Goal: Task Accomplishment & Management: Use online tool/utility

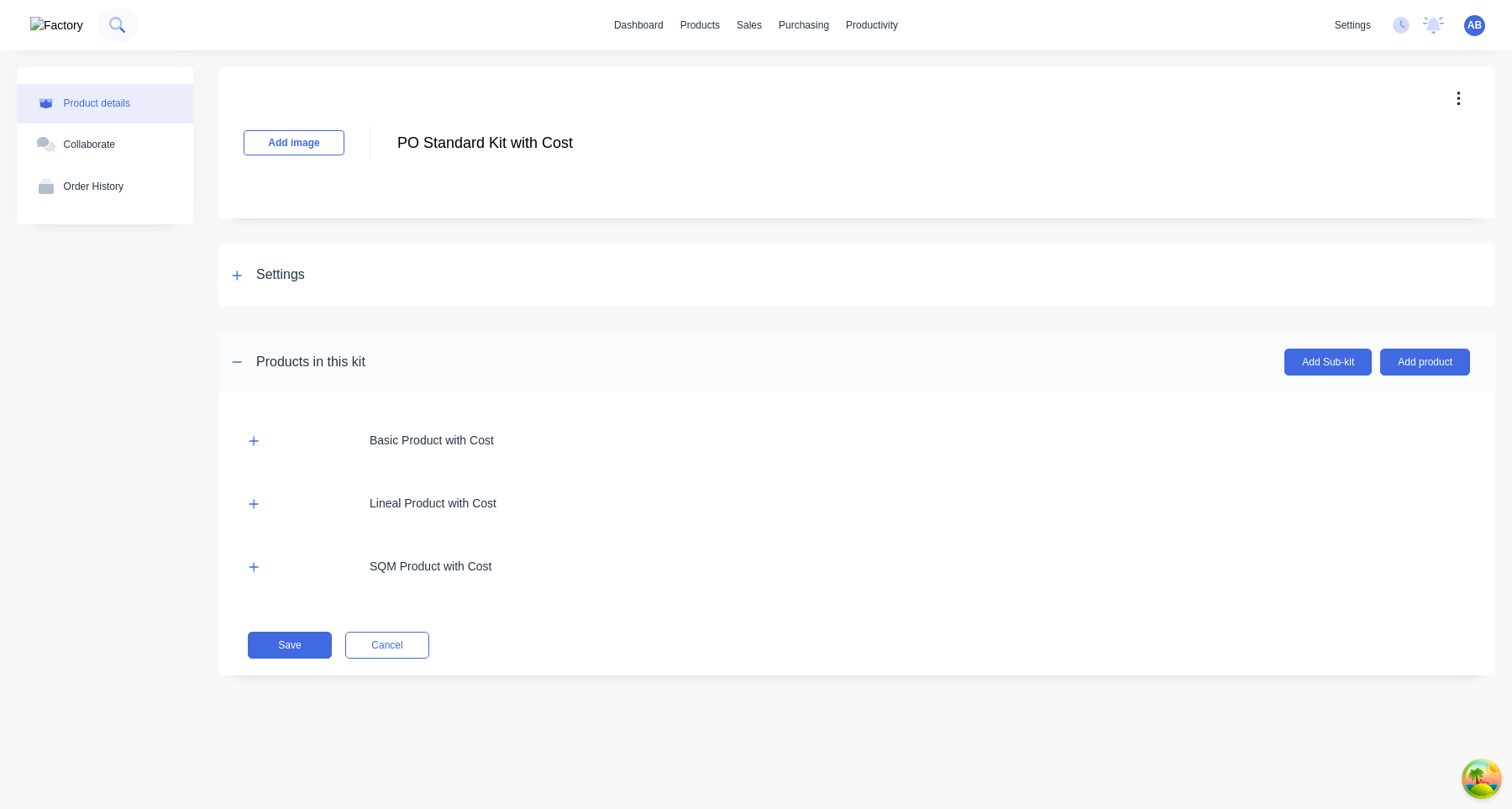
click at [97, 25] on button at bounding box center [117, 25] width 42 height 33
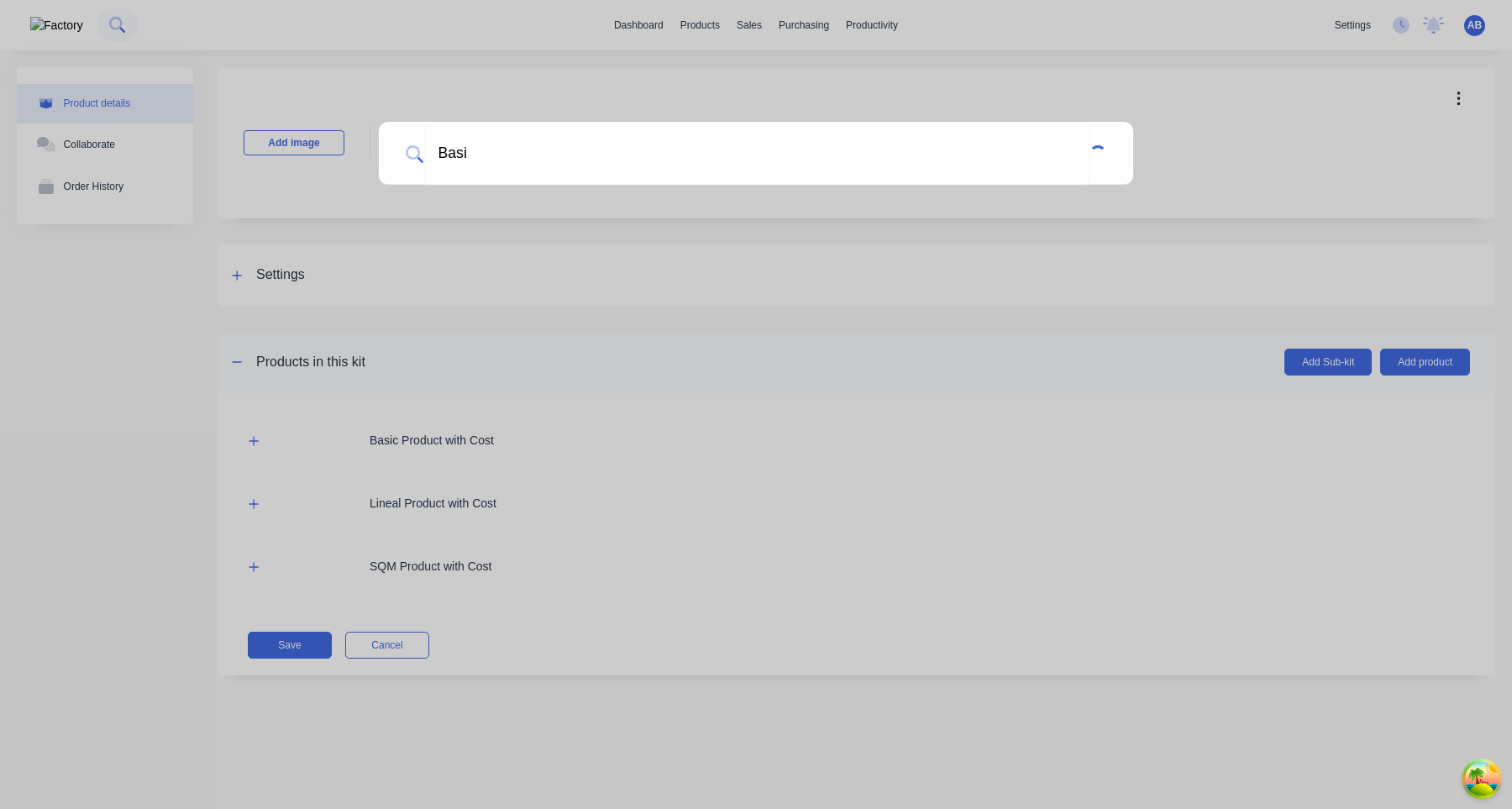
type input "Basic"
click at [126, 335] on div at bounding box center [756, 404] width 1512 height 809
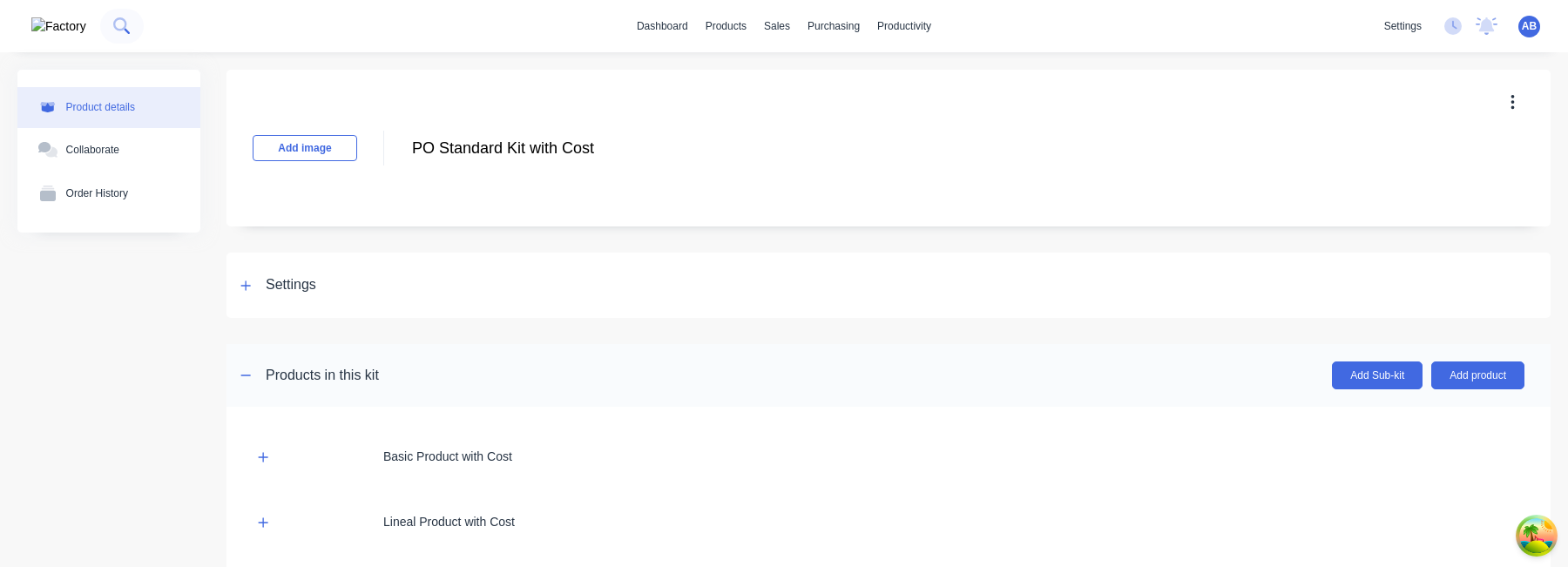
click at [114, 28] on icon at bounding box center [121, 25] width 16 height 16
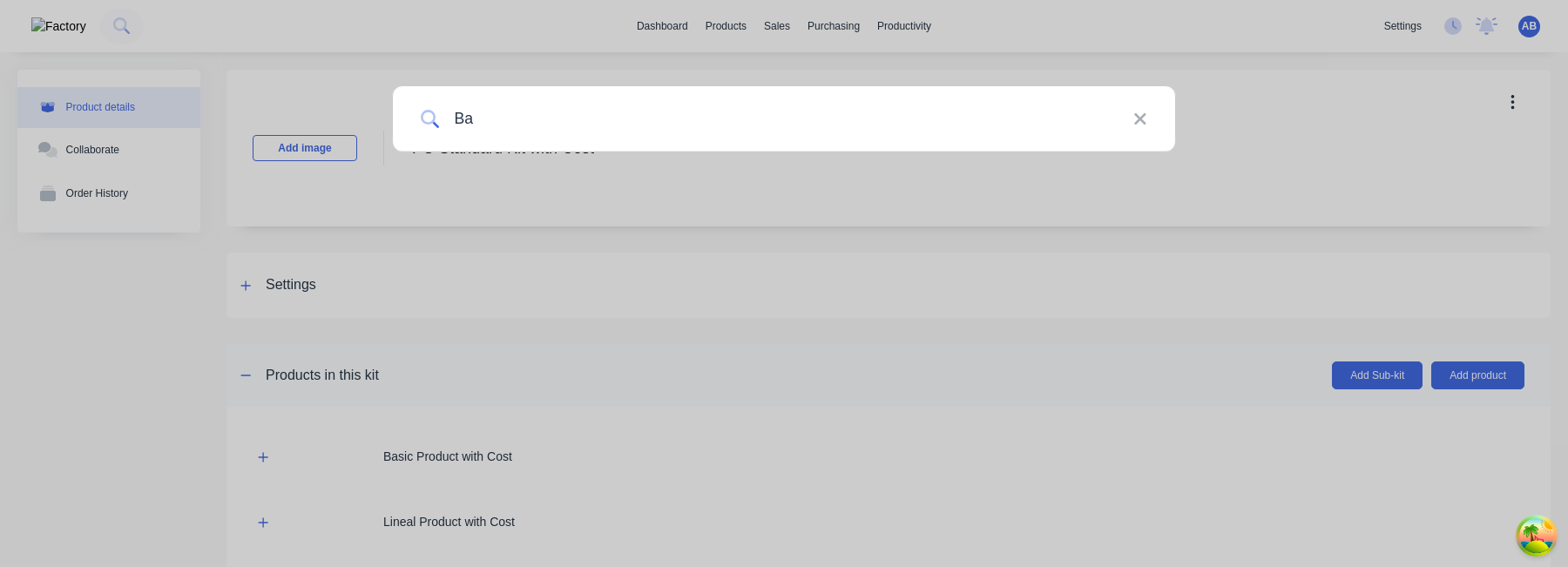
type input "B"
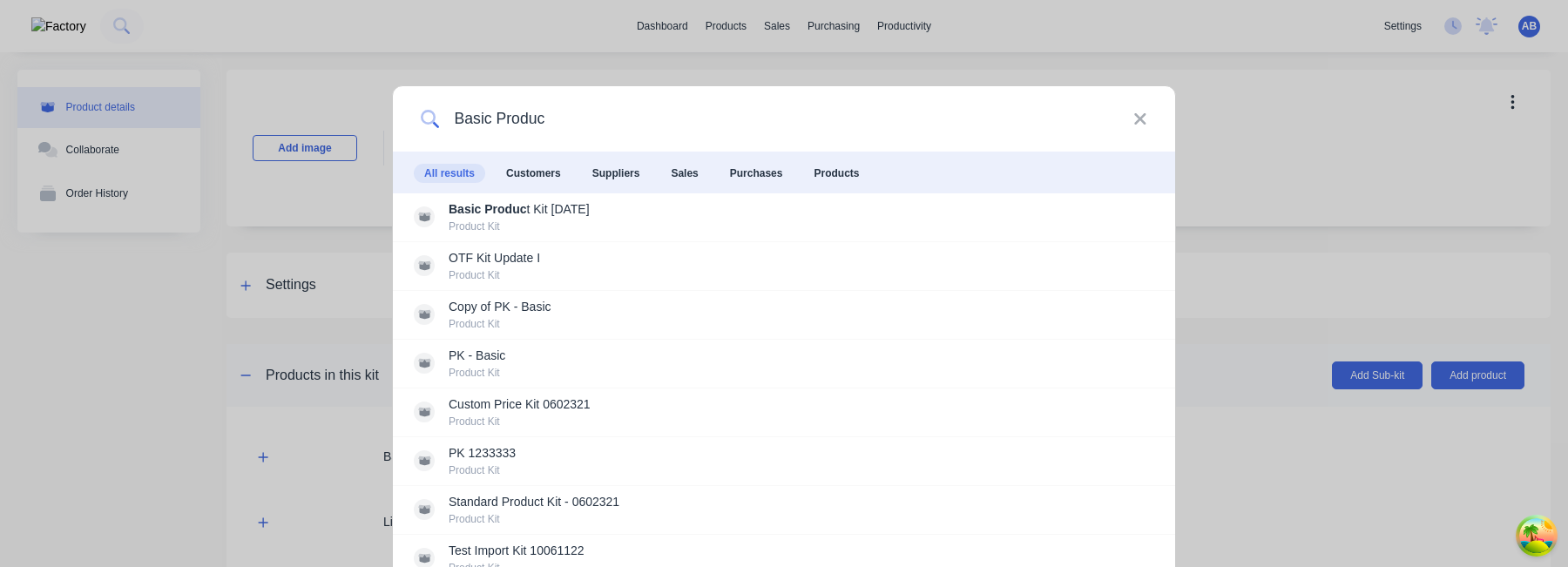
type input "Basic Product"
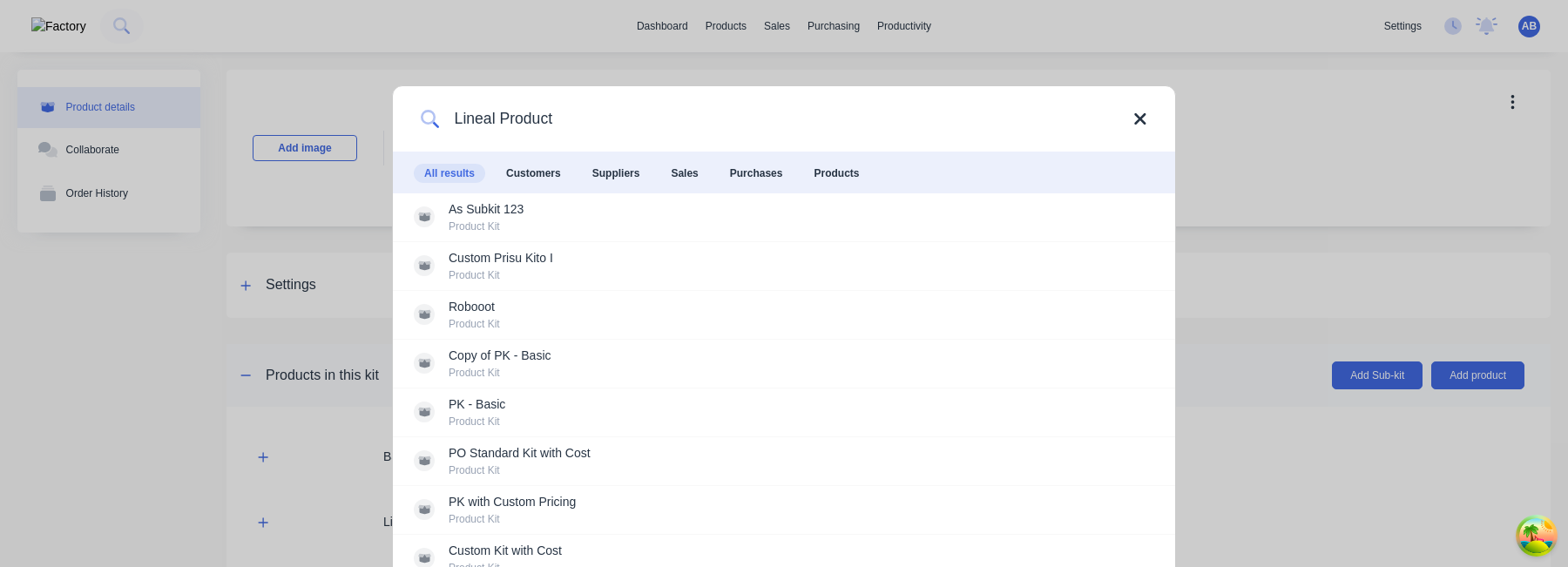
type input "Lineal Product"
click at [1137, 123] on icon at bounding box center [1141, 119] width 12 height 12
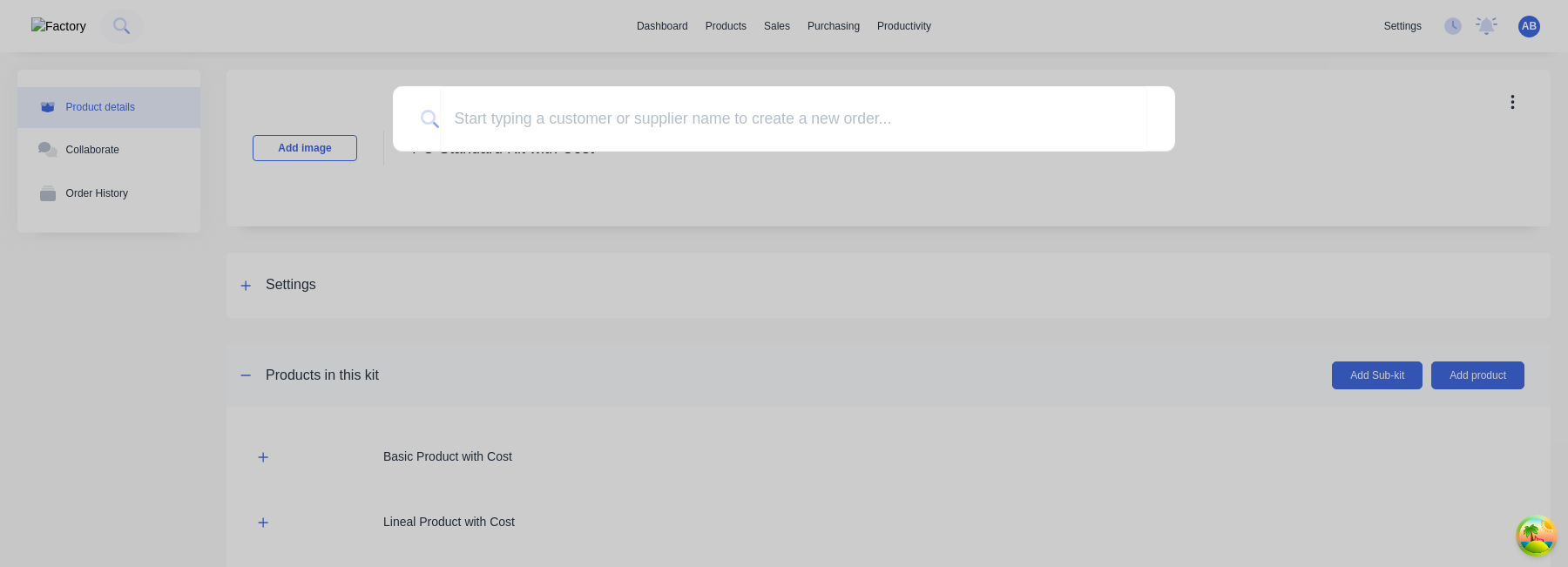
click at [887, 230] on div at bounding box center [784, 283] width 1568 height 567
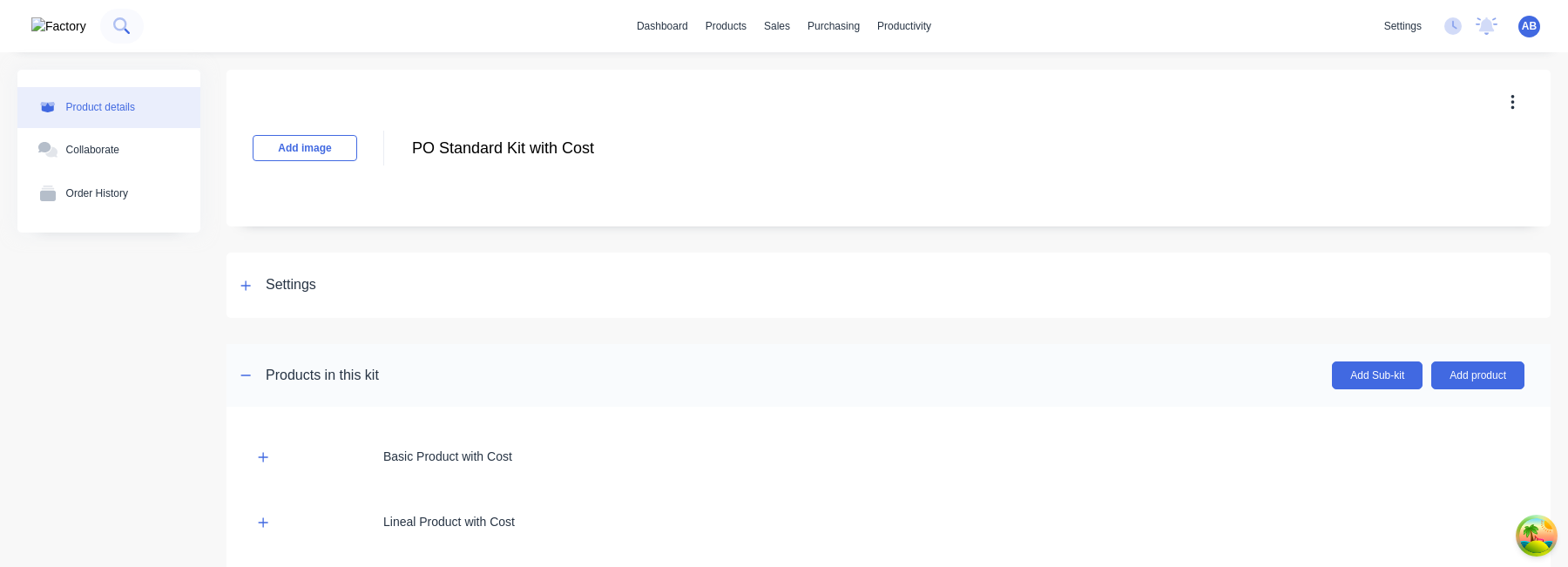
click at [114, 23] on icon at bounding box center [121, 25] width 16 height 16
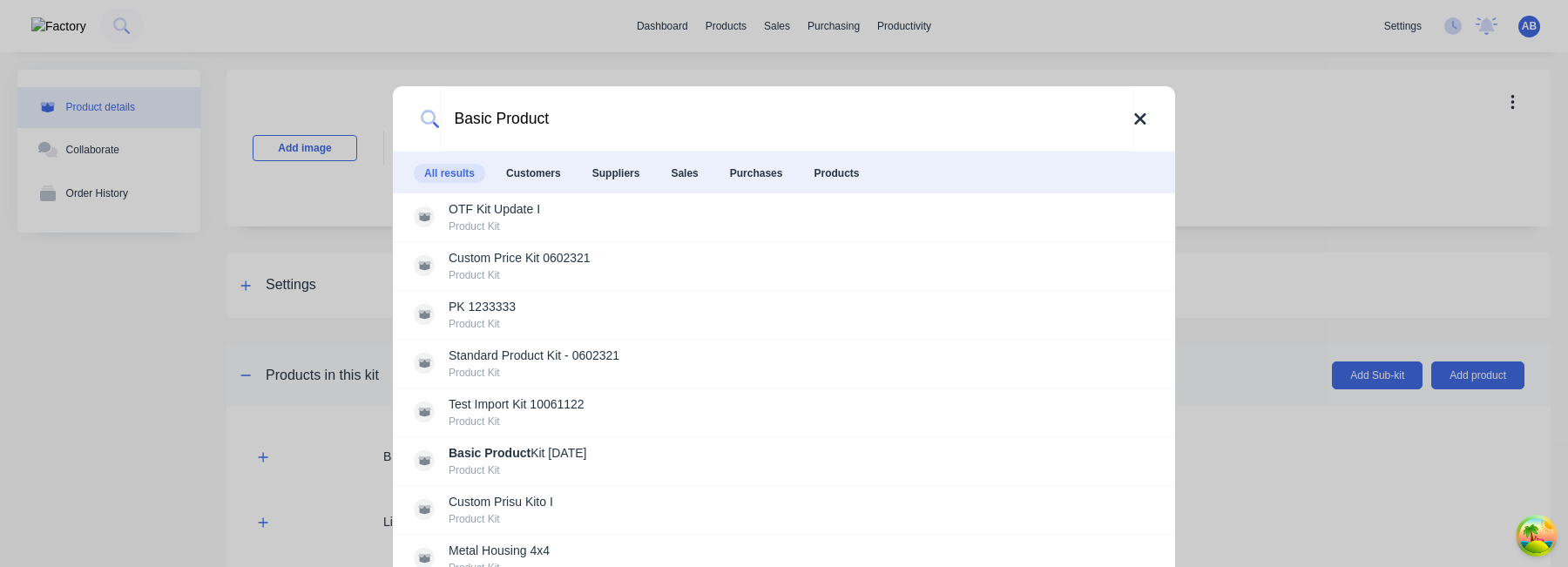
type input "Basic Product"
click at [1137, 123] on icon at bounding box center [1141, 119] width 12 height 12
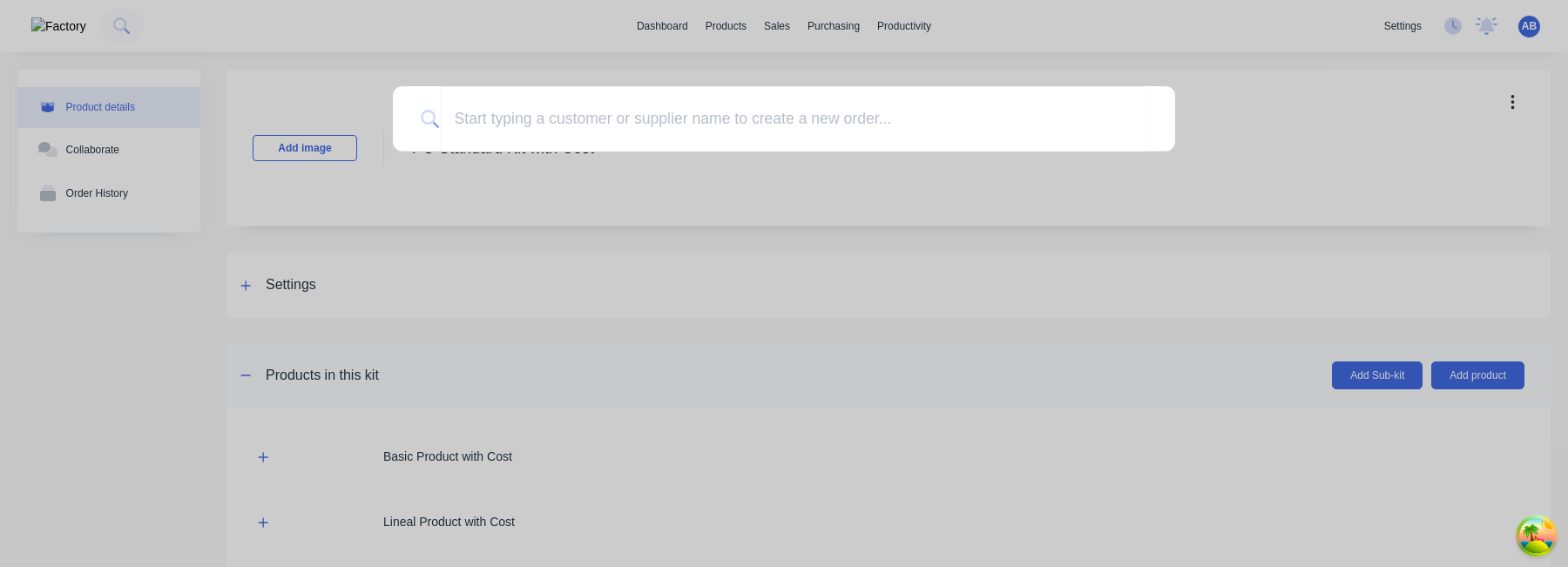
click at [1113, 218] on div at bounding box center [784, 283] width 1568 height 567
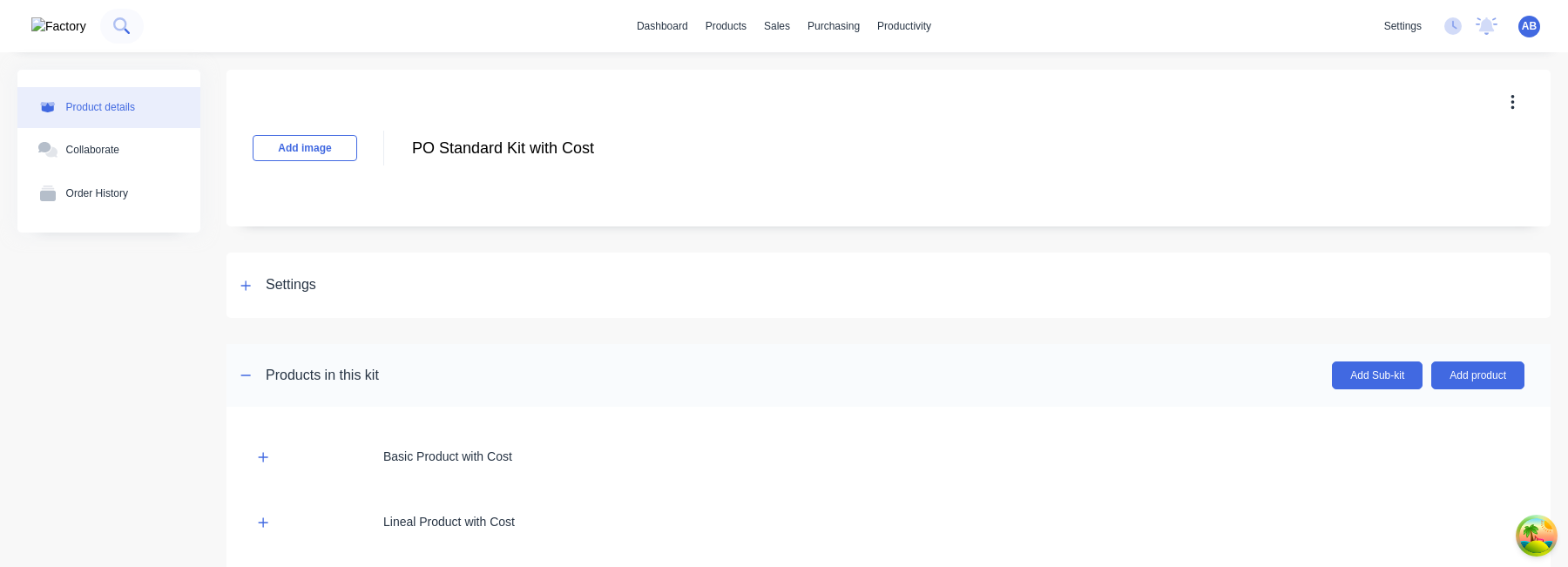
click at [114, 25] on icon at bounding box center [121, 25] width 16 height 16
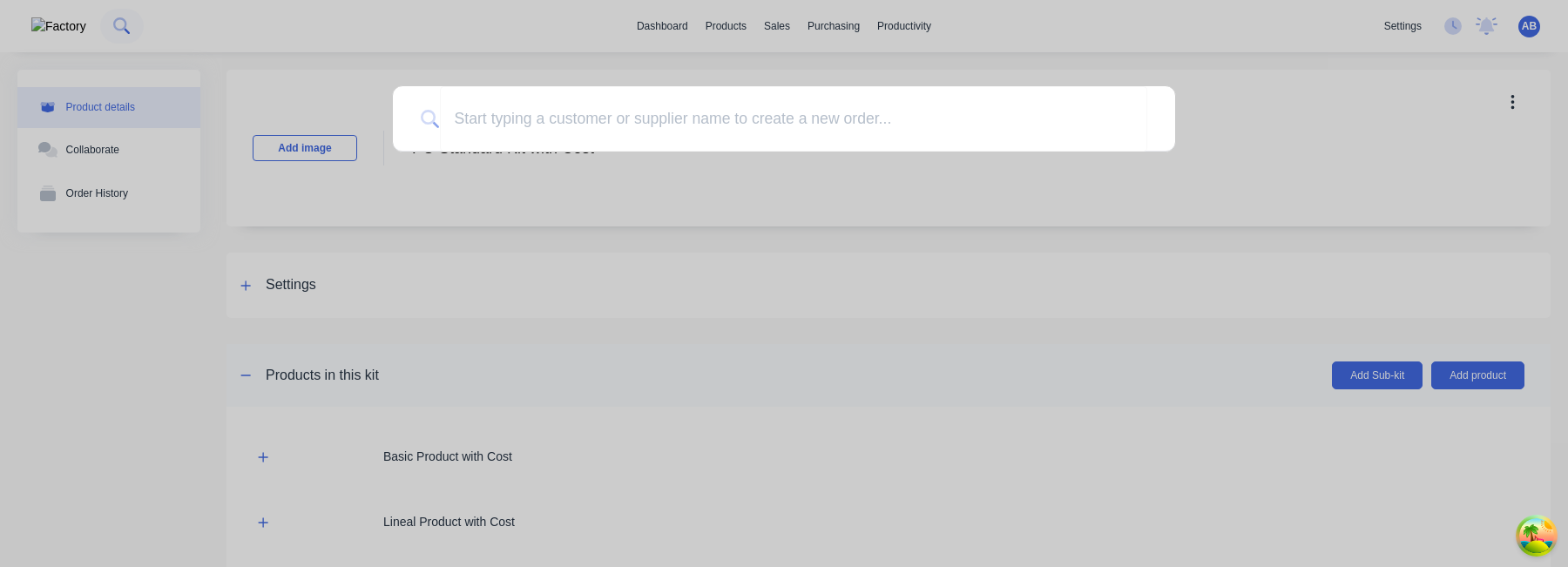
type input "B"
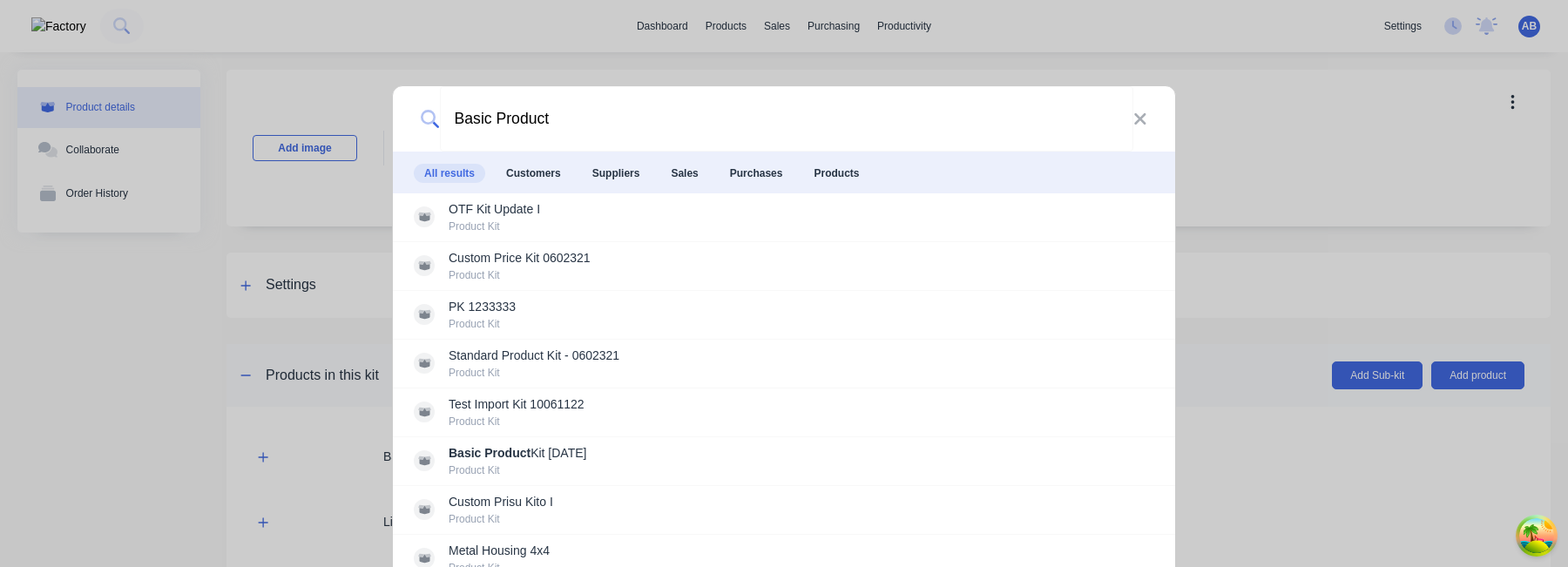
type input "Basic Product"
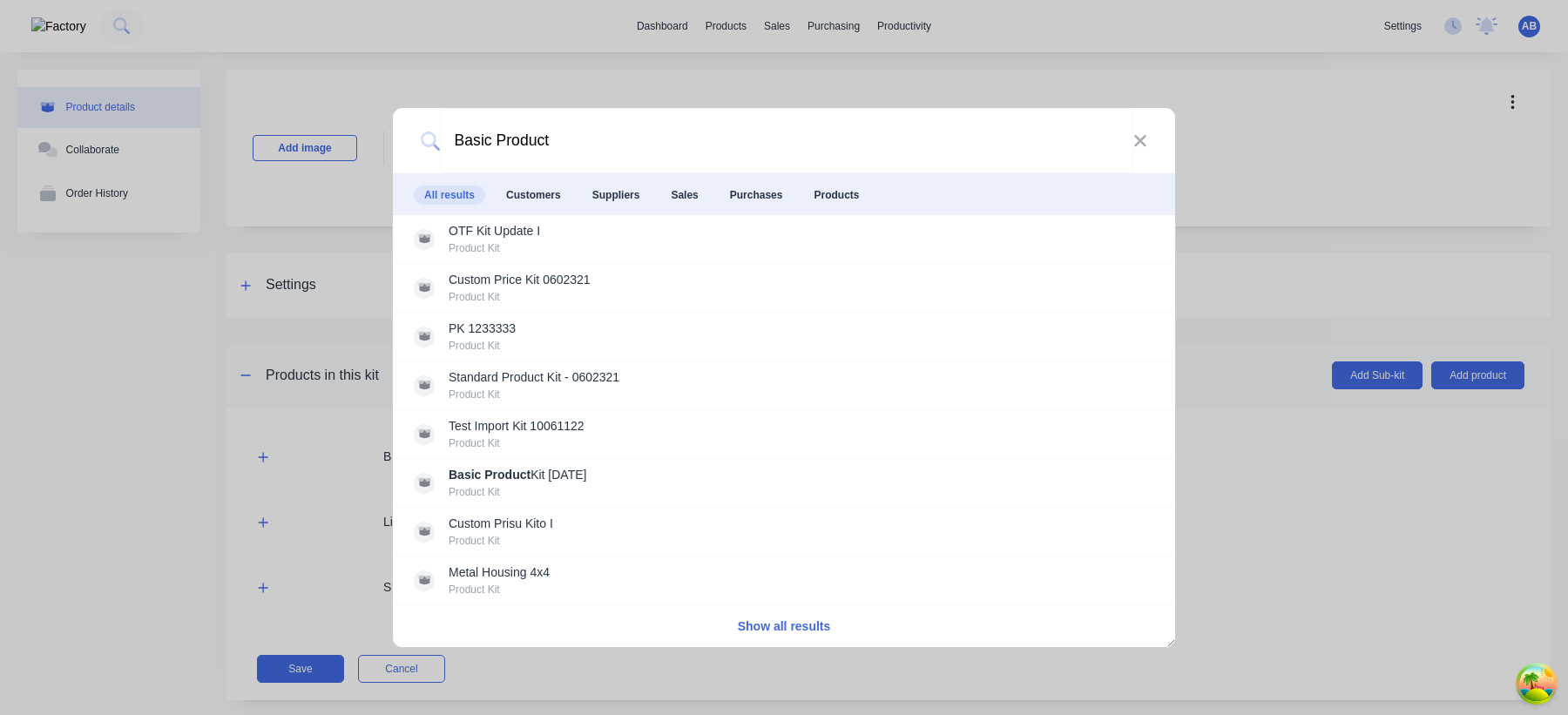
click at [796, 624] on button "Show all results" at bounding box center [784, 626] width 104 height 20
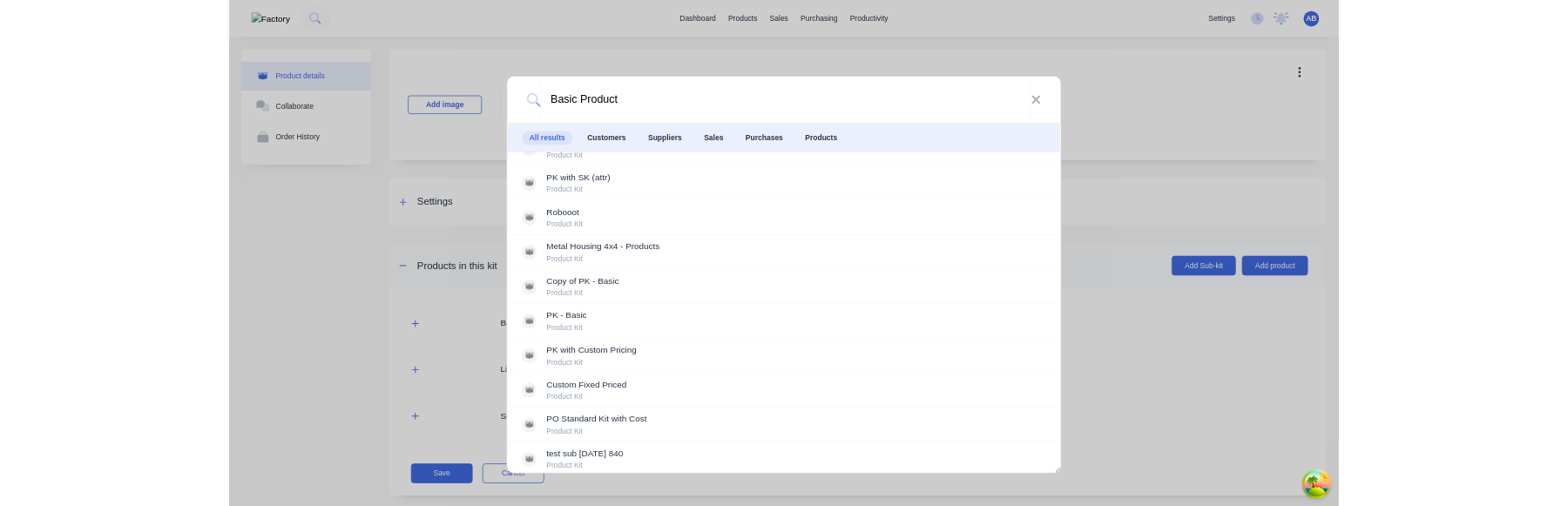
scroll to position [669, 0]
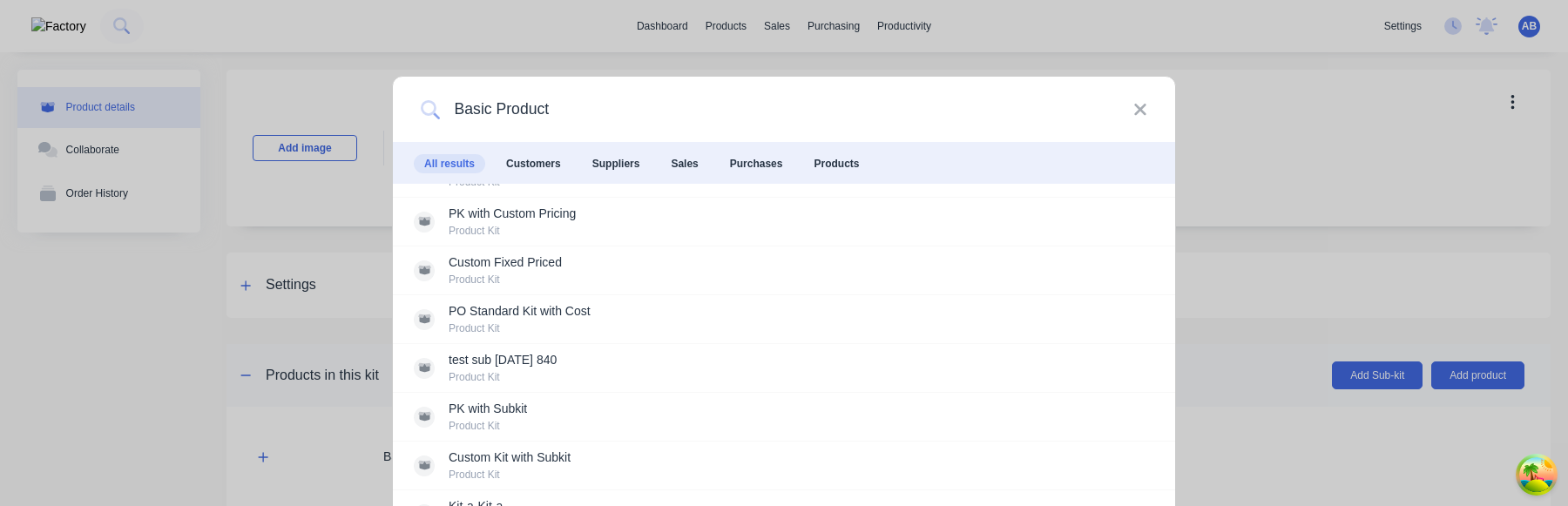
click at [634, 98] on input "Basic Product" at bounding box center [786, 110] width 694 height 65
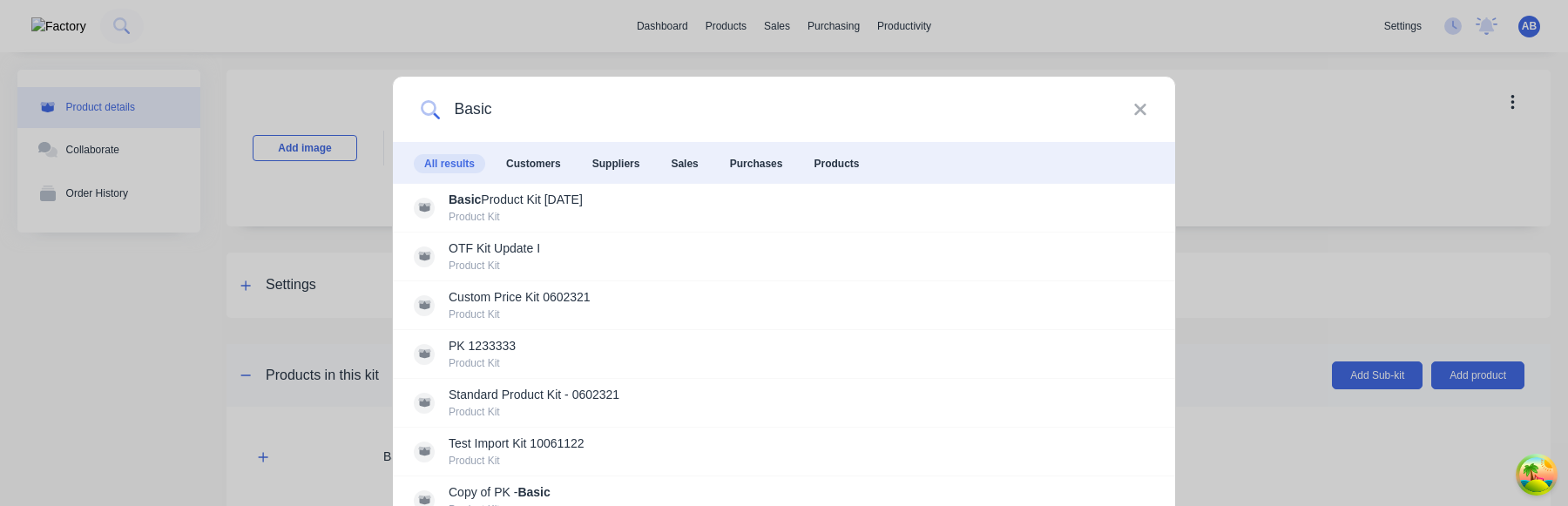
click at [736, 116] on input "Basic" at bounding box center [786, 110] width 694 height 65
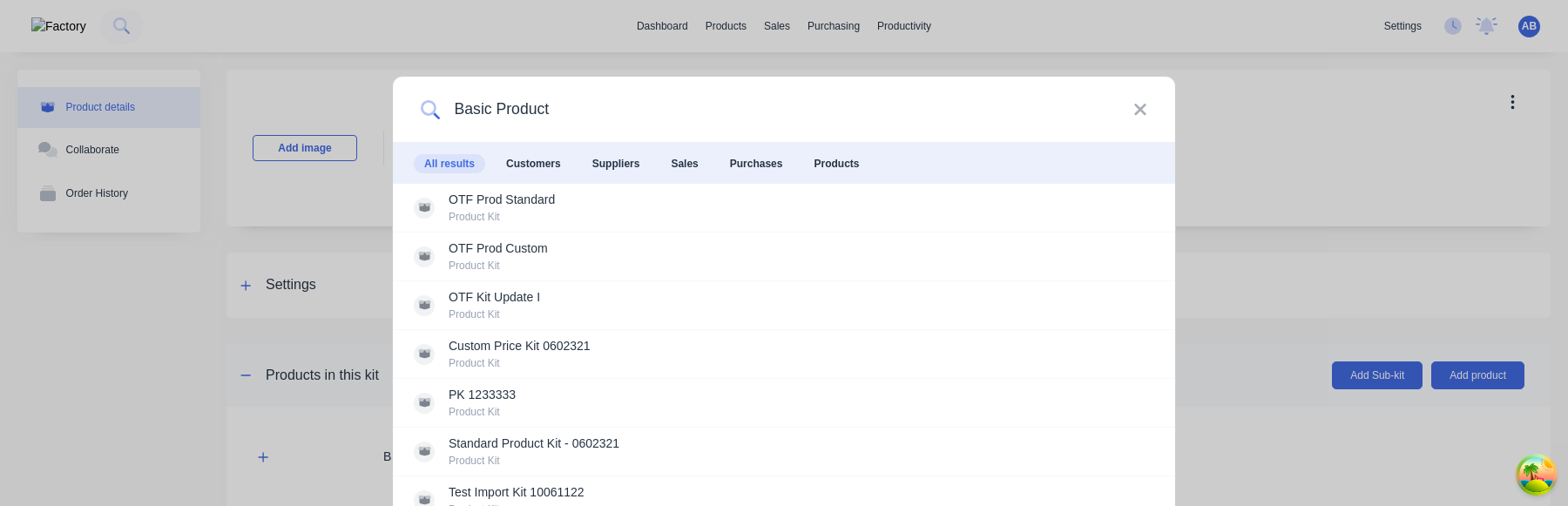
type input "Basic Product"
click at [1135, 110] on icon at bounding box center [1141, 110] width 13 height 19
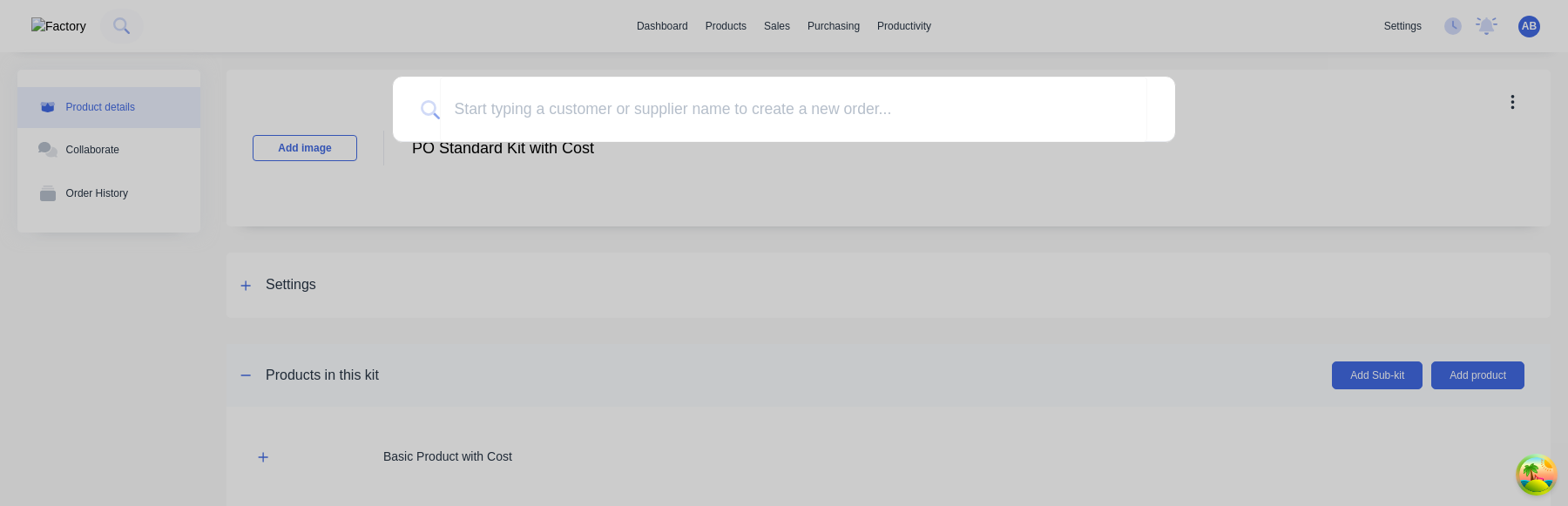
click at [943, 317] on div at bounding box center [784, 253] width 1568 height 506
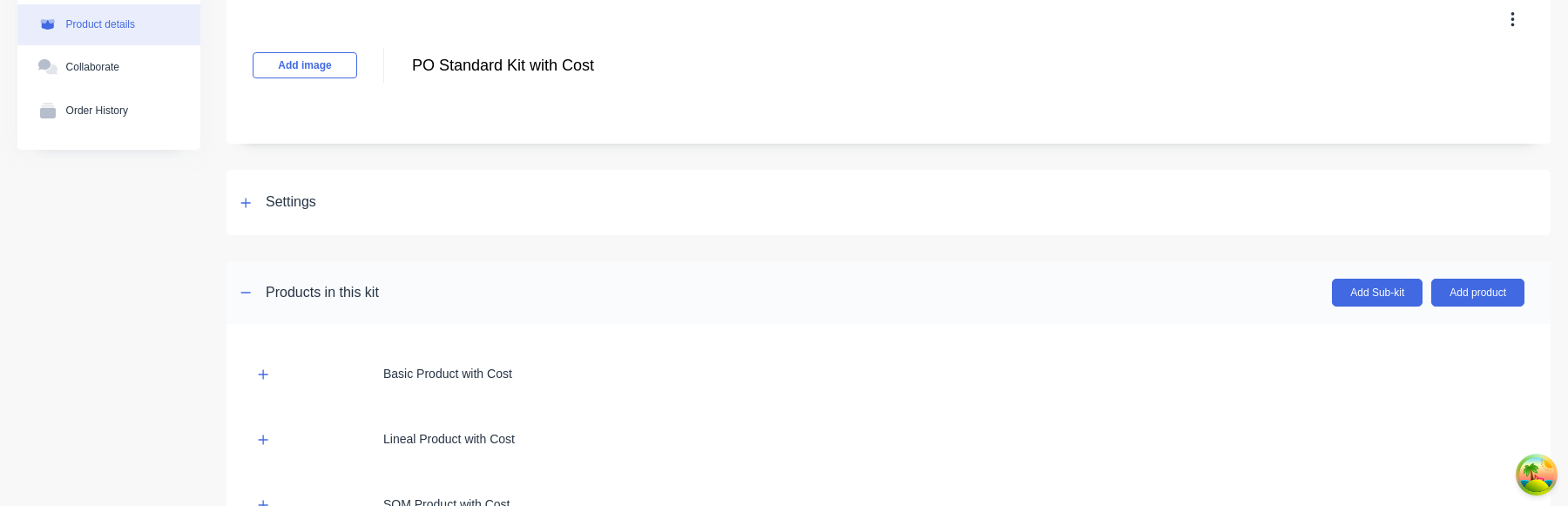
scroll to position [238, 0]
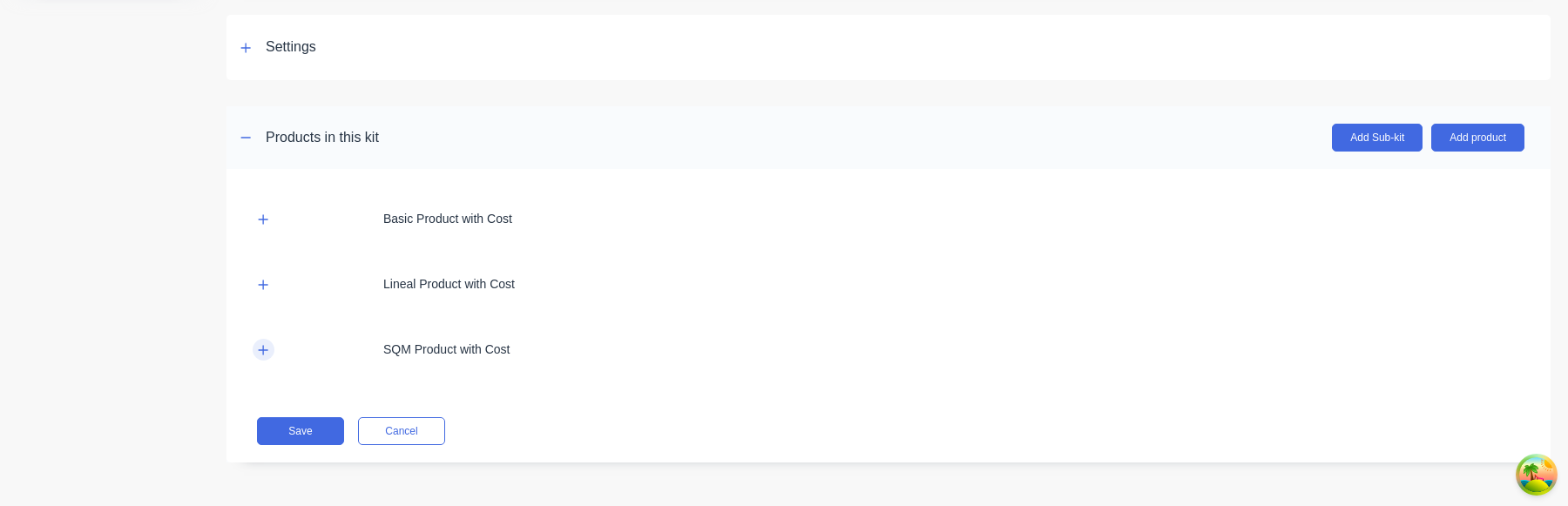
click at [270, 348] on button "button" at bounding box center [264, 349] width 22 height 22
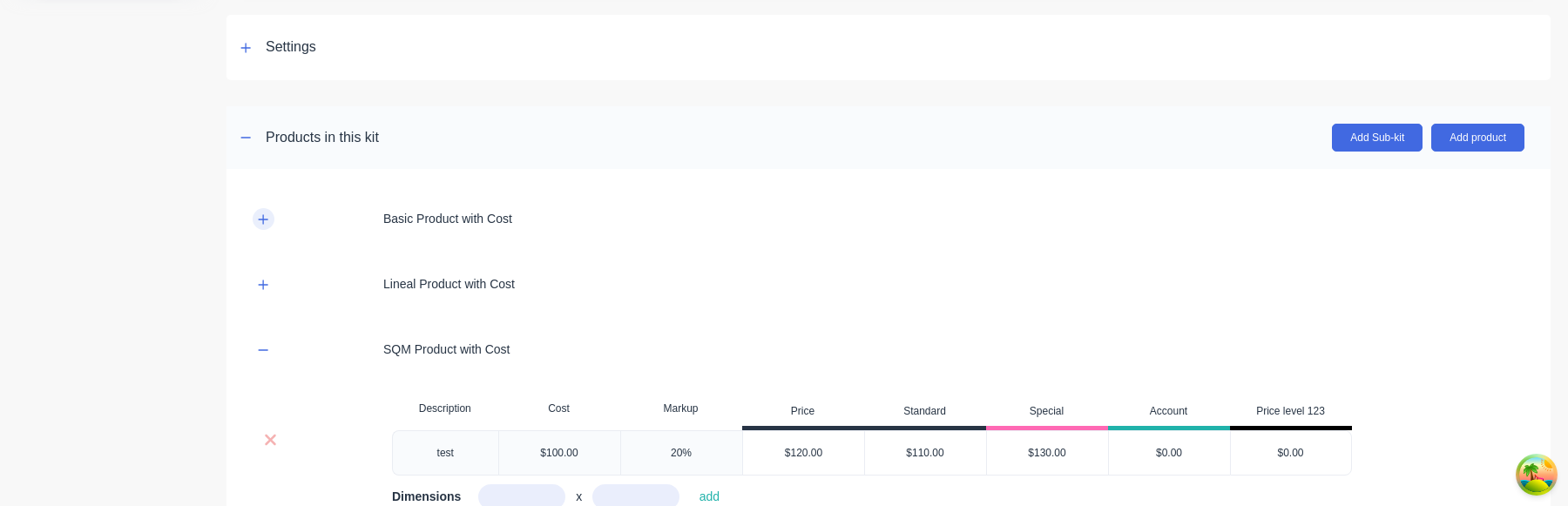
click at [264, 225] on button "button" at bounding box center [264, 218] width 22 height 22
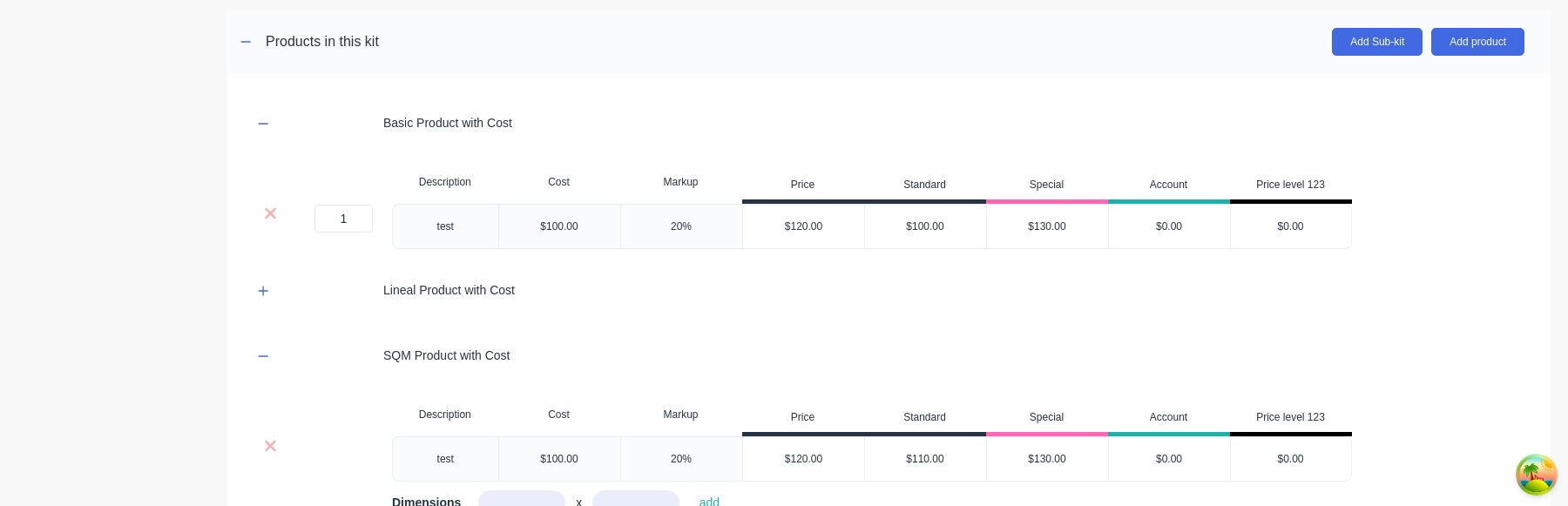
scroll to position [337, 0]
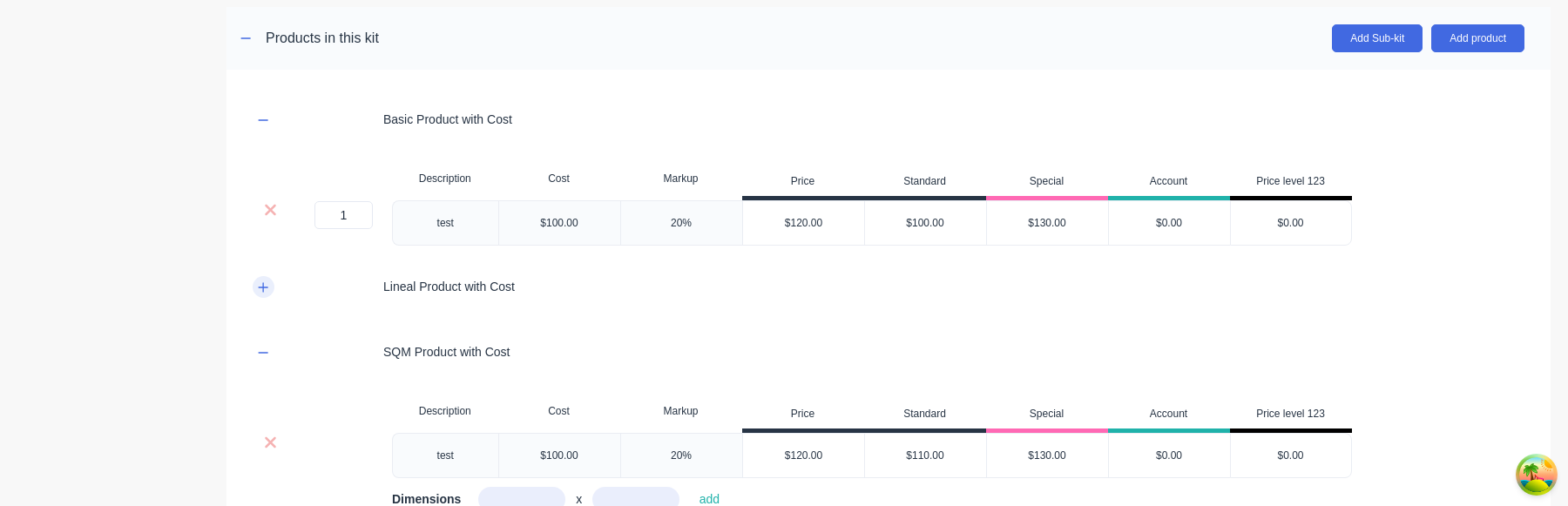
click at [269, 287] on icon "button" at bounding box center [263, 287] width 11 height 13
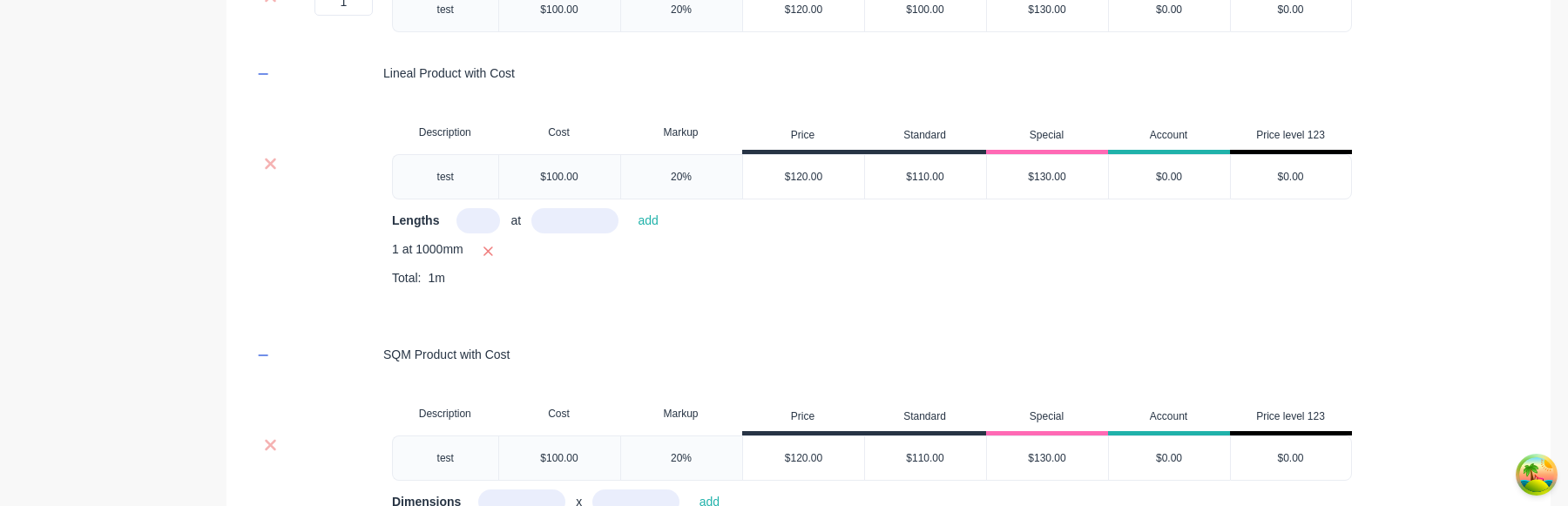
scroll to position [260, 0]
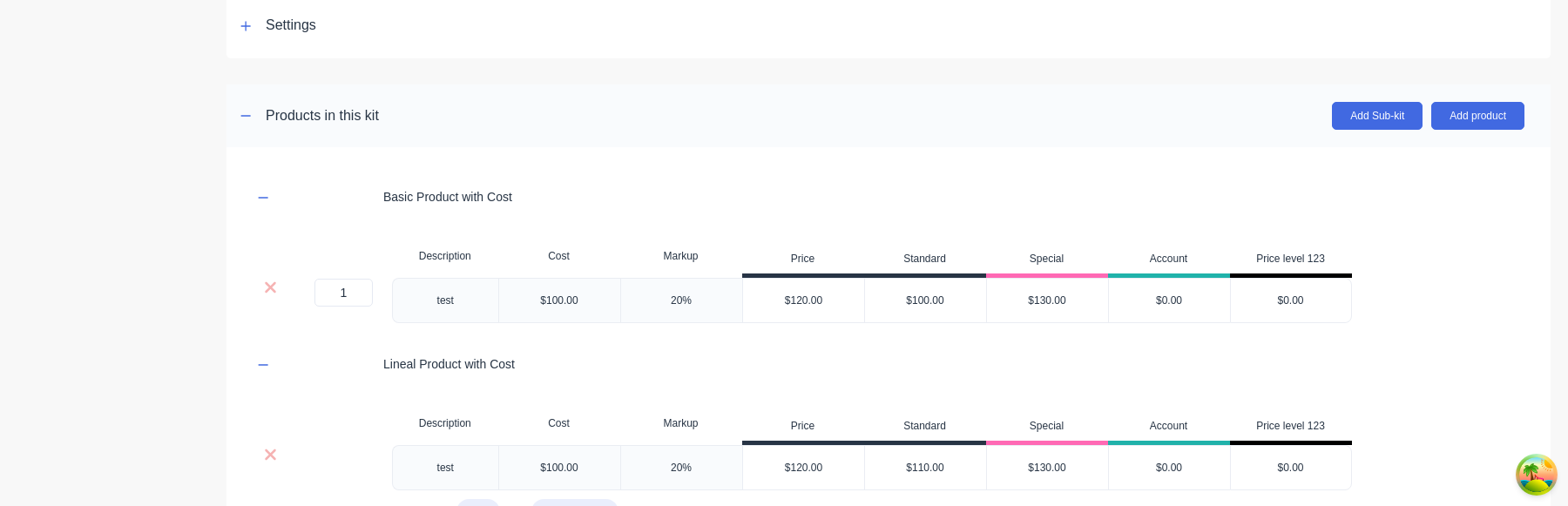
click at [453, 300] on div "test" at bounding box center [445, 301] width 88 height 23
click at [606, 361] on div "Lineal Product with Cost" at bounding box center [889, 365] width 1272 height 48
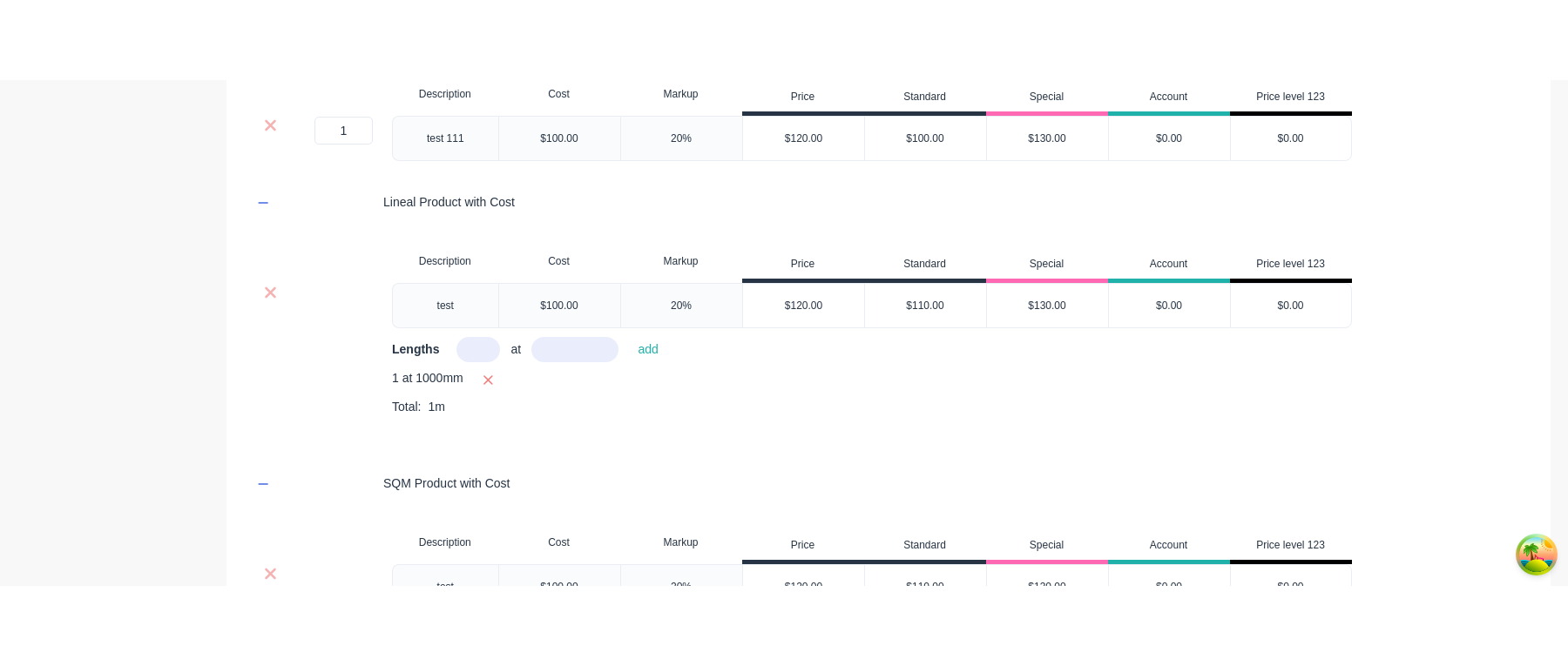
scroll to position [0, 0]
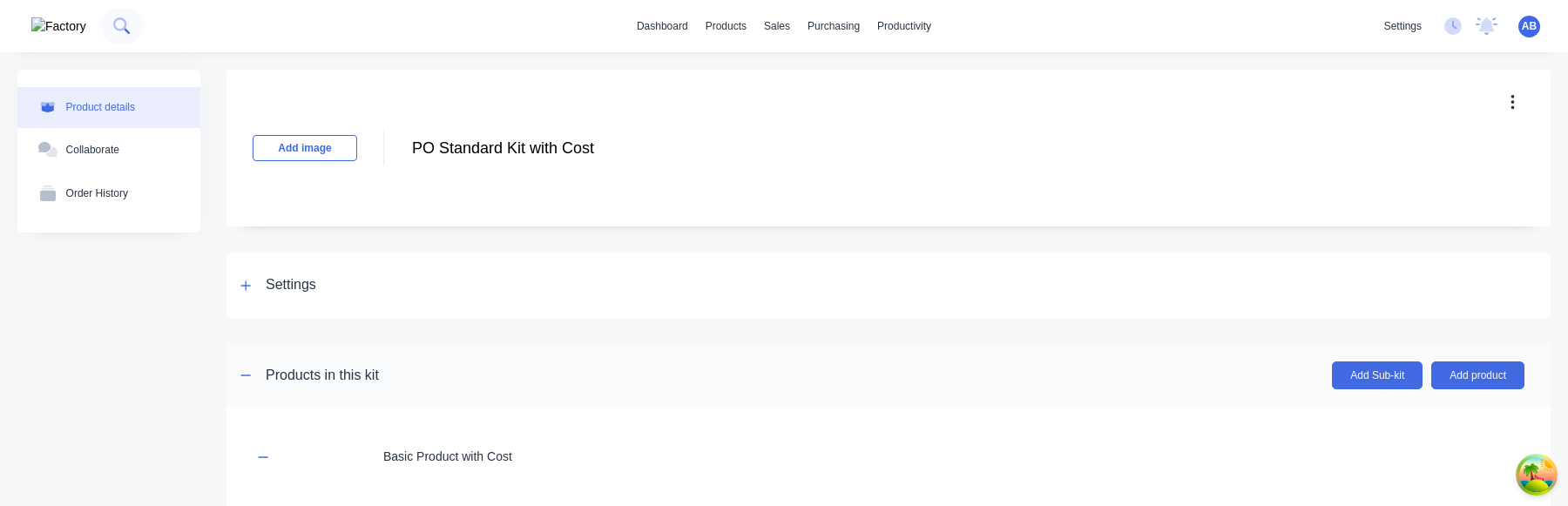
click at [114, 25] on icon at bounding box center [121, 25] width 16 height 16
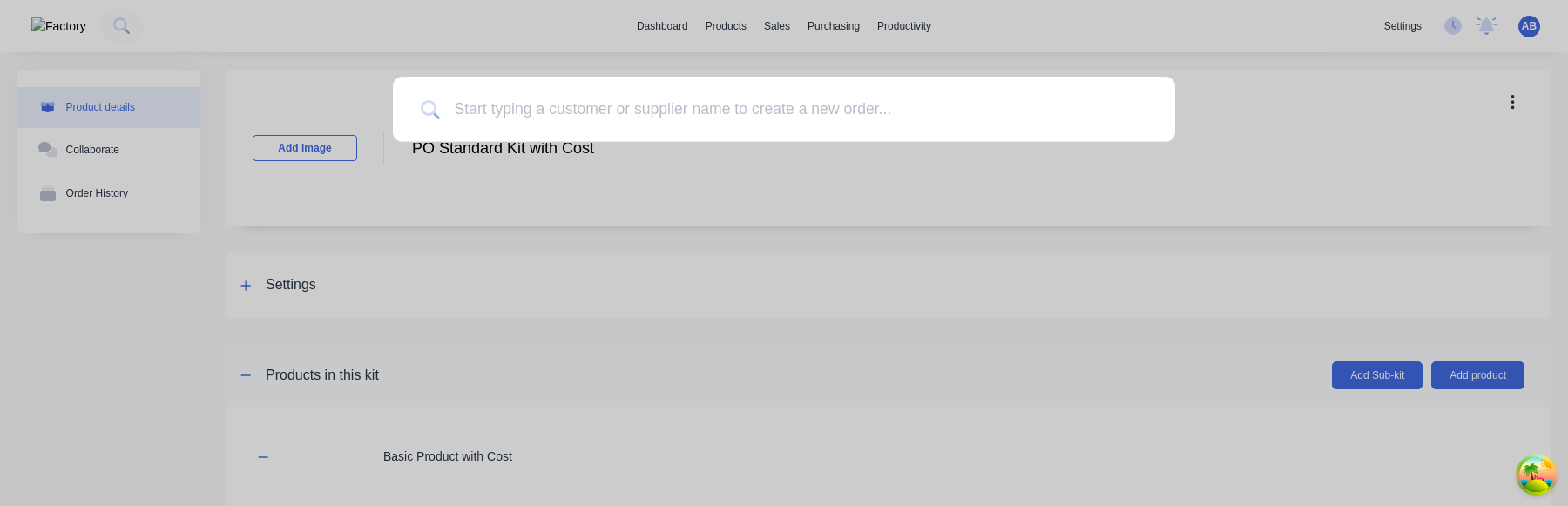
click at [597, 105] on input at bounding box center [793, 110] width 707 height 65
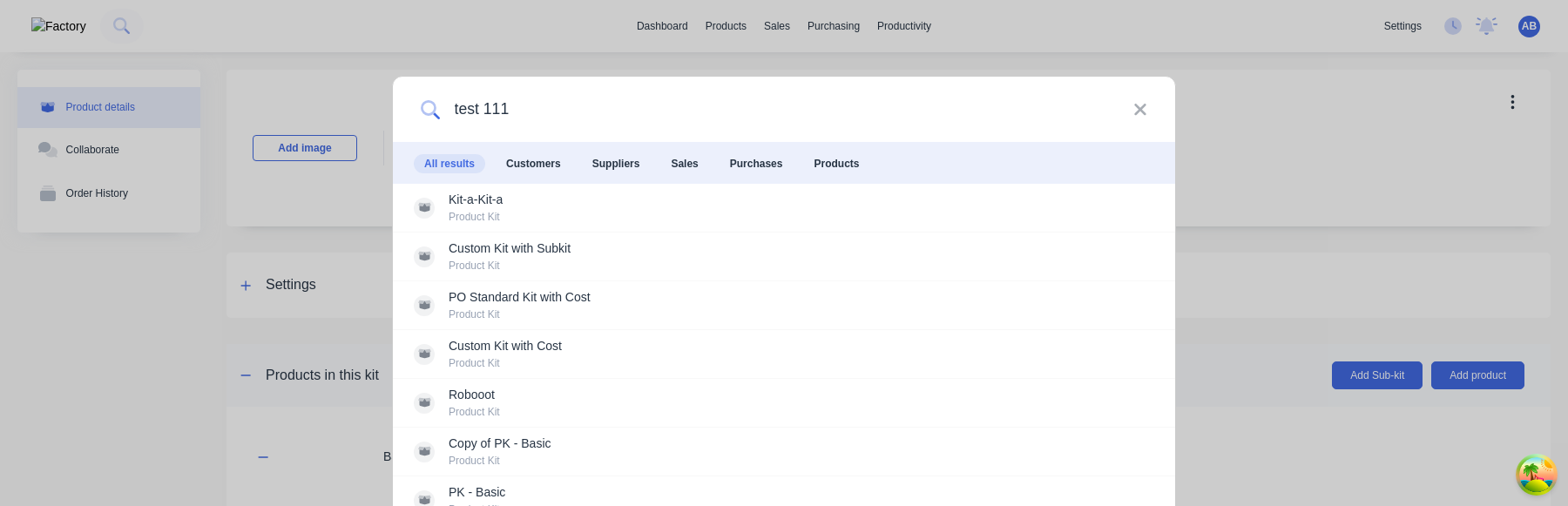
type input "test 111"
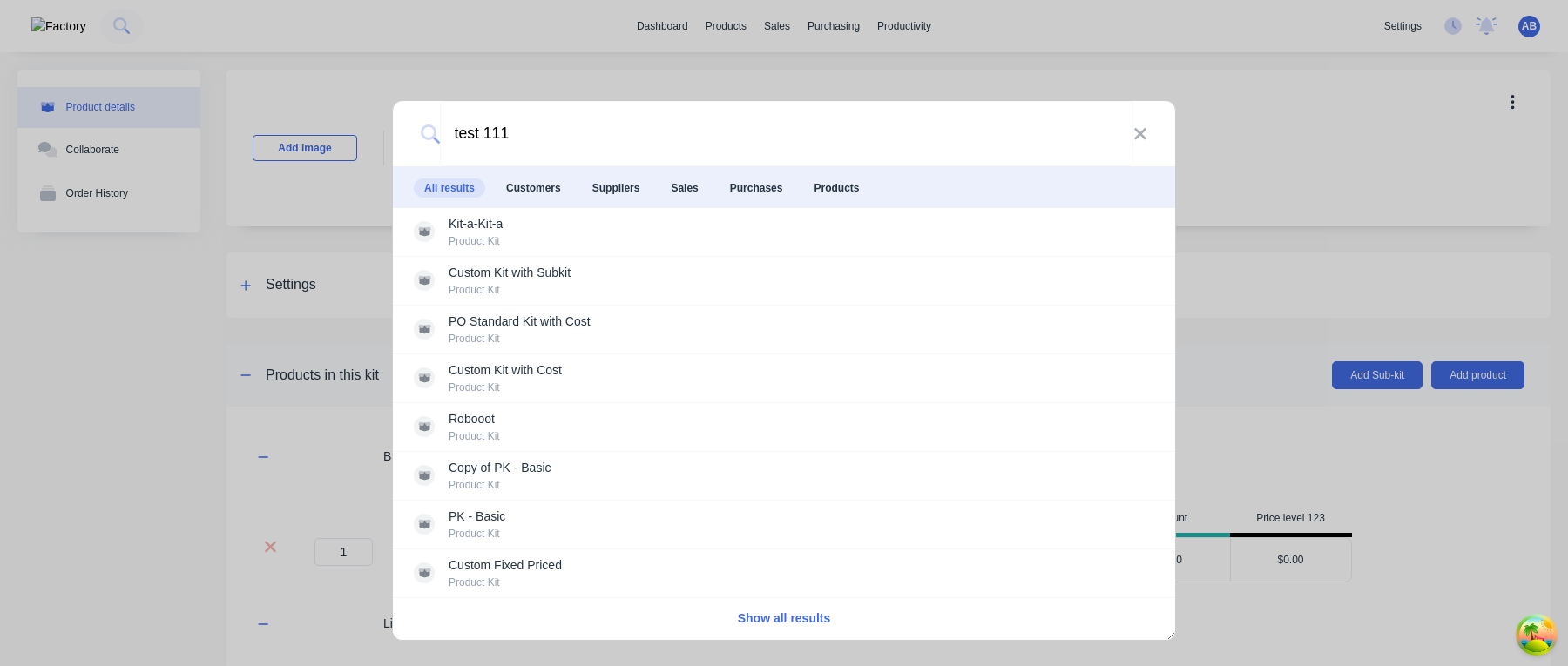
click at [804, 619] on button "Show all results" at bounding box center [784, 619] width 104 height 20
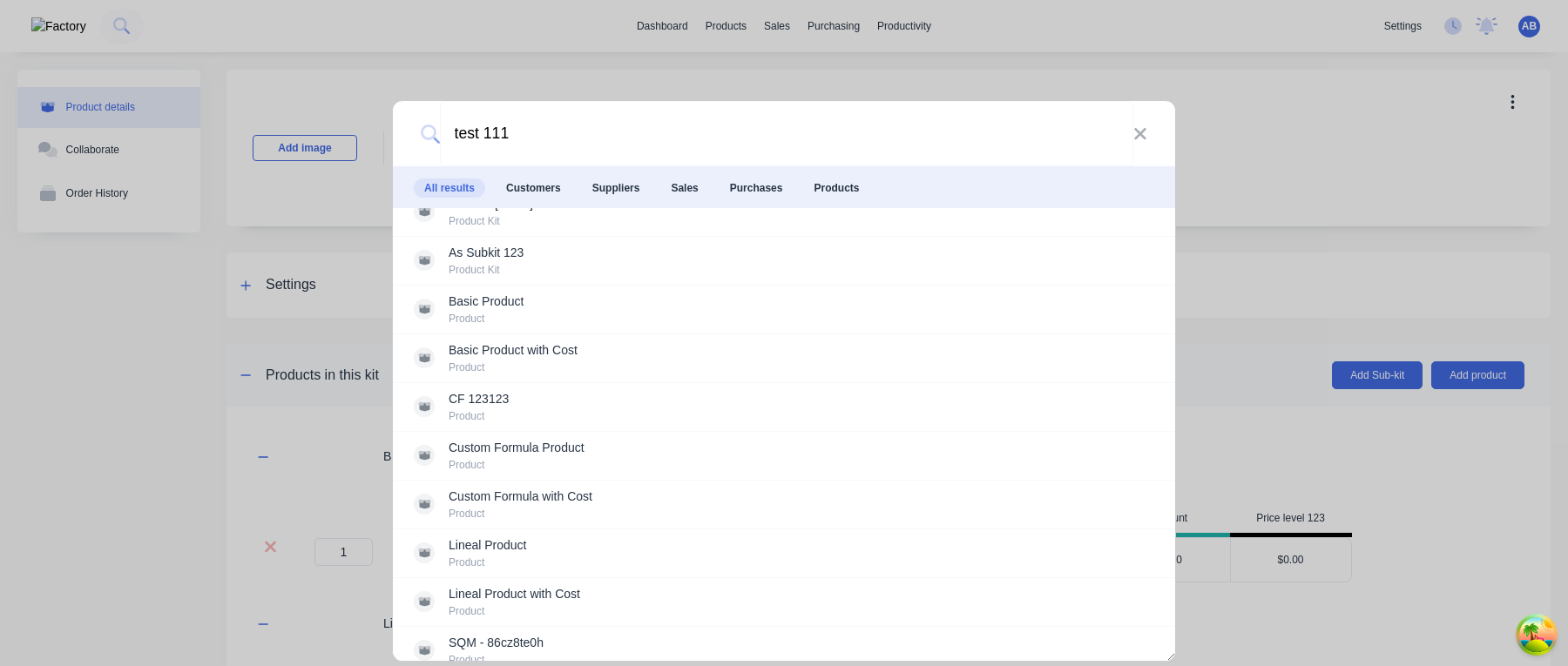
scroll to position [1187, 0]
click at [1142, 139] on icon at bounding box center [1141, 134] width 13 height 19
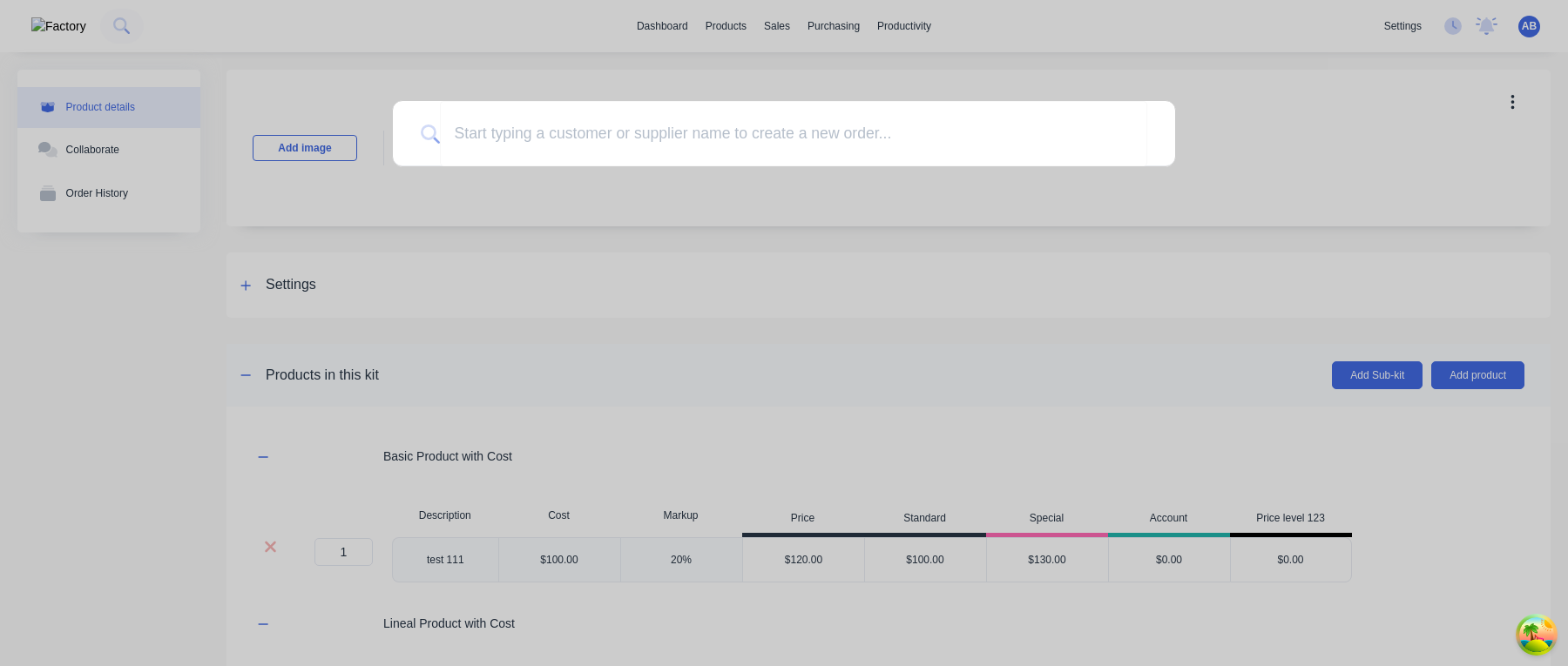
click at [776, 461] on div at bounding box center [784, 333] width 1568 height 666
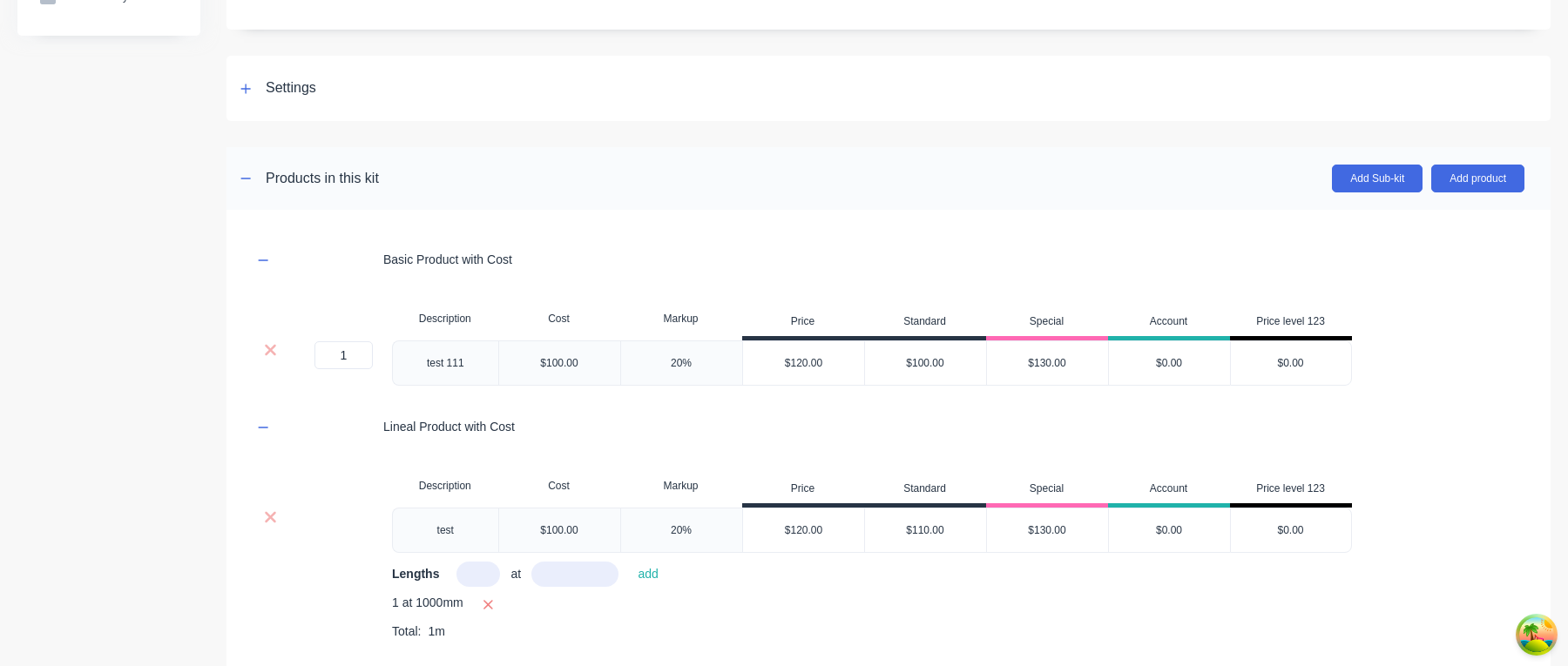
scroll to position [0, 0]
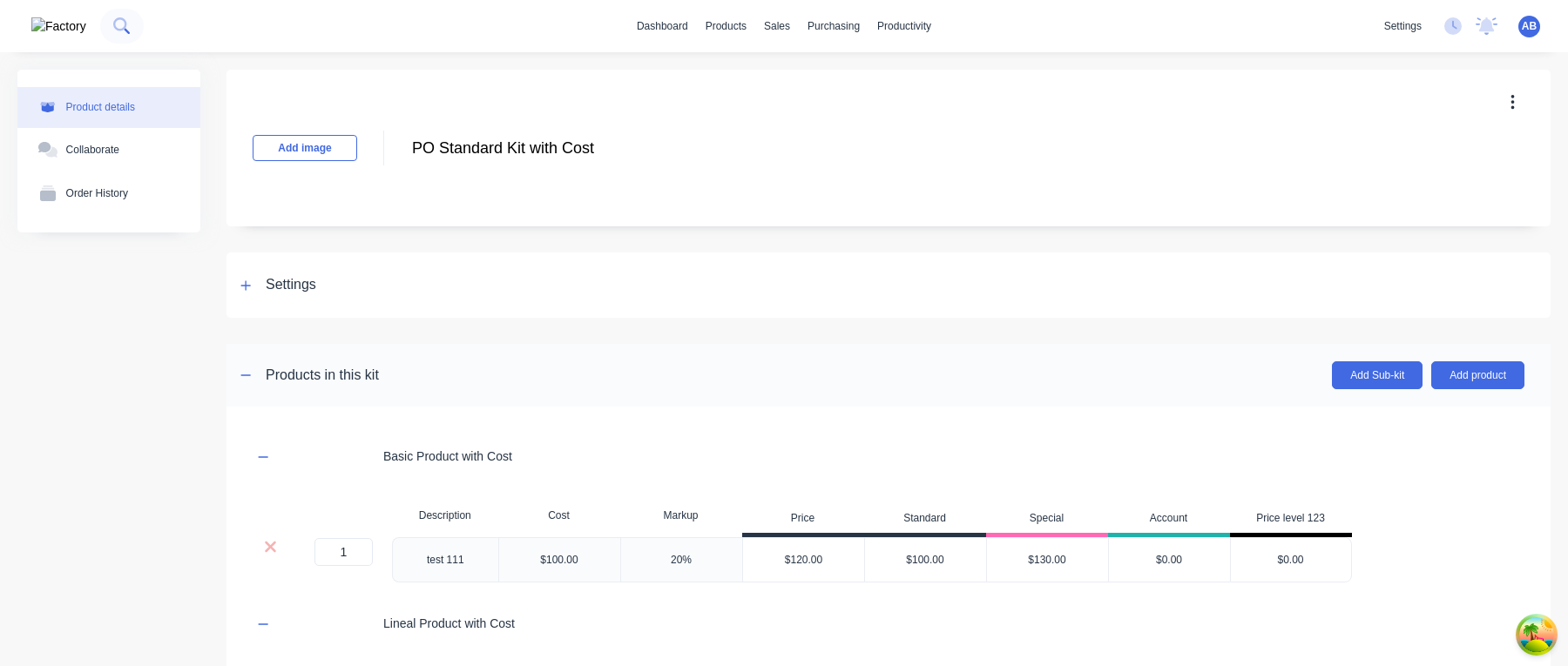
click at [114, 29] on icon at bounding box center [120, 24] width 13 height 13
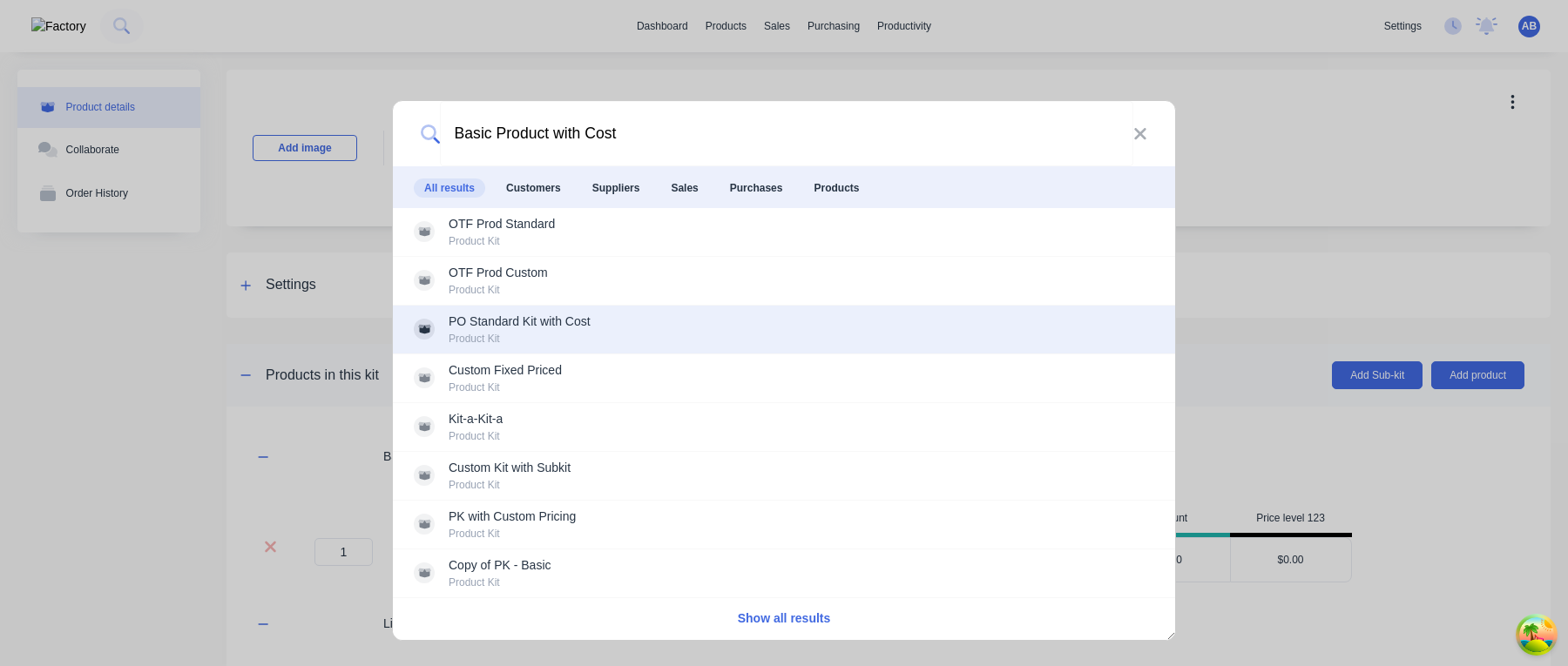
type input "Basic Product with Cost"
click at [746, 326] on div "PO Standard Kit with Cost Product Kit" at bounding box center [784, 329] width 740 height 34
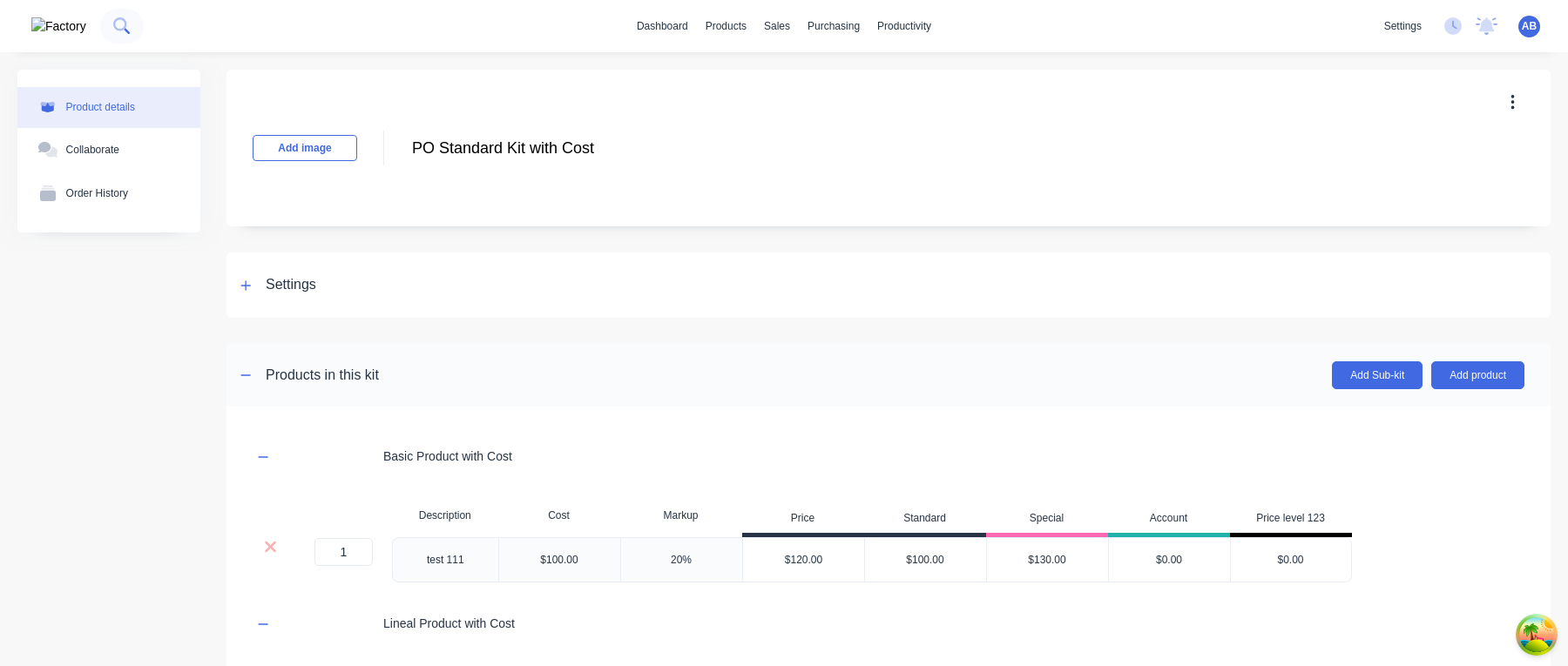
click at [114, 34] on icon at bounding box center [121, 25] width 16 height 16
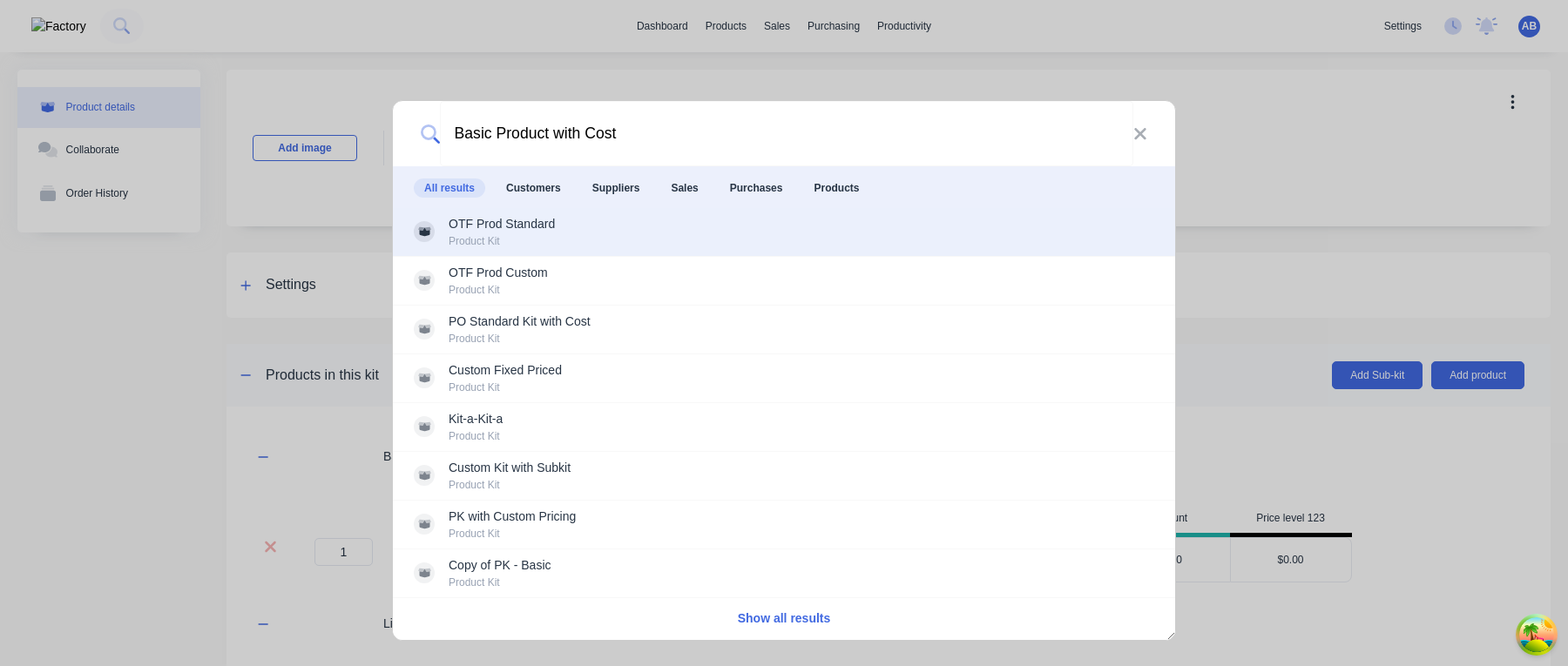
type input "Basic Product with Cost"
click at [685, 230] on div "OTF Prod Standard Product Kit" at bounding box center [784, 232] width 740 height 34
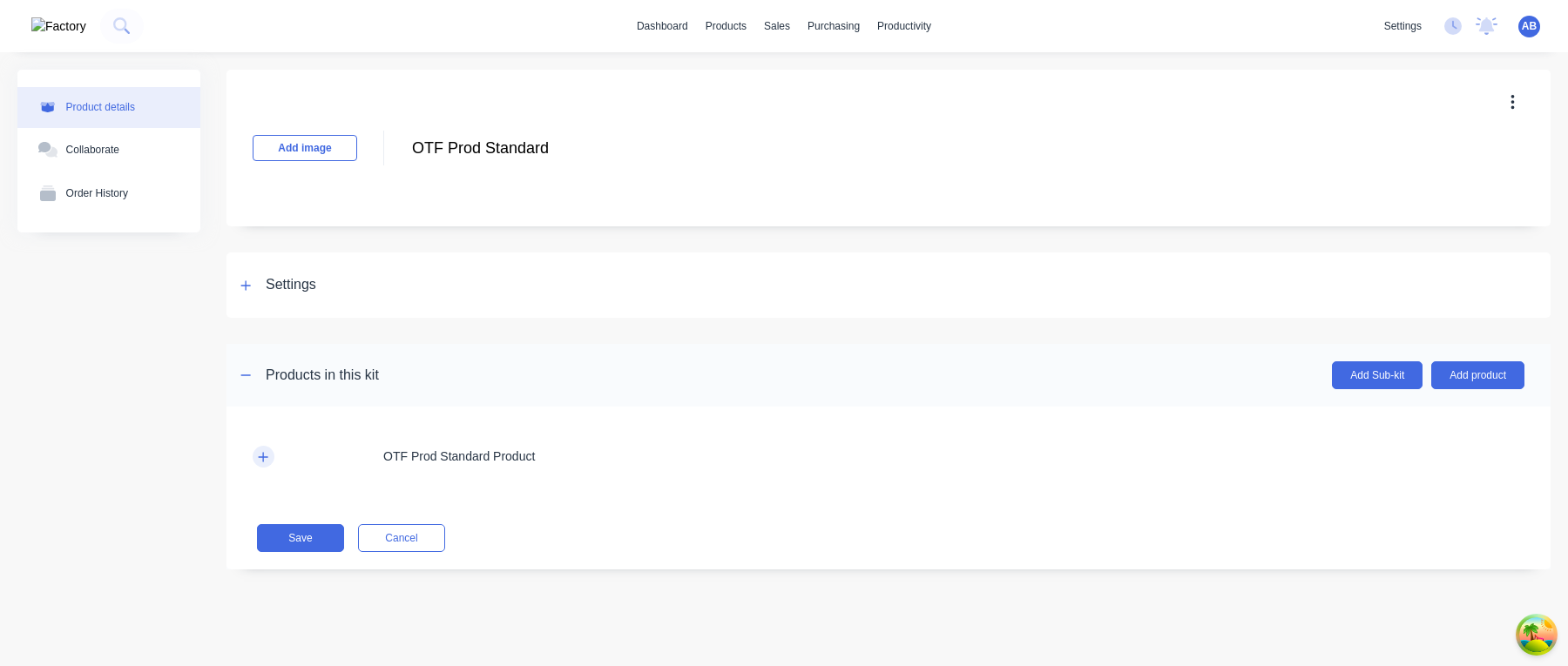
click at [268, 459] on icon "button" at bounding box center [263, 457] width 11 height 13
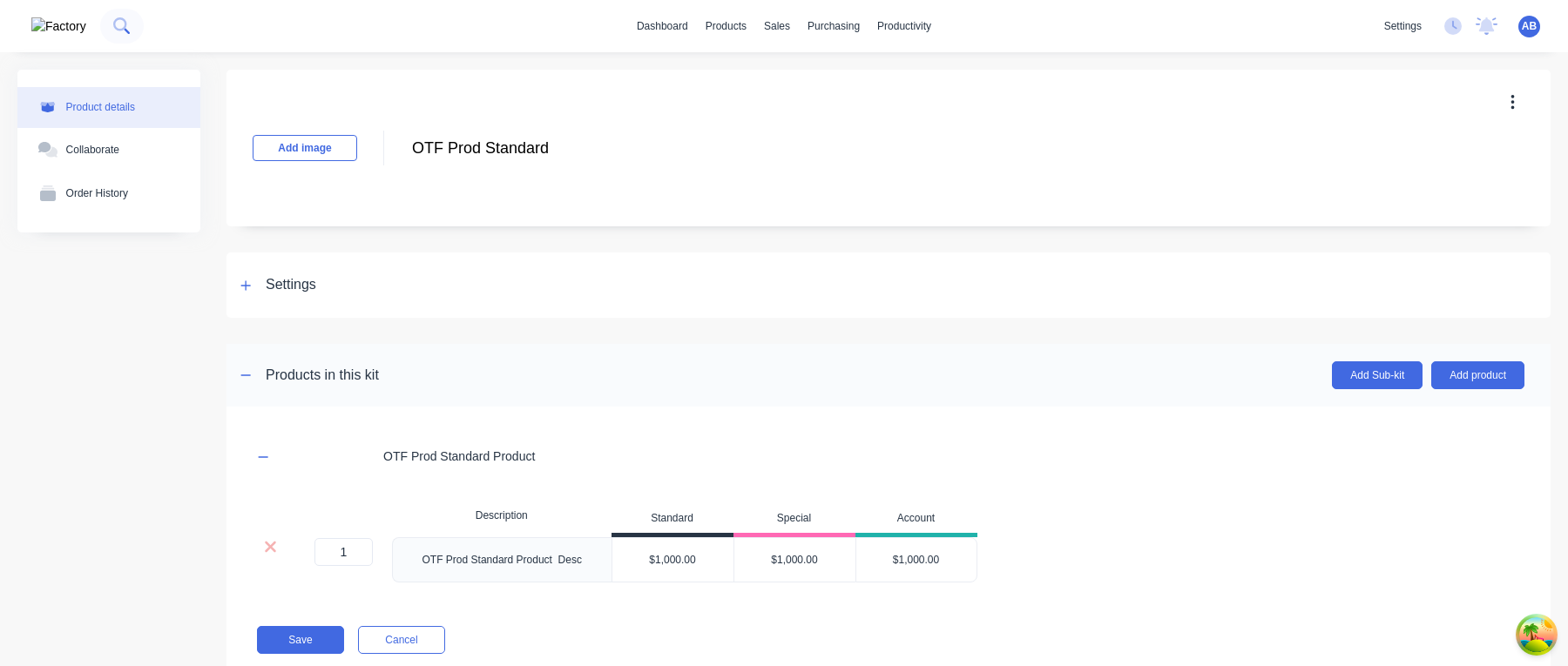
click at [114, 29] on icon at bounding box center [120, 24] width 13 height 13
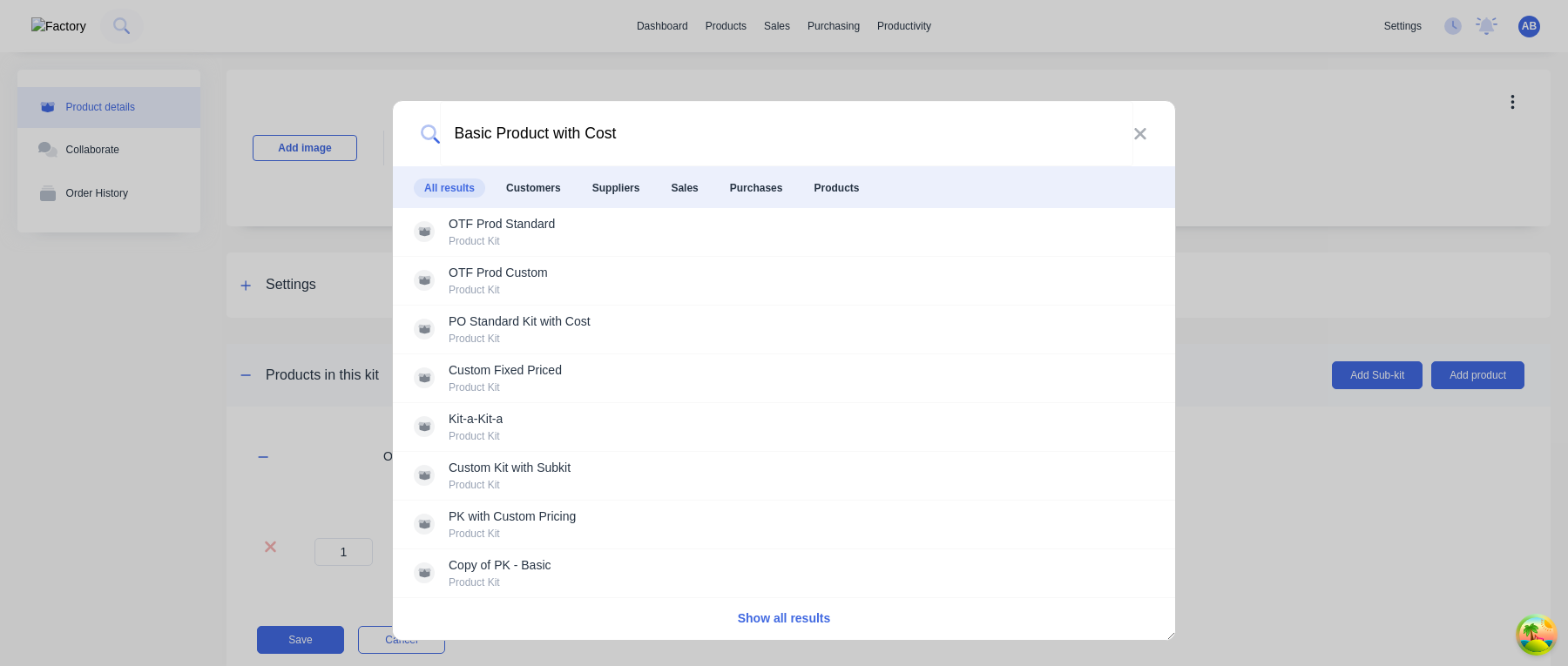
type input "Basic Product with Cost"
click at [785, 612] on button "Show all results" at bounding box center [784, 619] width 104 height 20
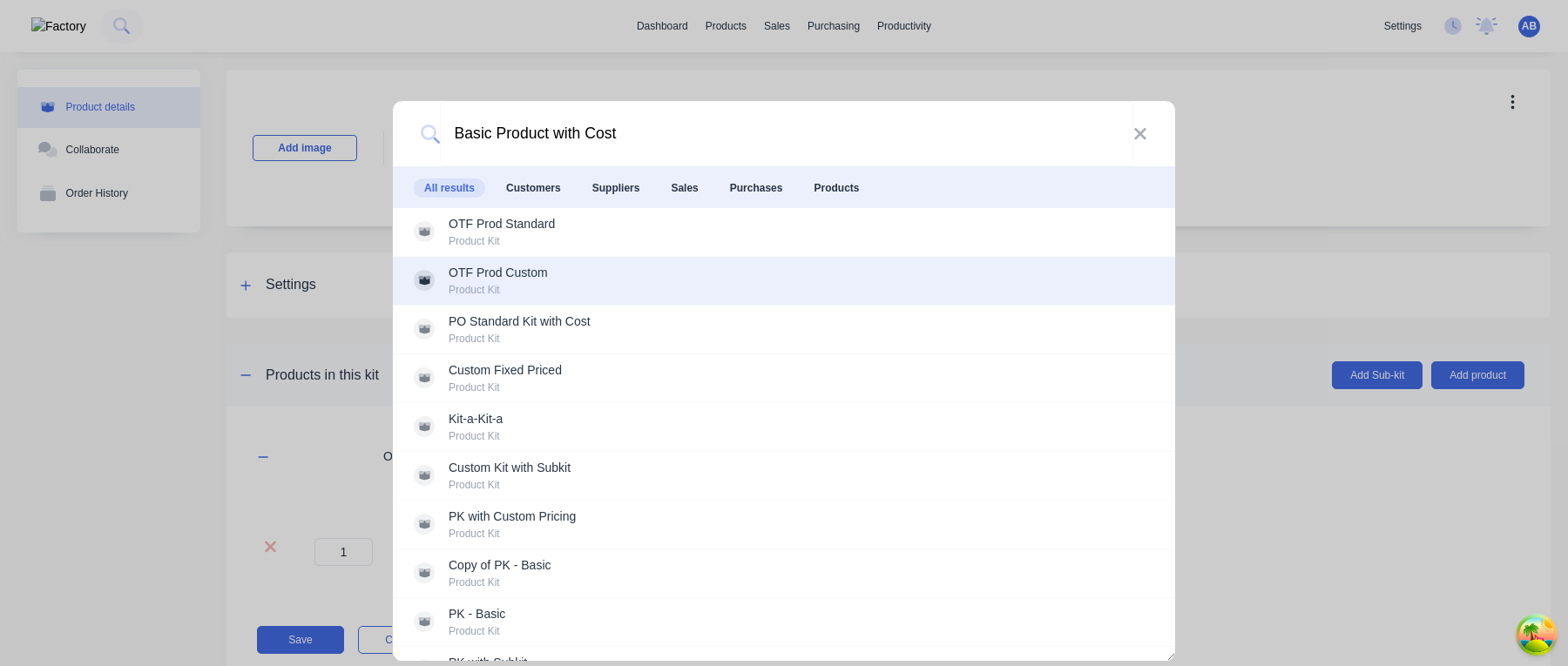
click at [714, 288] on div "OTF Prod Custom Product Kit" at bounding box center [784, 280] width 740 height 34
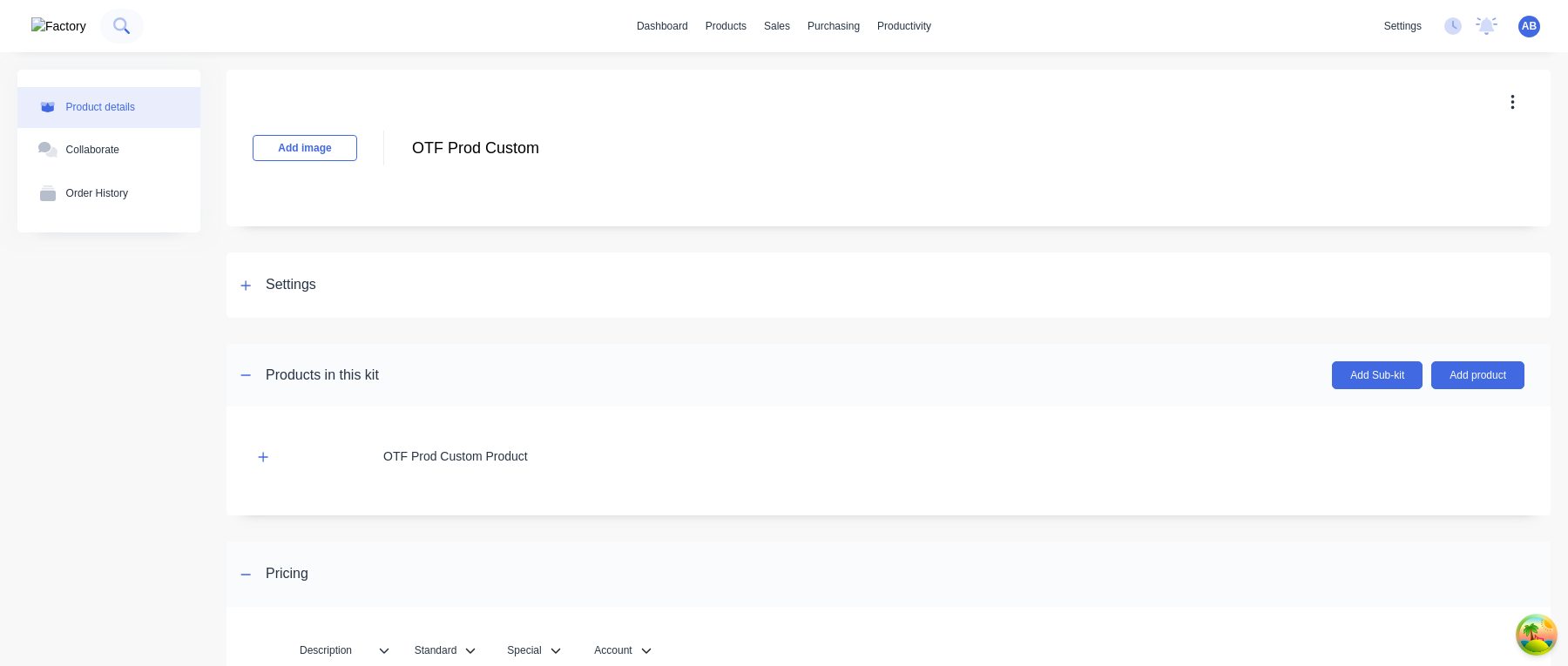
click at [114, 28] on icon at bounding box center [120, 24] width 13 height 13
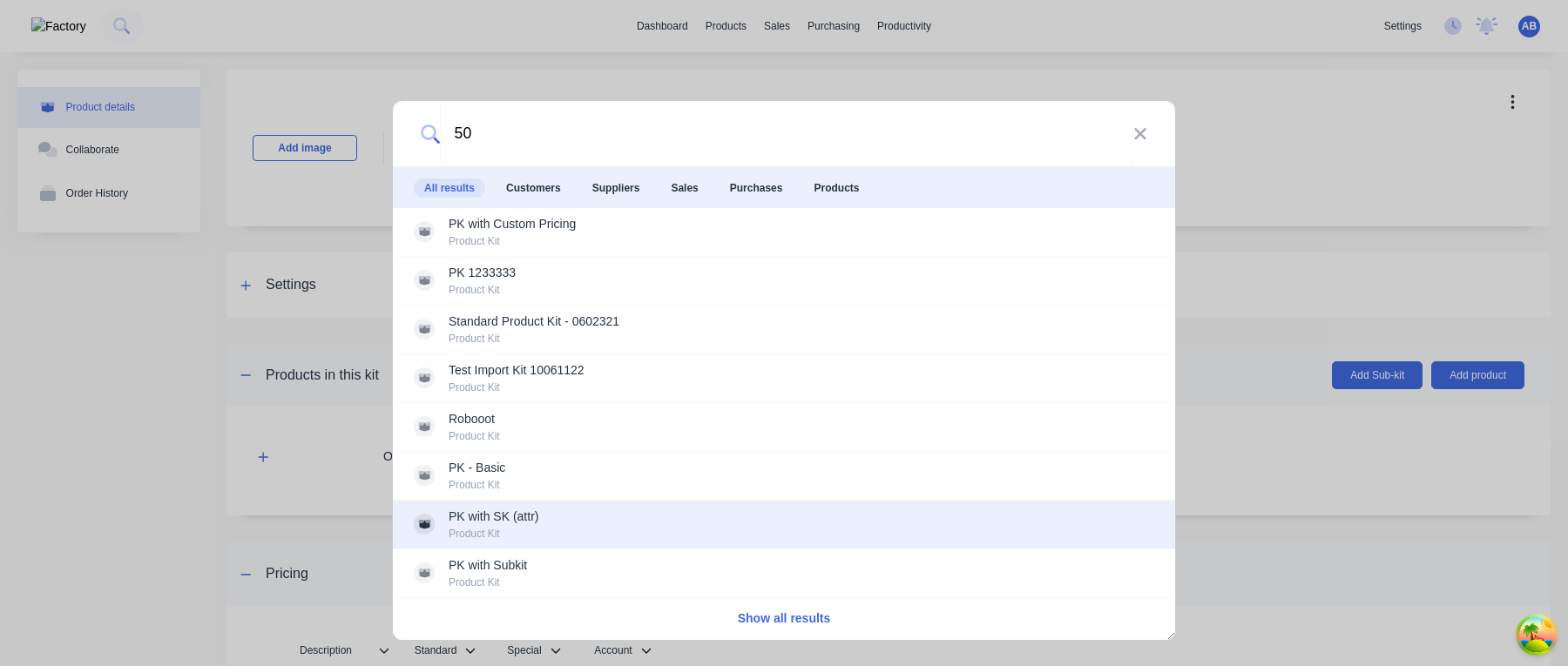
type input "5"
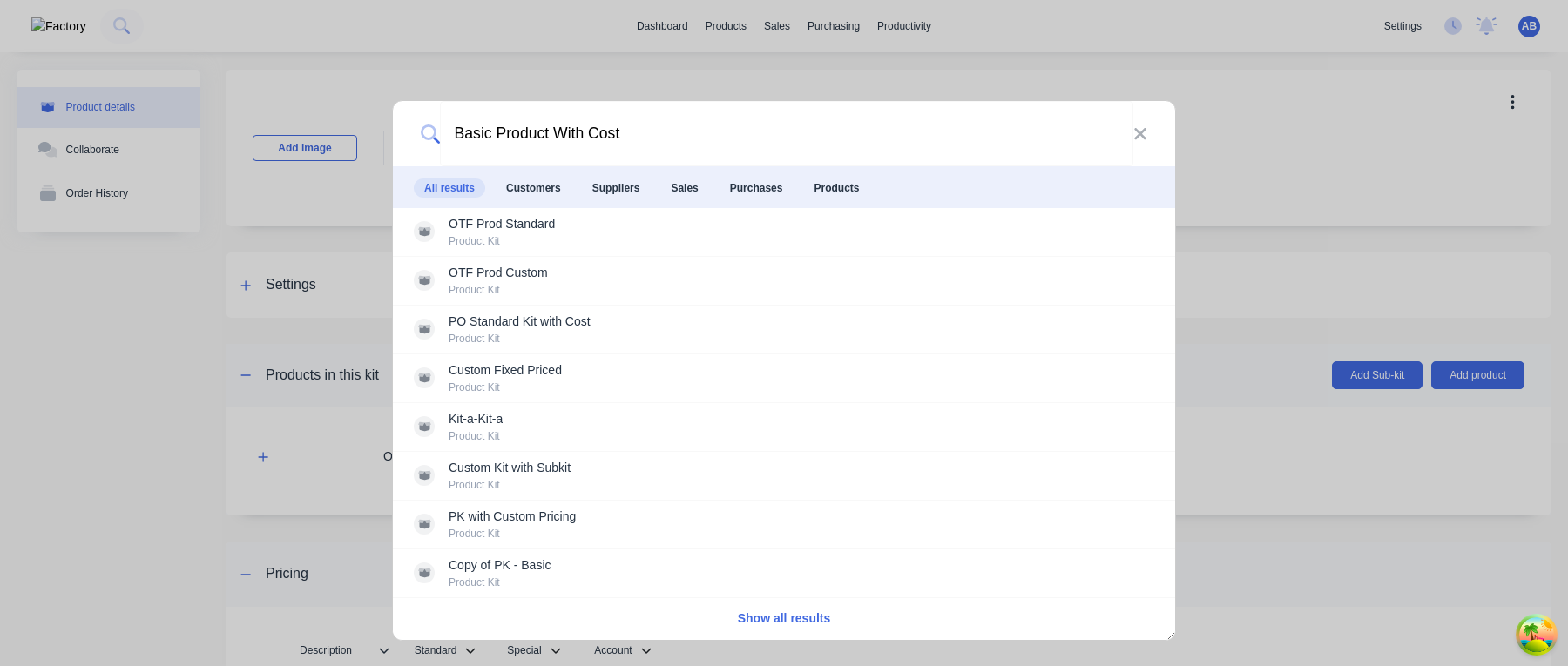
type input "Basic Product With Cost"
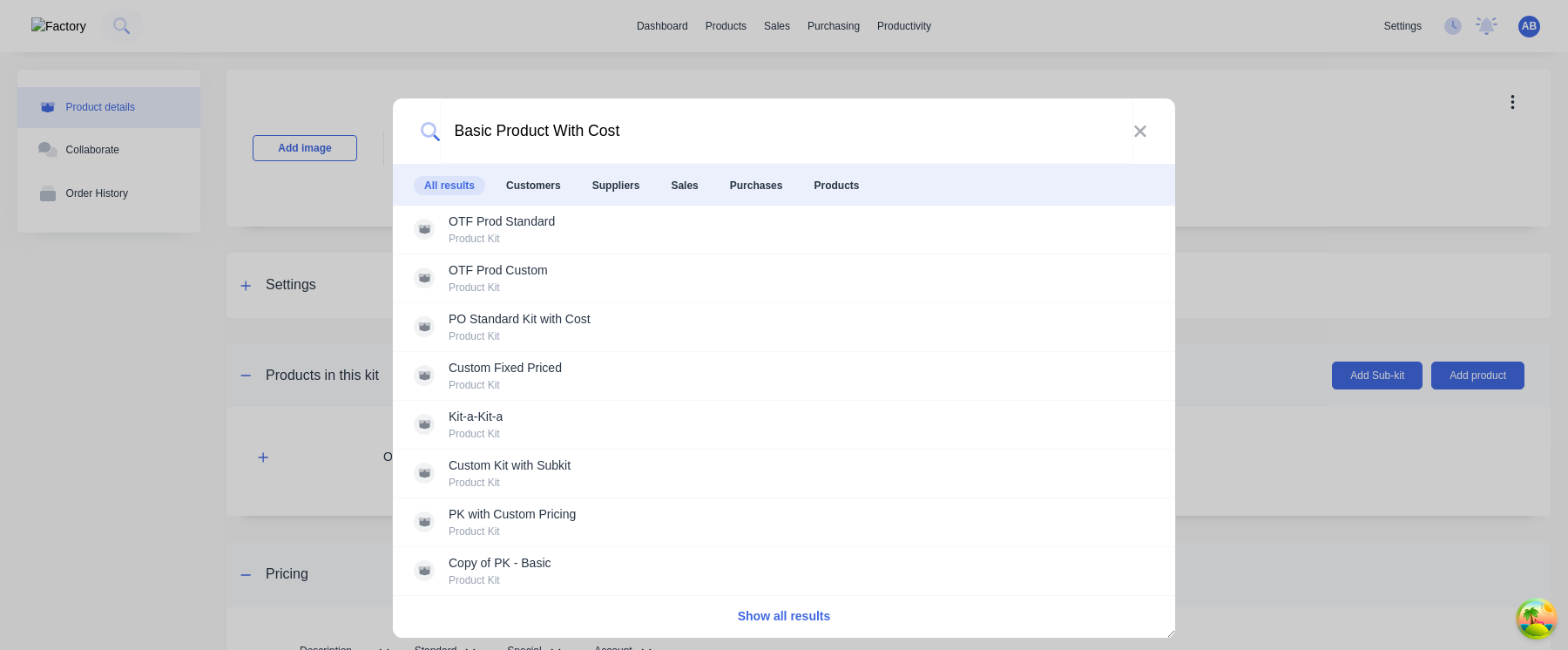
click at [789, 620] on button "Show all results" at bounding box center [784, 616] width 104 height 20
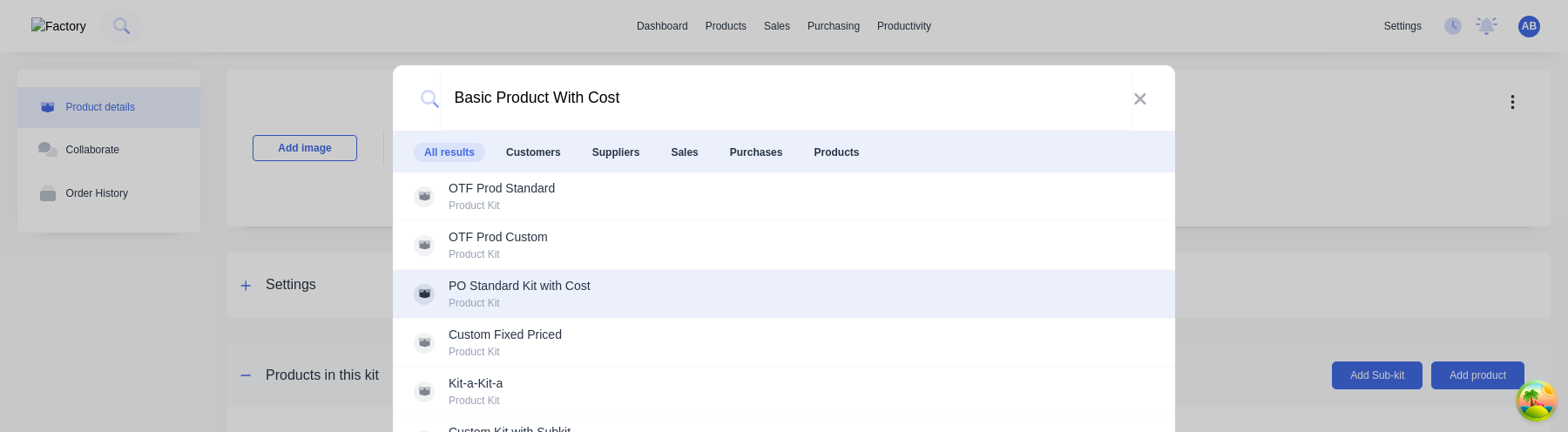
click at [1046, 302] on div "PO Standard Kit with Cost Product Kit" at bounding box center [784, 293] width 740 height 34
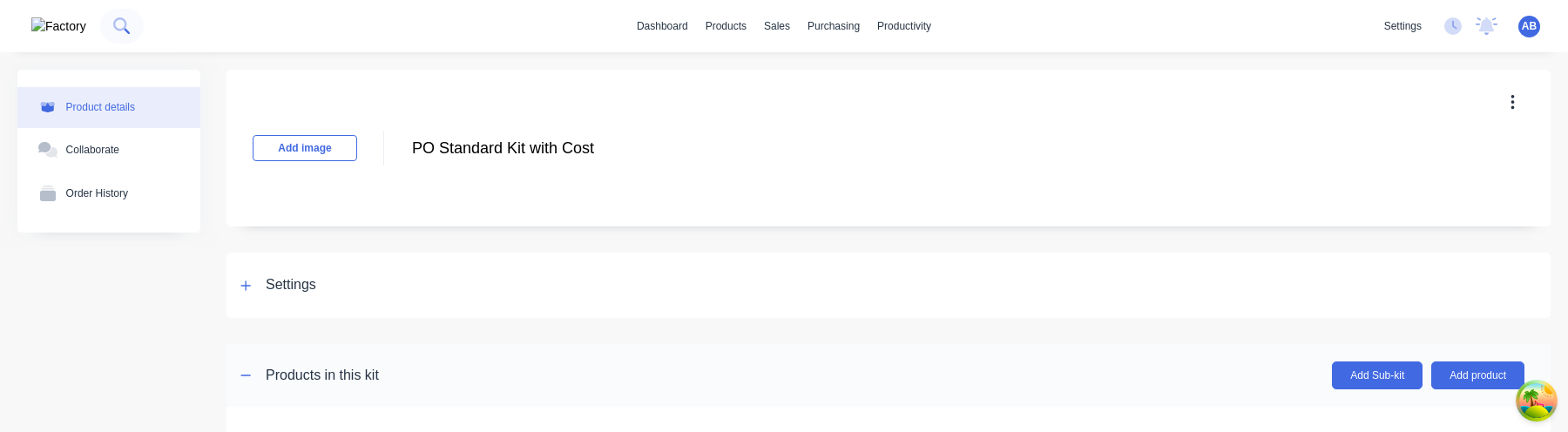
click at [100, 36] on button at bounding box center [121, 26] width 43 height 35
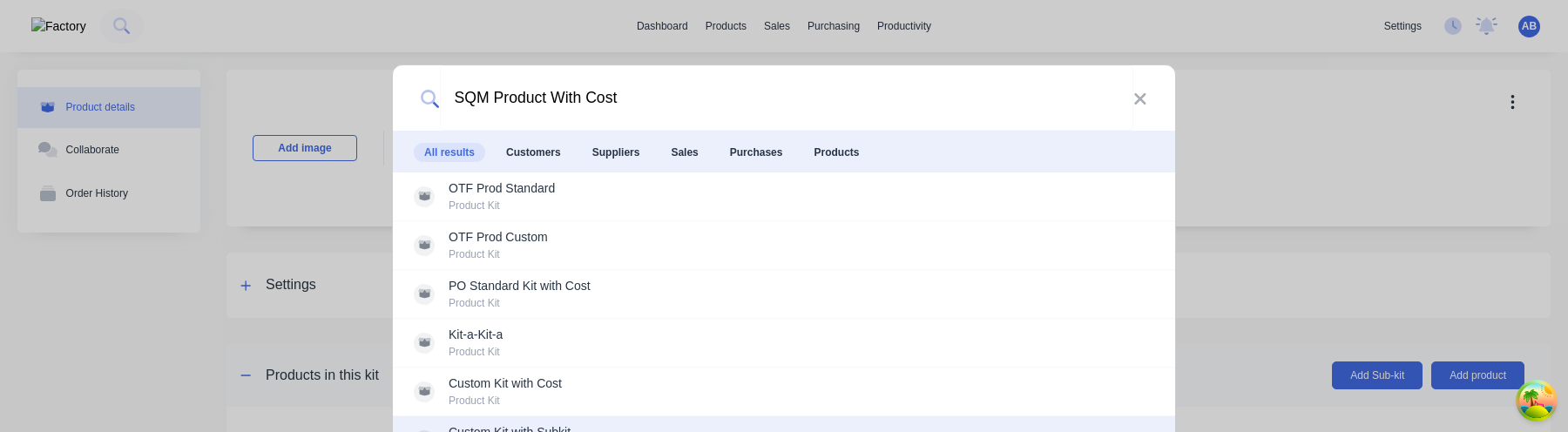
type input "SQM Product With Cost"
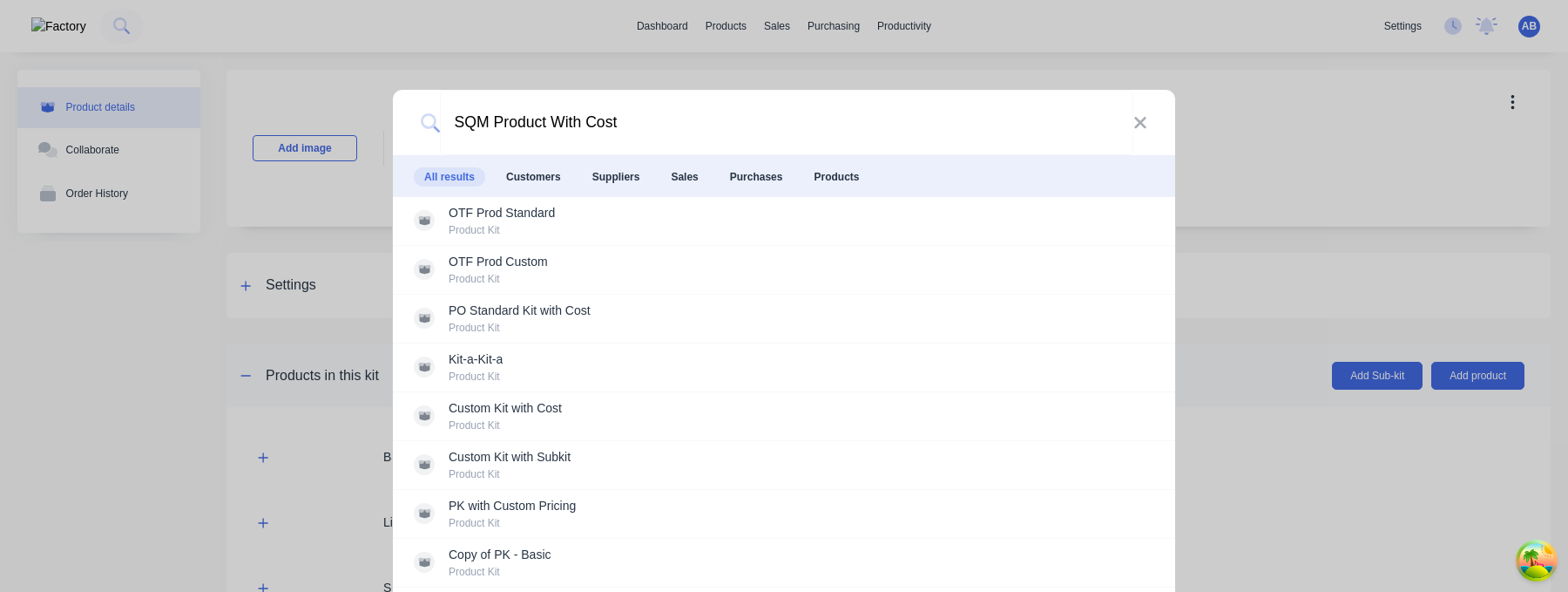
click at [1138, 134] on div "SQM Product With Cost" at bounding box center [784, 122] width 783 height 65
click at [1146, 134] on div "SQM Product With Cost" at bounding box center [784, 122] width 783 height 65
click at [1141, 126] on icon at bounding box center [1141, 123] width 13 height 19
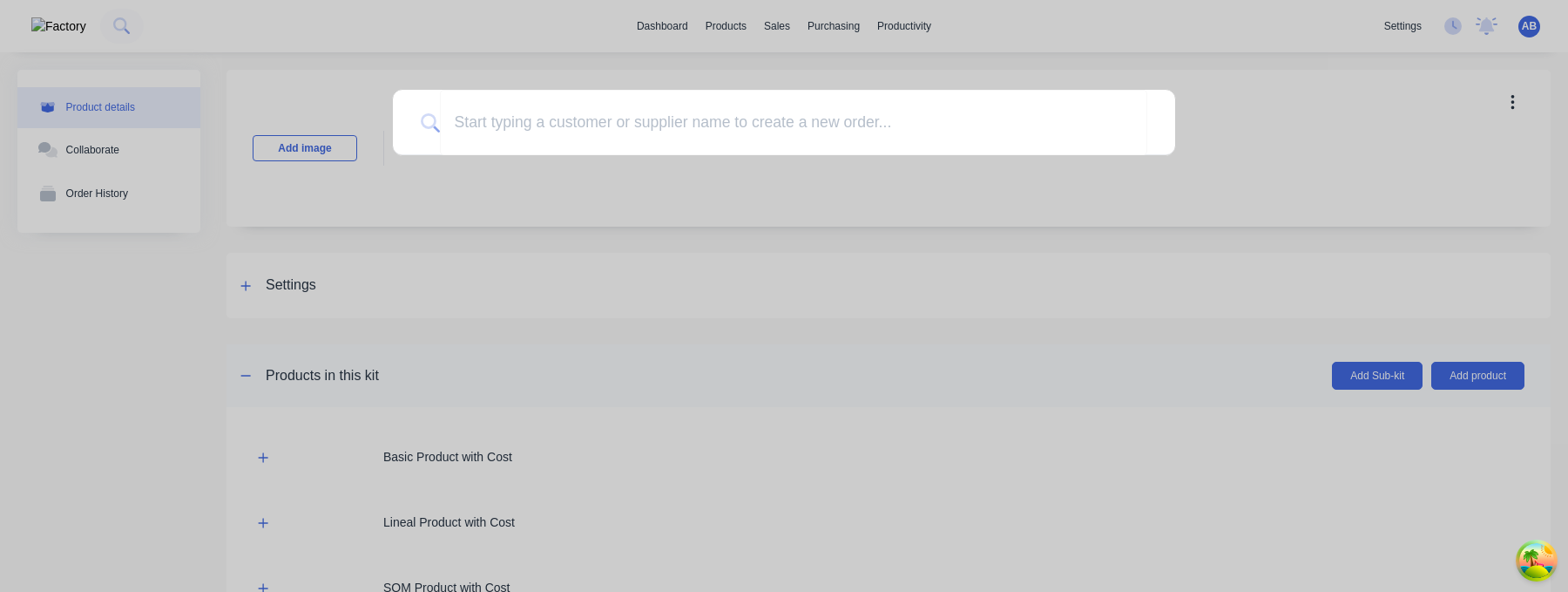
click at [715, 25] on div at bounding box center [784, 296] width 1568 height 592
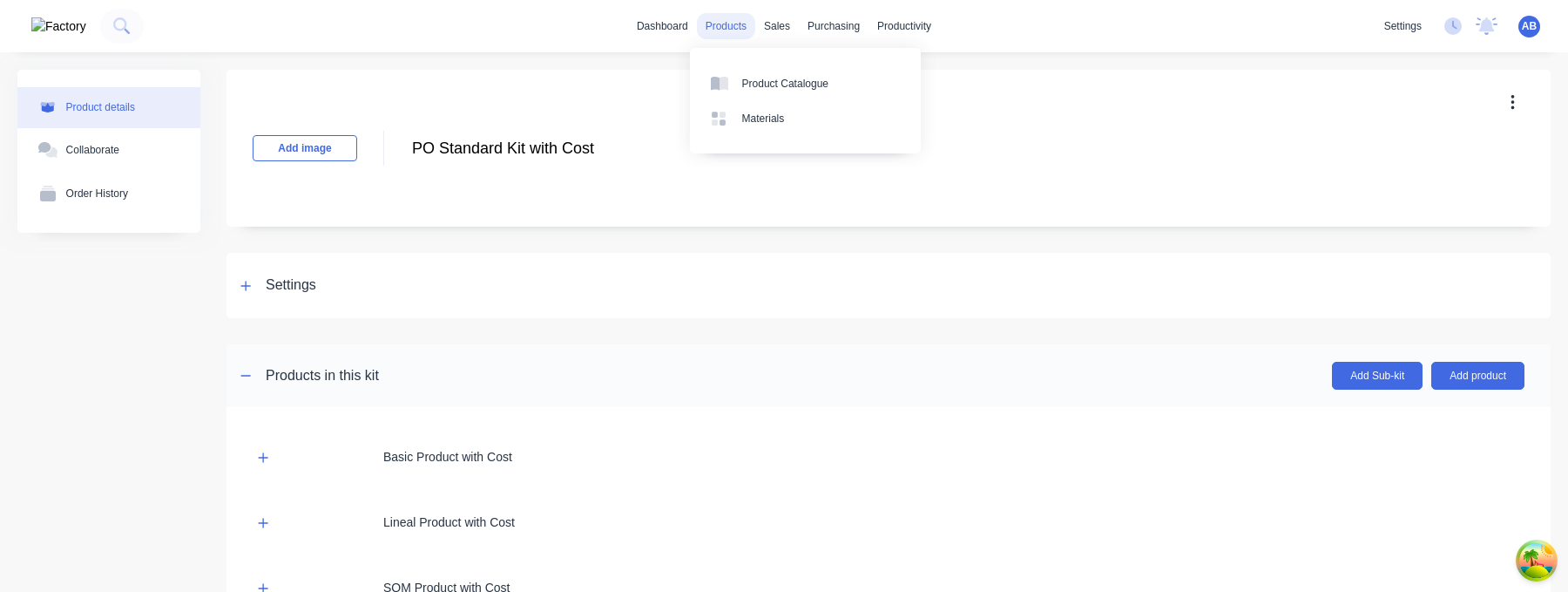
click at [746, 25] on div "products" at bounding box center [726, 26] width 59 height 26
click at [758, 68] on link "Product Catalogue" at bounding box center [806, 83] width 231 height 35
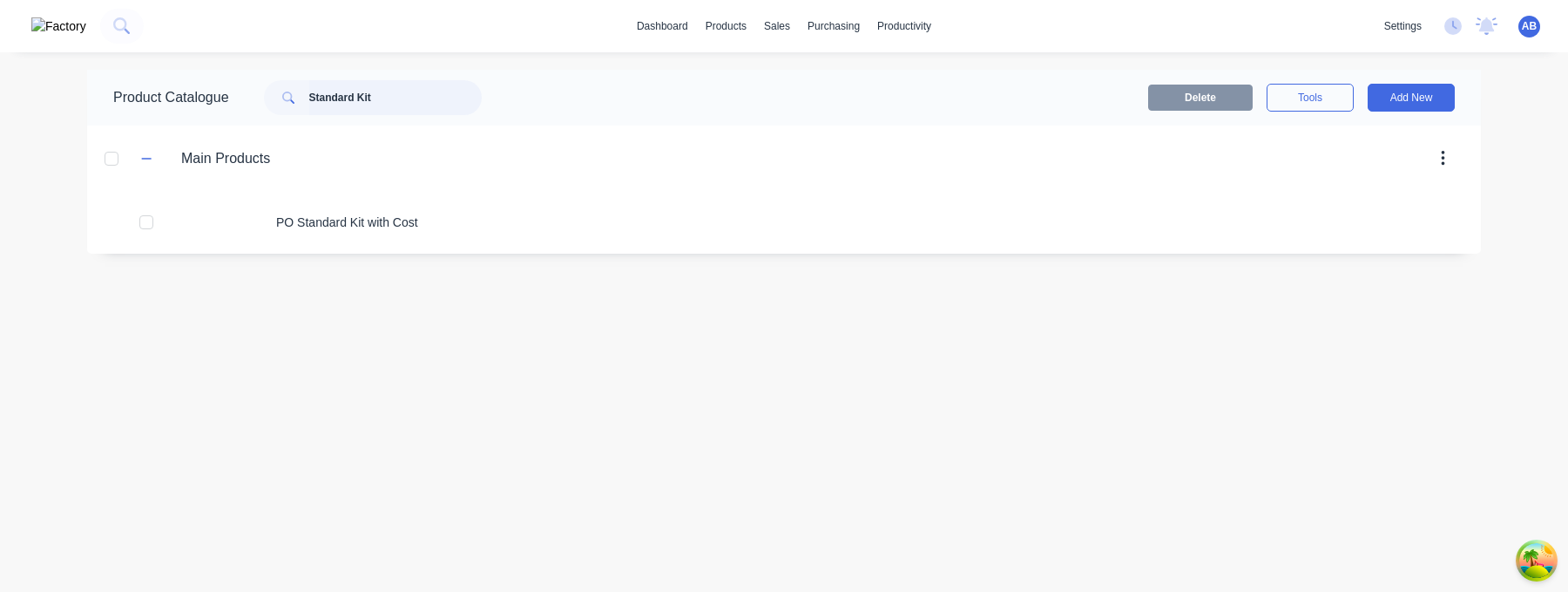
click at [414, 112] on input "Standard Kit" at bounding box center [395, 97] width 172 height 35
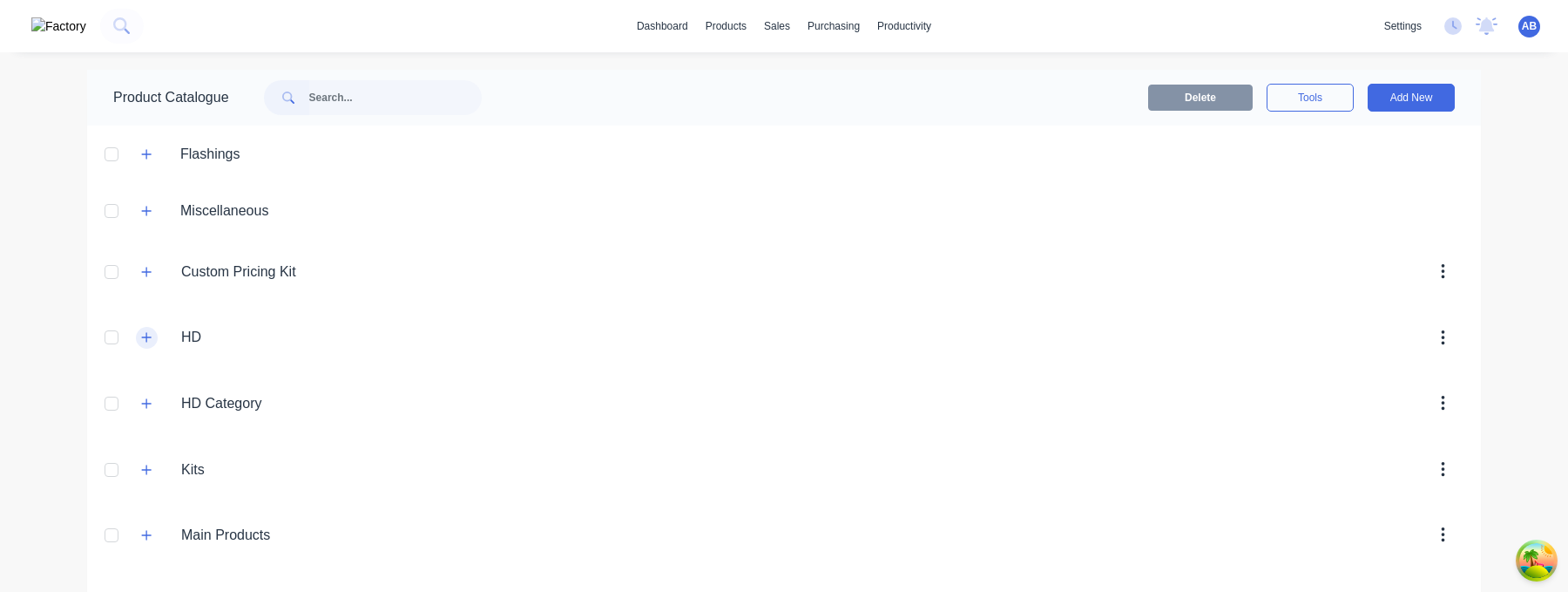
click at [149, 334] on icon "button" at bounding box center [146, 337] width 11 height 13
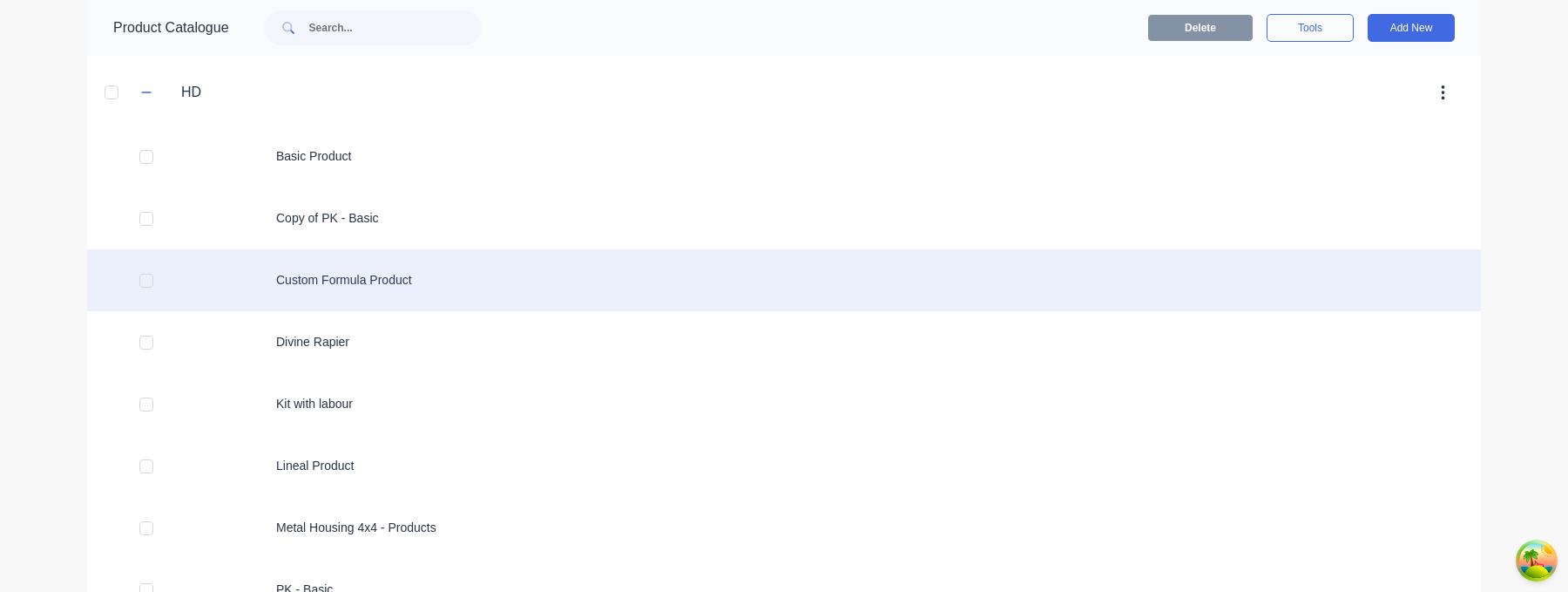
scroll to position [262, 0]
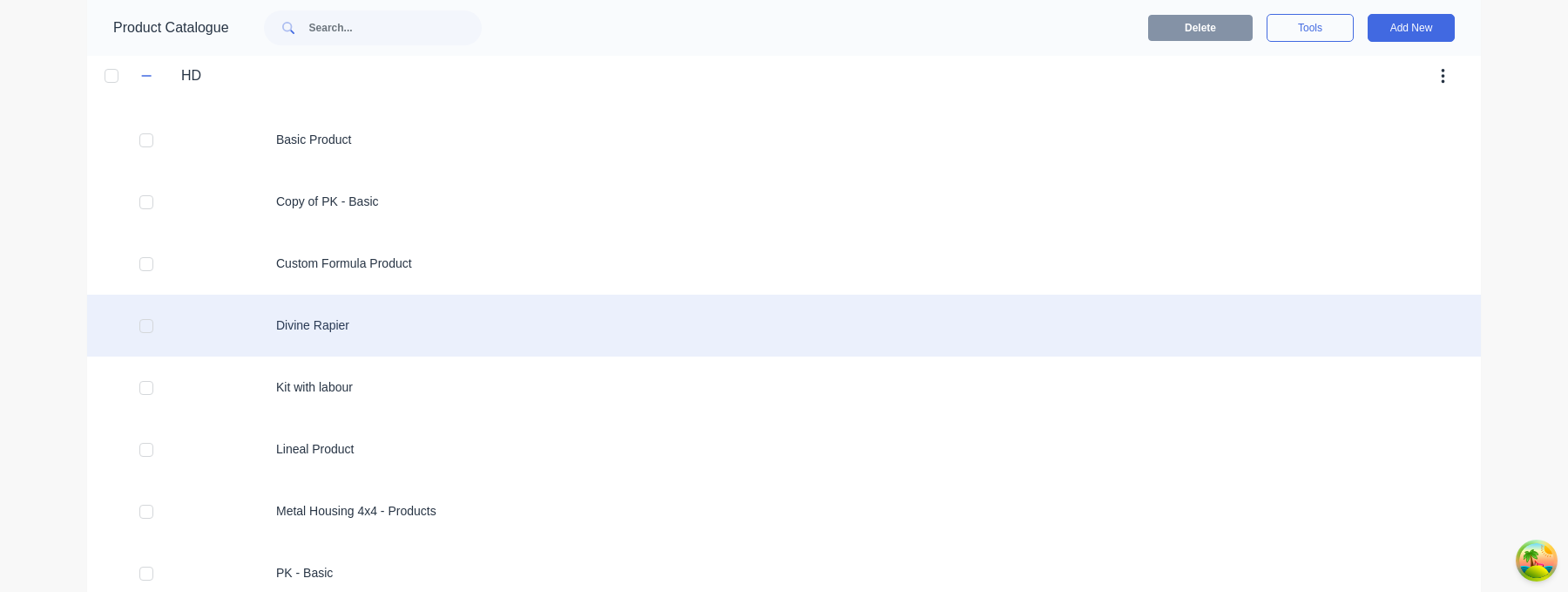
click at [373, 348] on div "Divine Rapier" at bounding box center [784, 325] width 1394 height 62
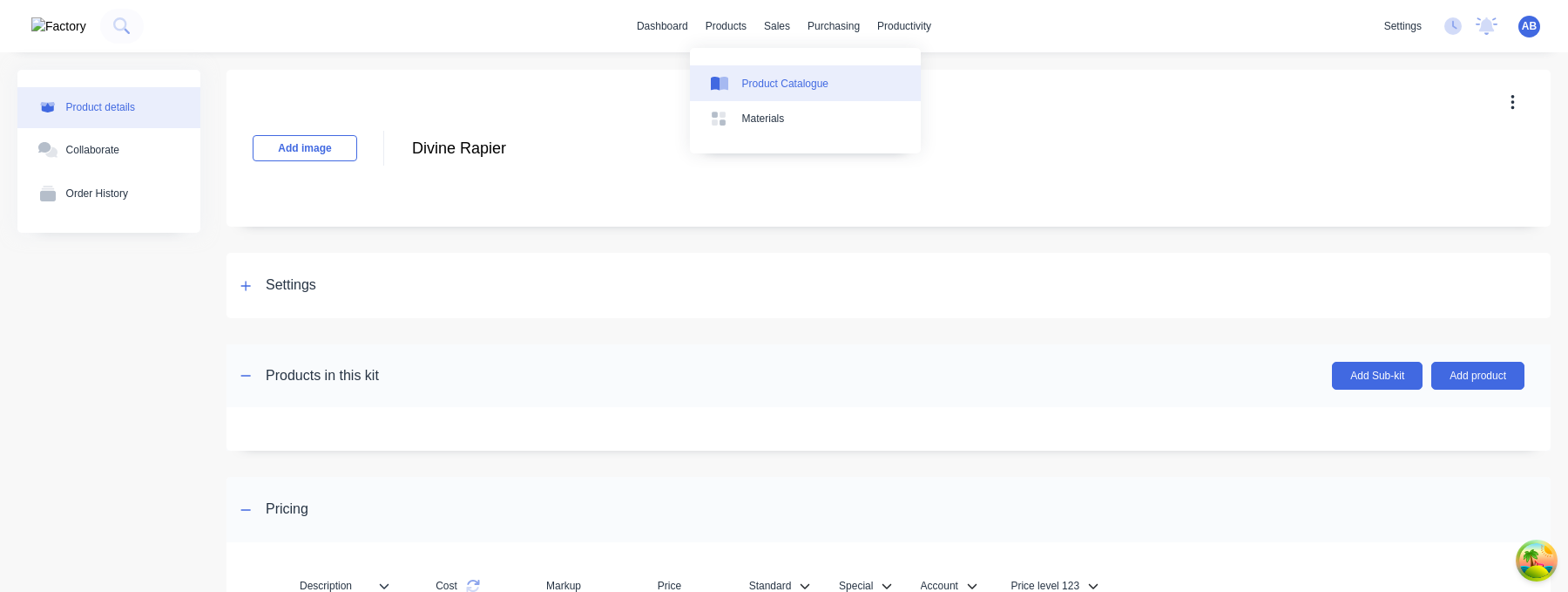
click at [786, 83] on div "Product Catalogue" at bounding box center [785, 84] width 87 height 15
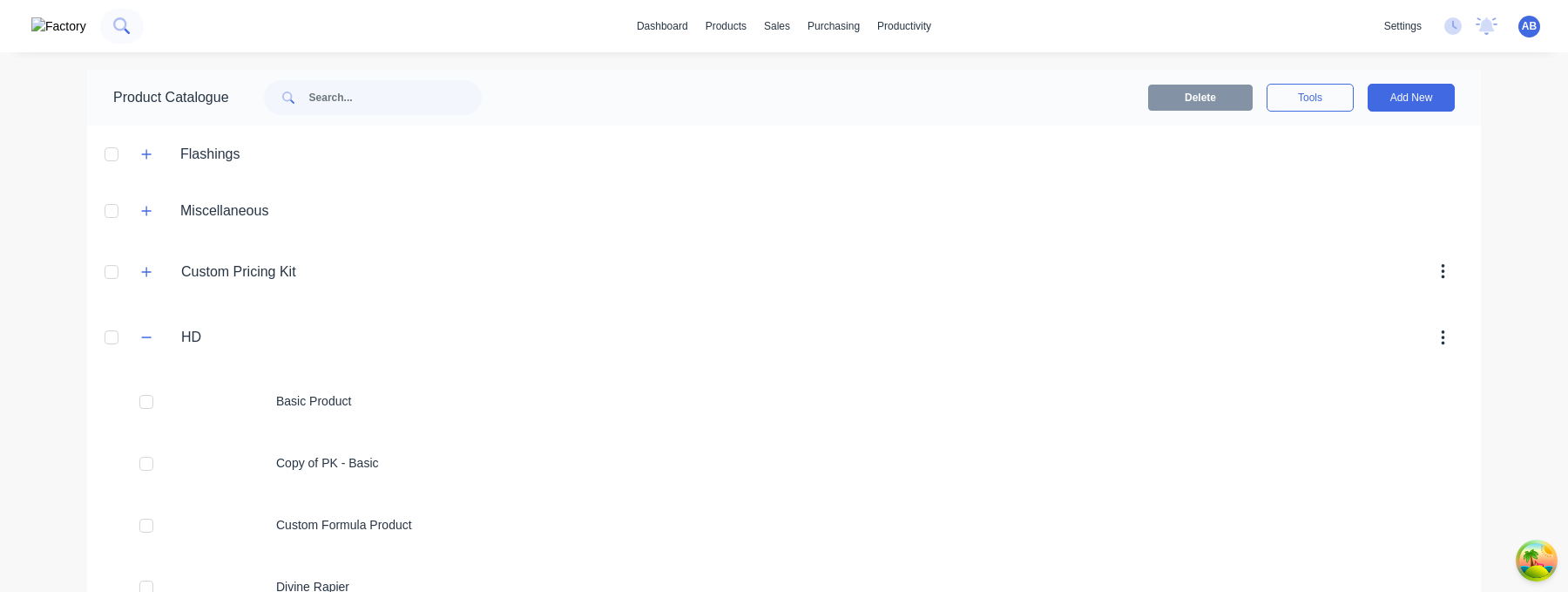
click at [114, 32] on icon at bounding box center [121, 25] width 16 height 16
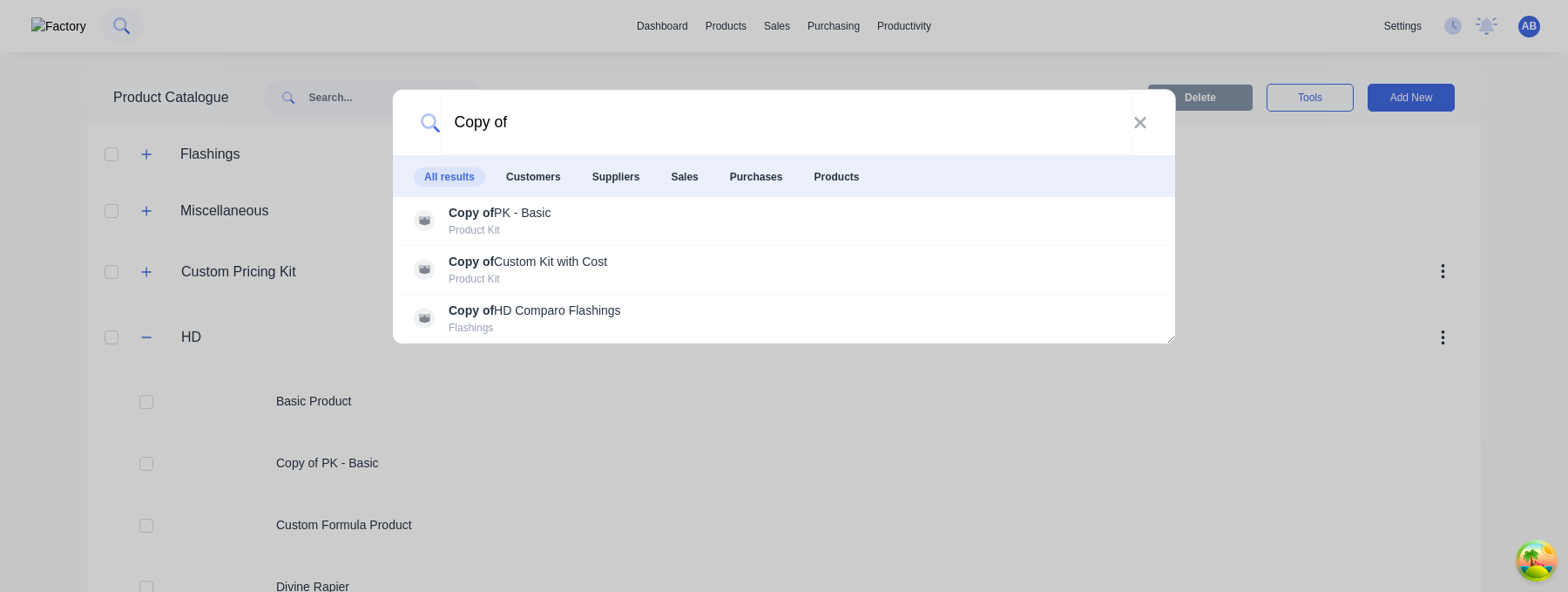
type input "Copy of"
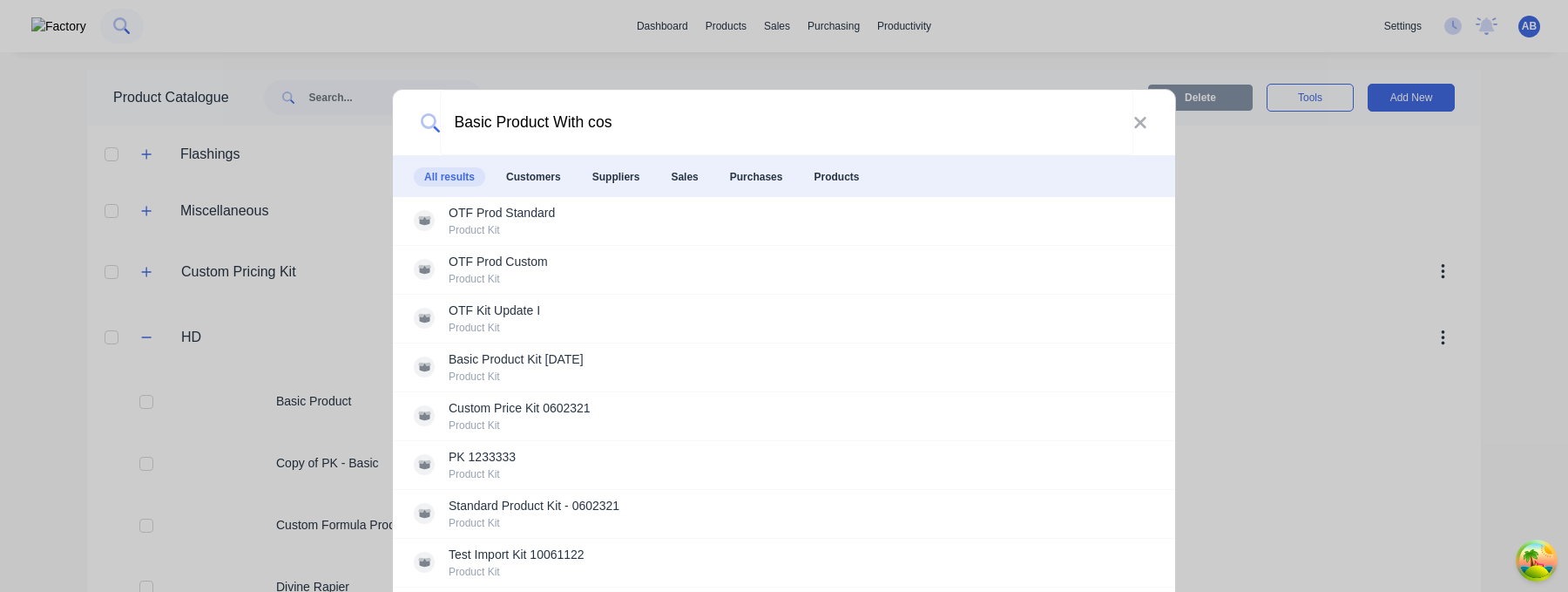
type input "Basic Product With cost"
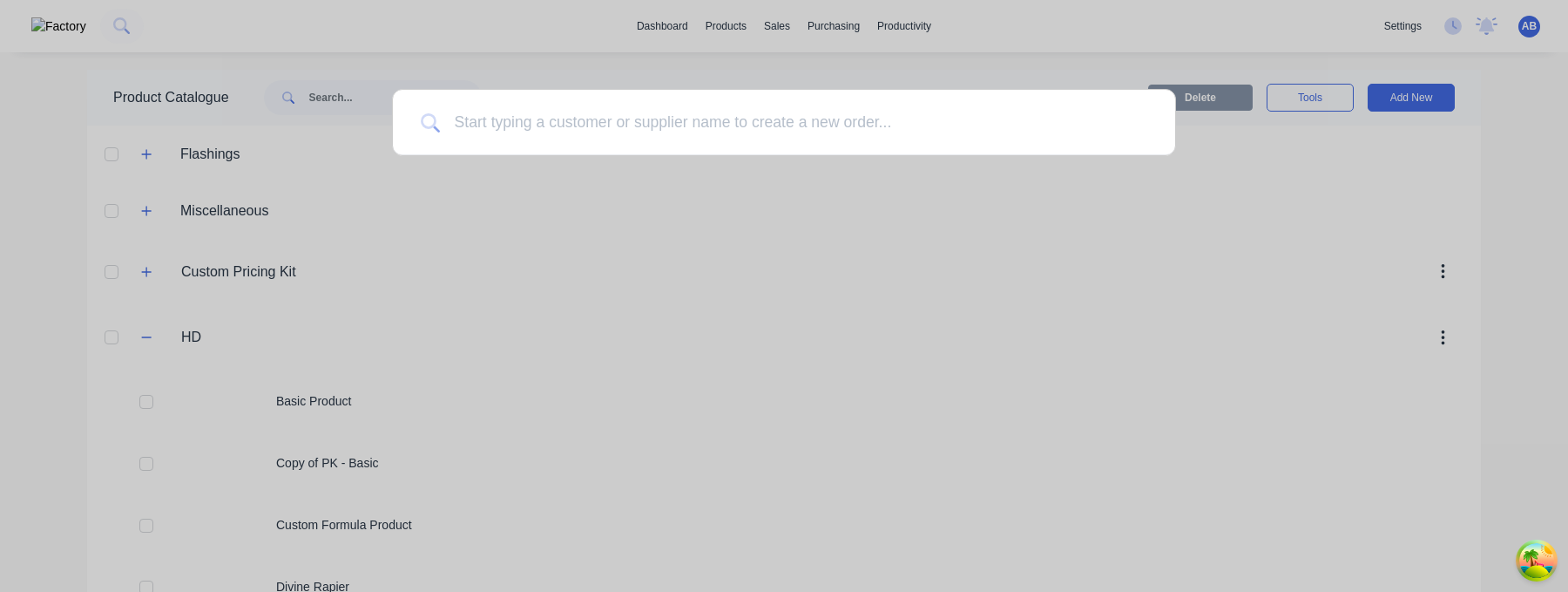
type input "a"
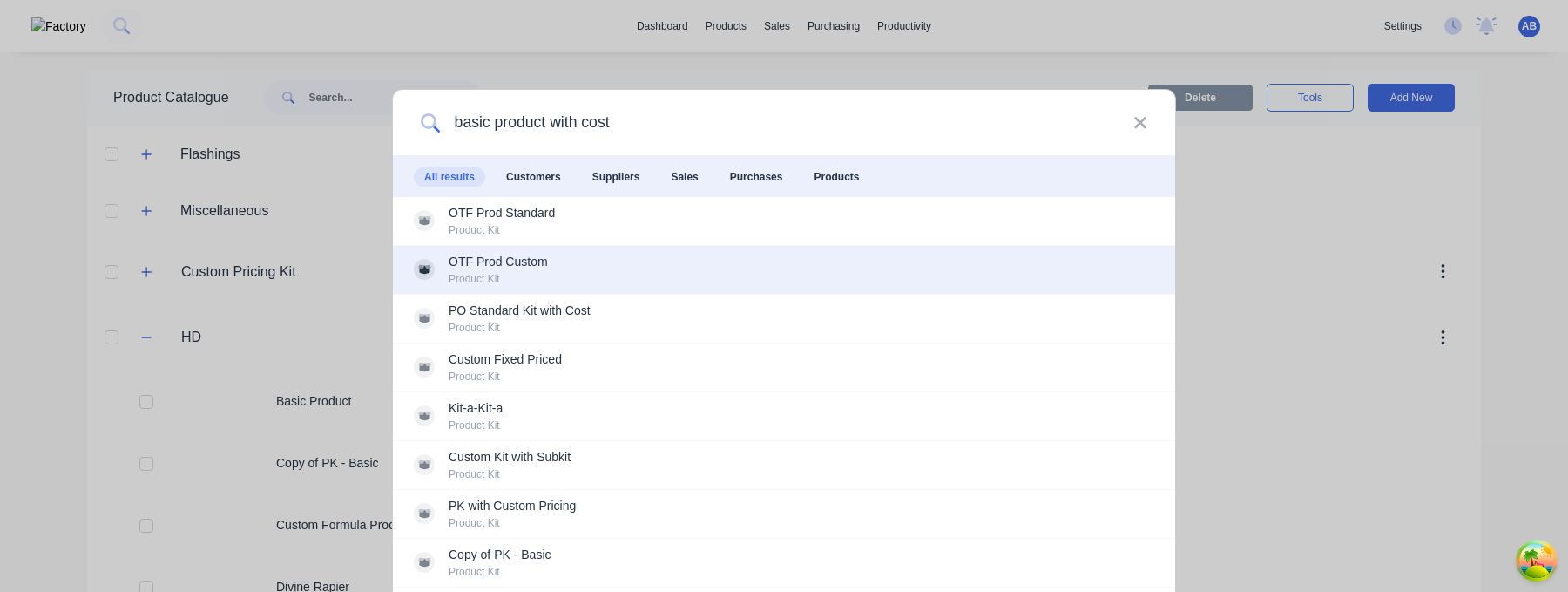
type input "basic product with cost"
click at [651, 262] on div "OTF Prod Custom Product Kit" at bounding box center [784, 270] width 740 height 34
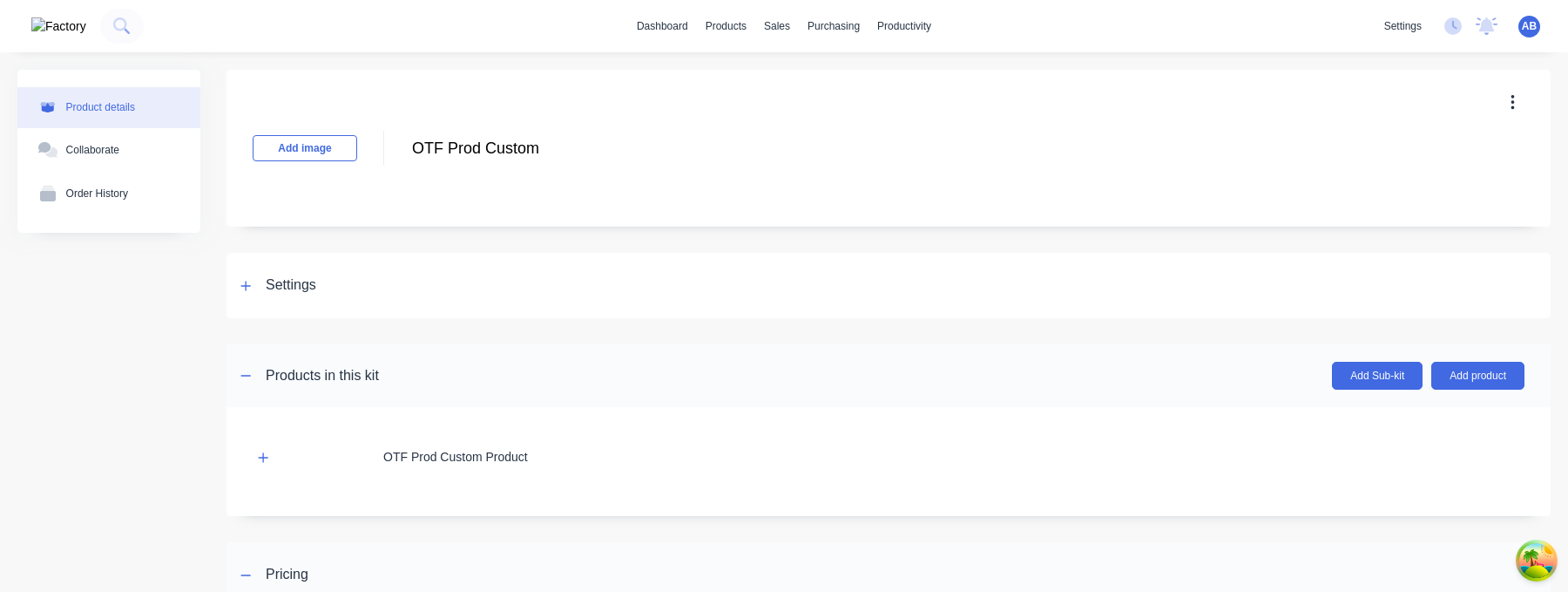
click at [40, 26] on img at bounding box center [59, 26] width 55 height 18
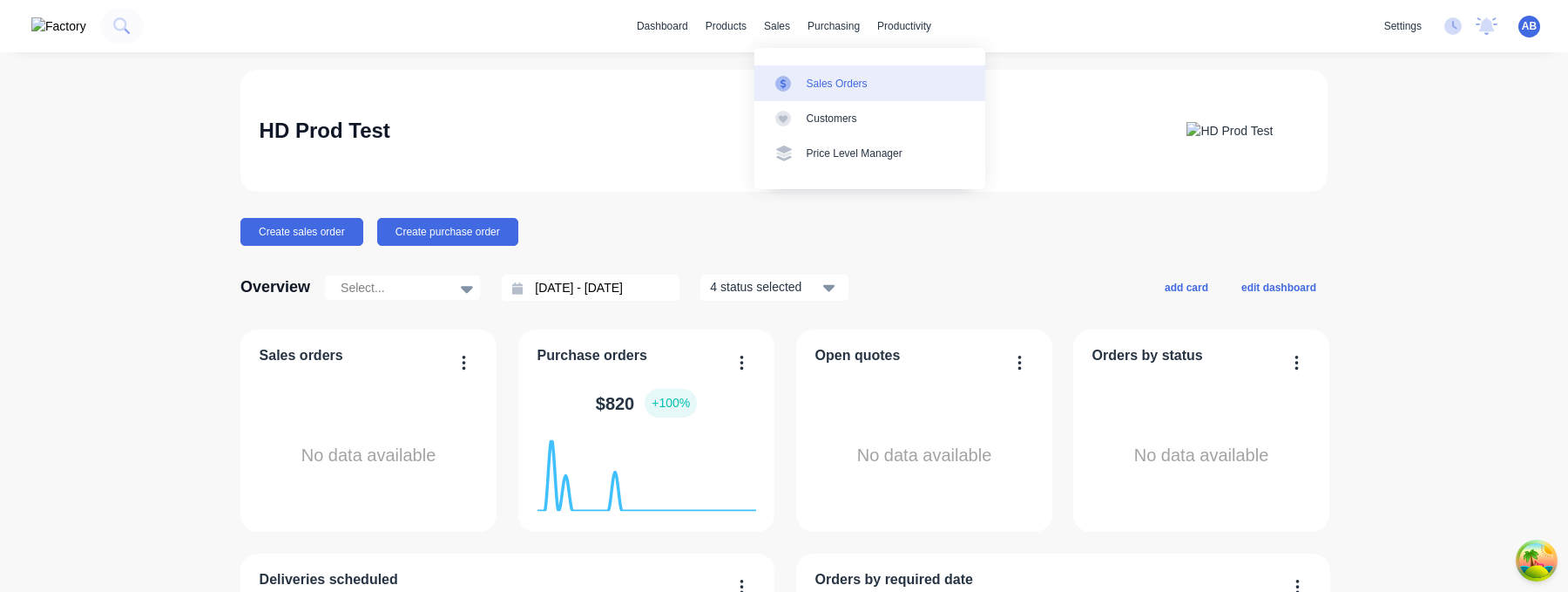
click at [792, 72] on link "Sales Orders" at bounding box center [870, 83] width 231 height 35
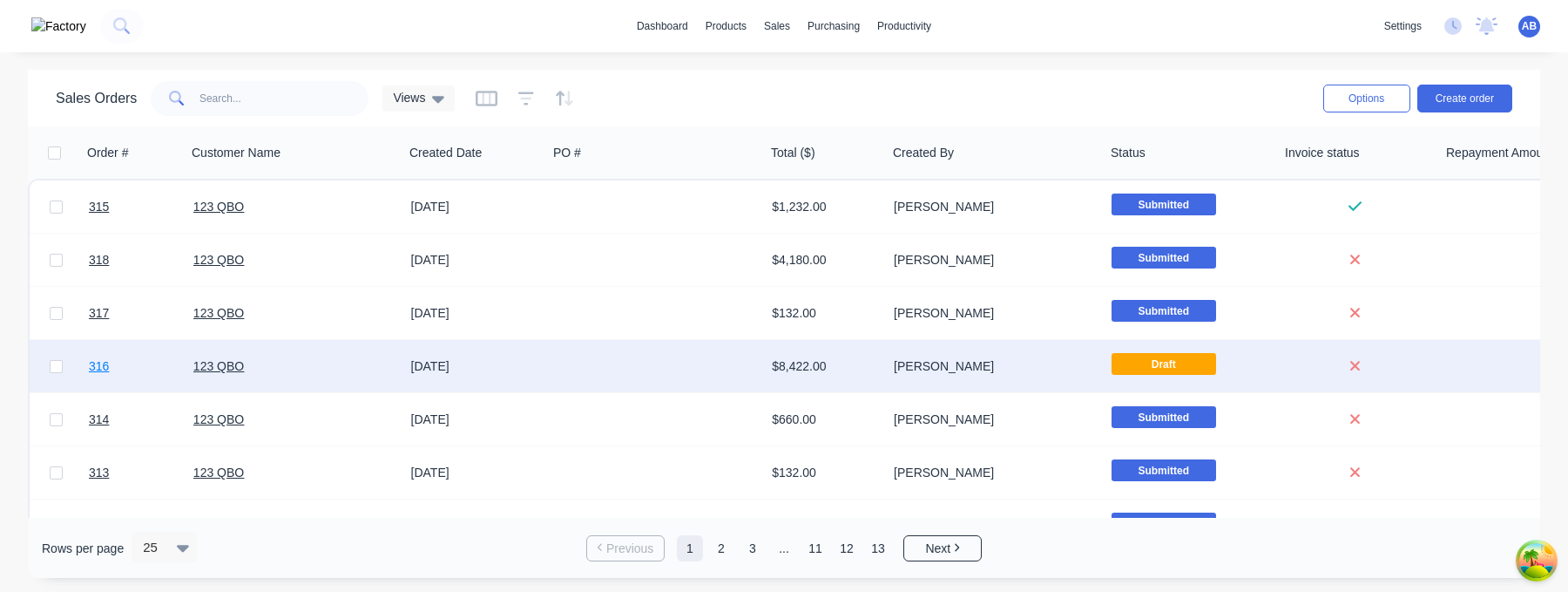
click at [101, 369] on span "316" at bounding box center [98, 366] width 20 height 17
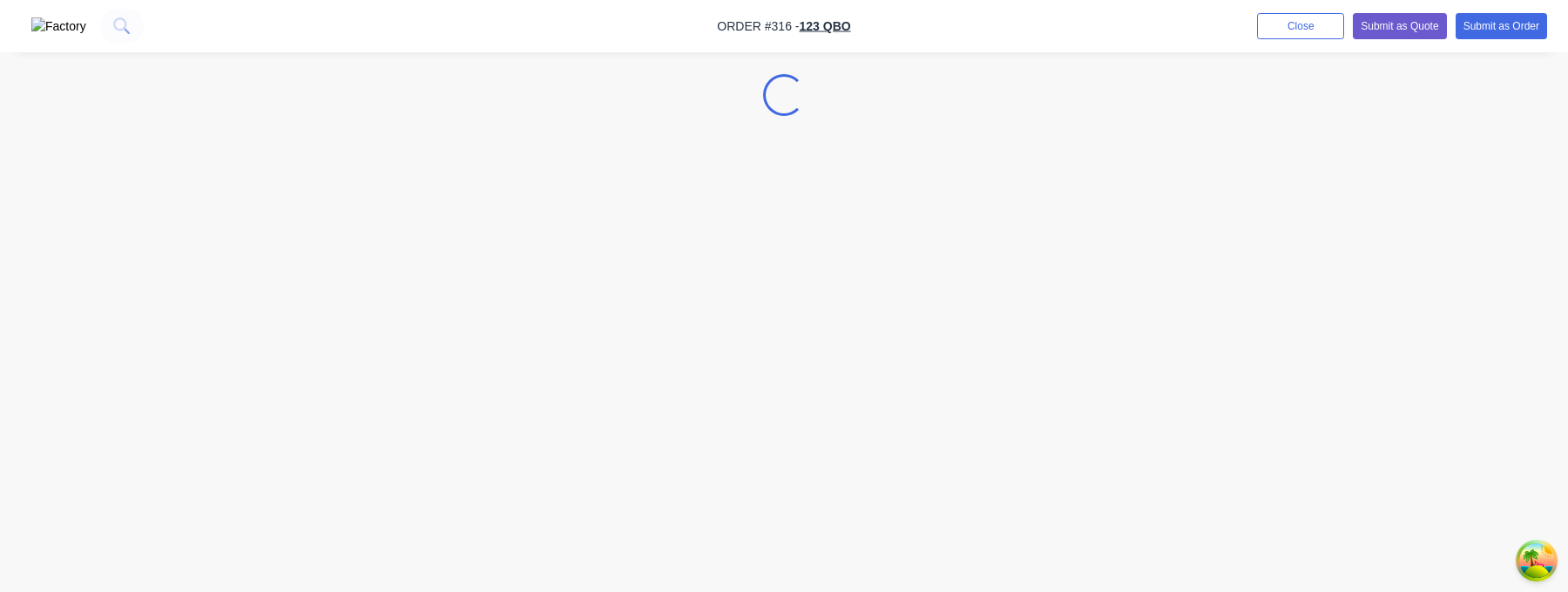
select select "AU"
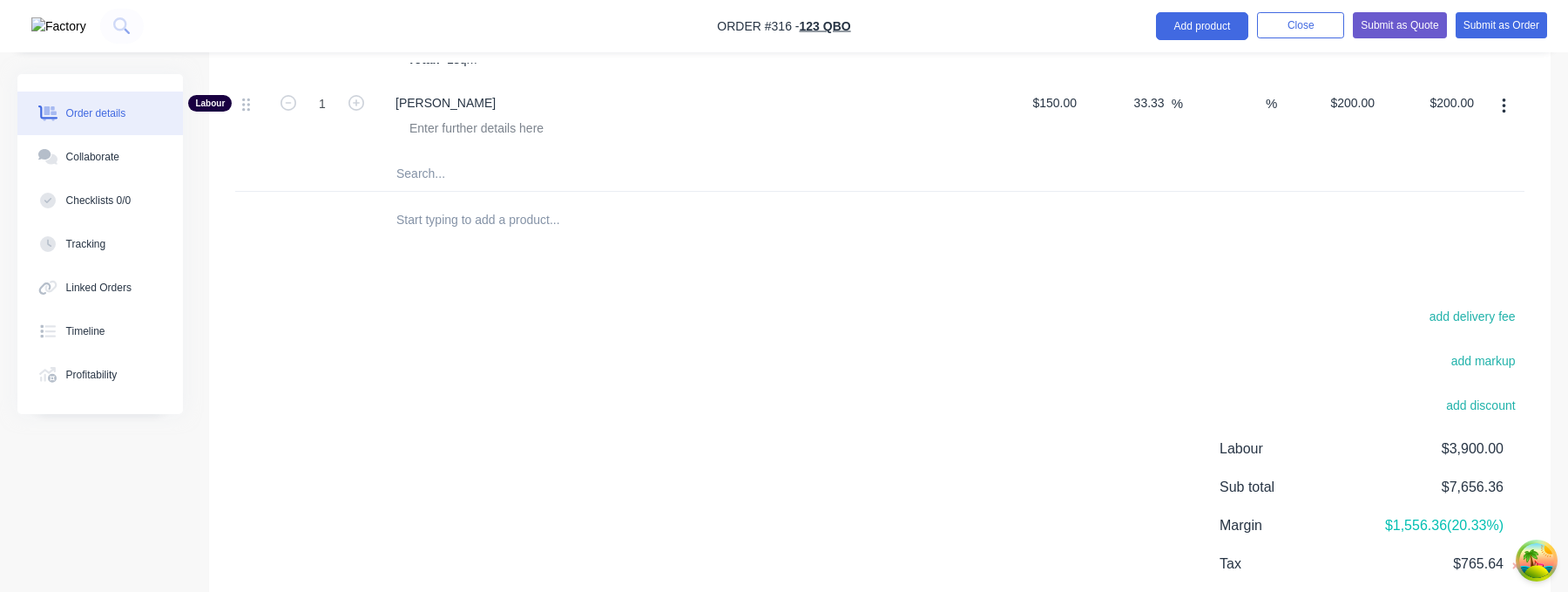
scroll to position [2175, 0]
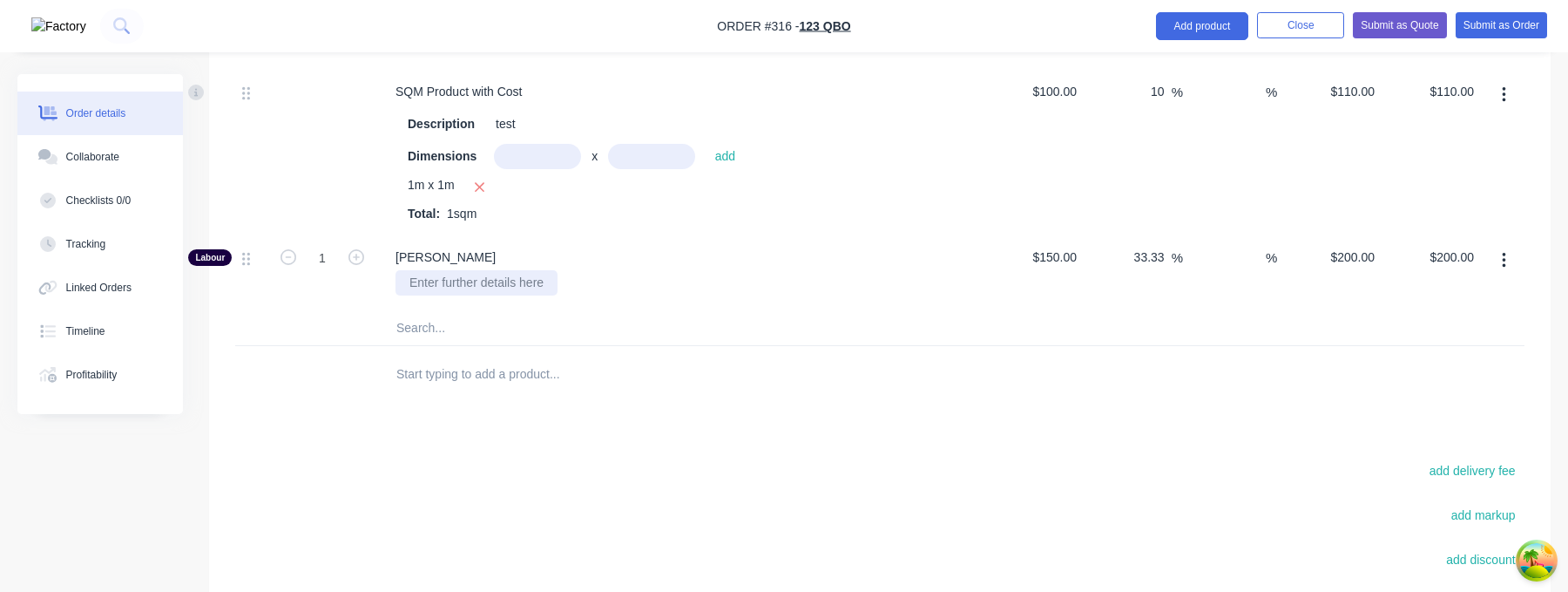
click at [510, 286] on div at bounding box center [476, 283] width 162 height 25
click at [444, 330] on input "text" at bounding box center [570, 327] width 348 height 35
click at [464, 373] on input "text" at bounding box center [570, 373] width 348 height 35
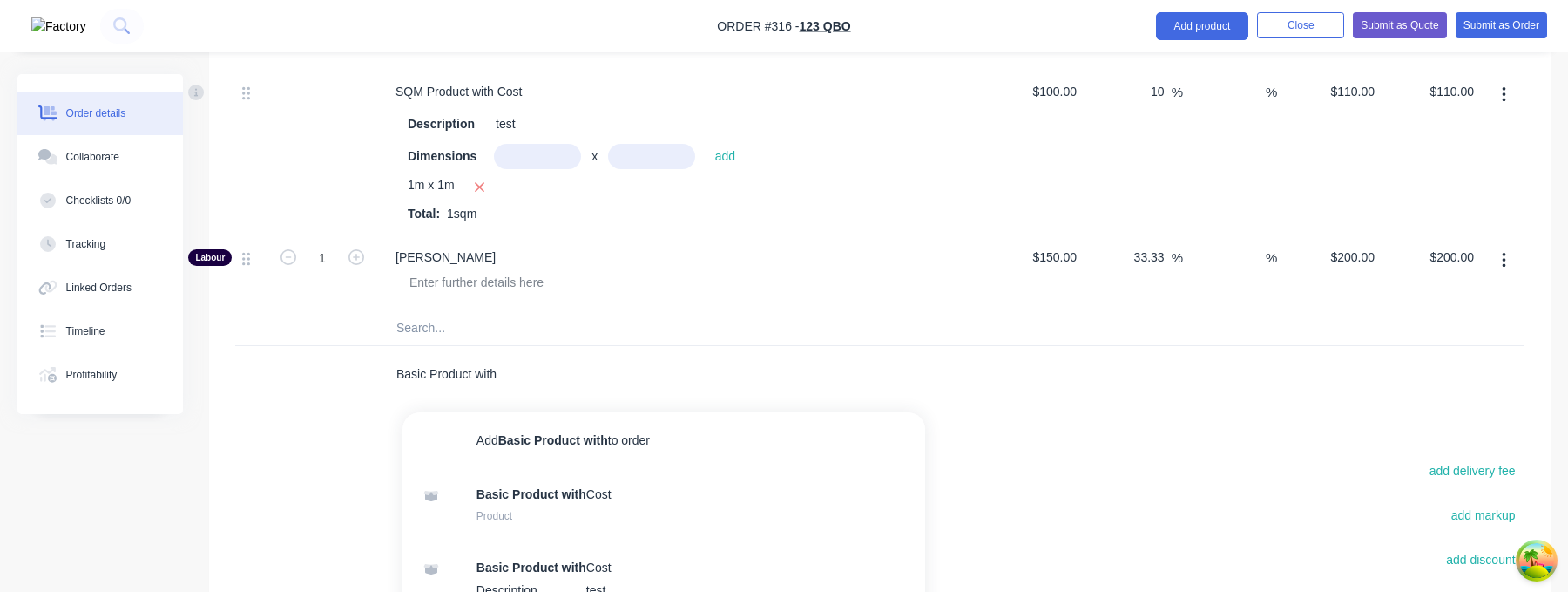
type input "Basic Product with"
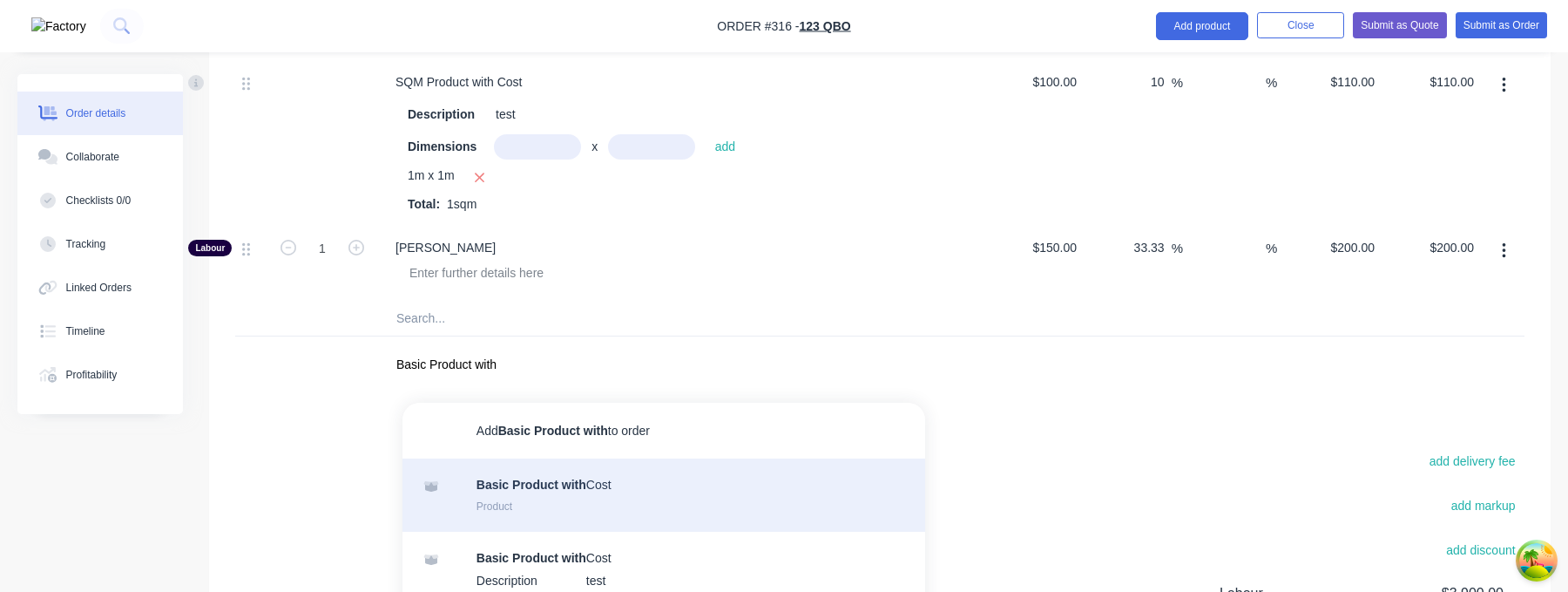
scroll to position [2134, 0]
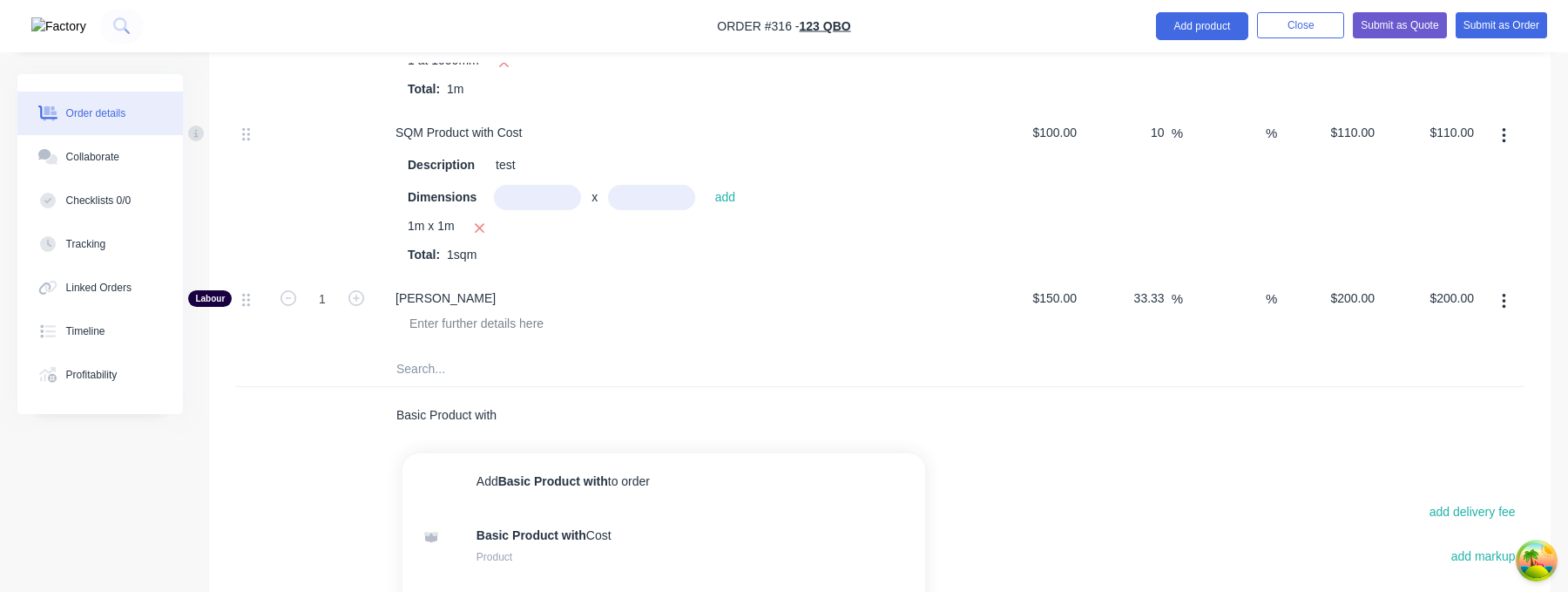
click at [462, 419] on input "Basic Product with" at bounding box center [570, 415] width 348 height 35
click at [468, 372] on input "text" at bounding box center [570, 369] width 348 height 35
type input "S"
type input "Test"
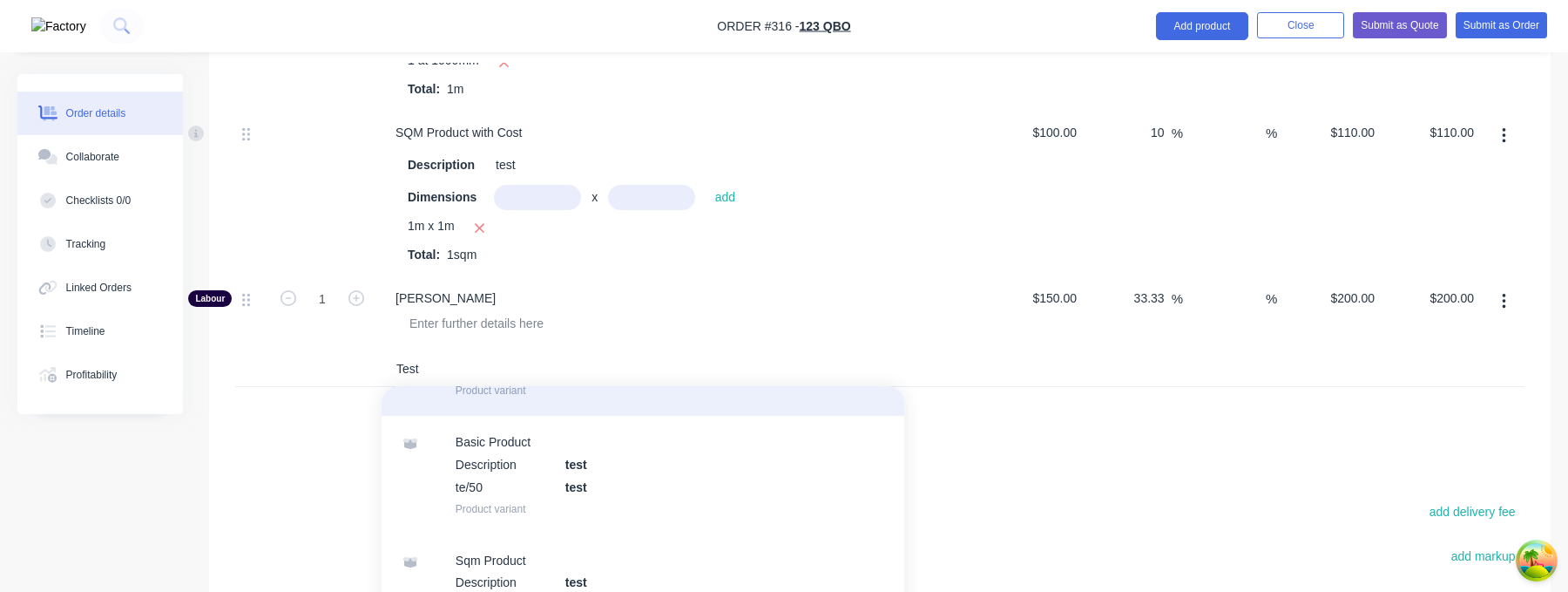
scroll to position [404, 0]
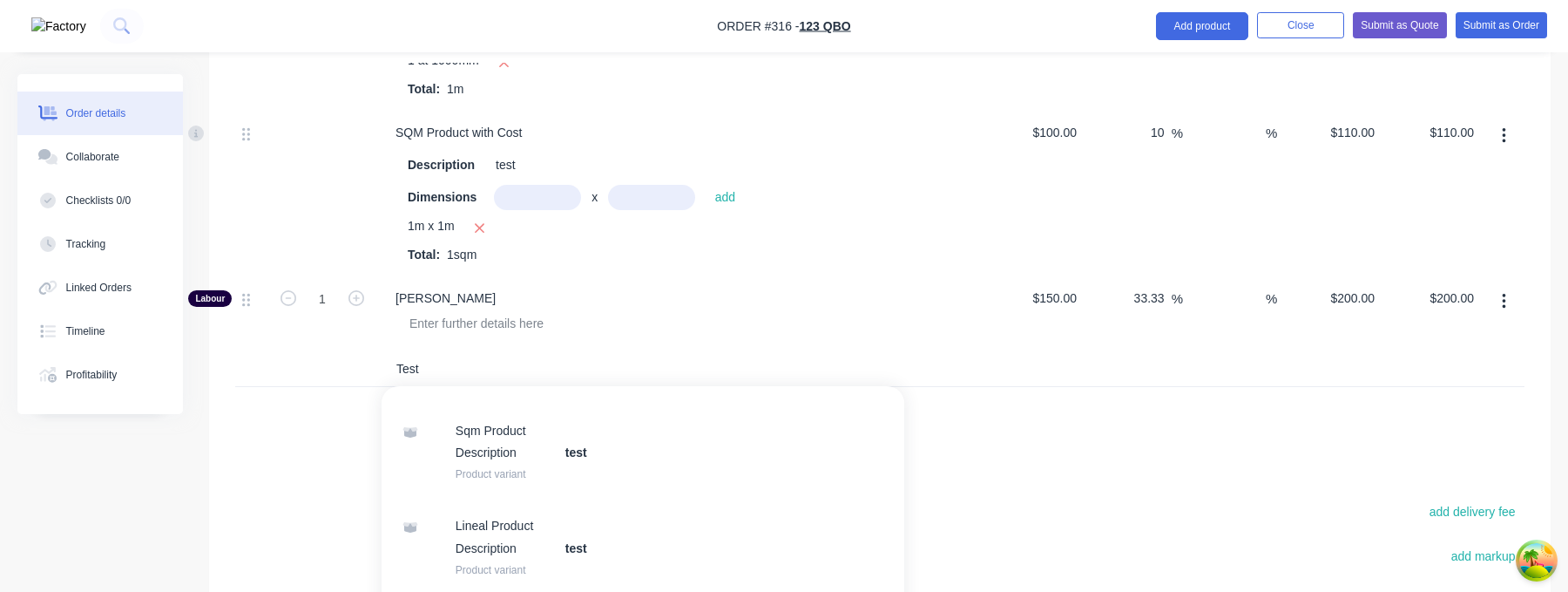
click at [577, 367] on input "Test" at bounding box center [570, 369] width 348 height 35
click at [512, 422] on input "text" at bounding box center [570, 415] width 348 height 35
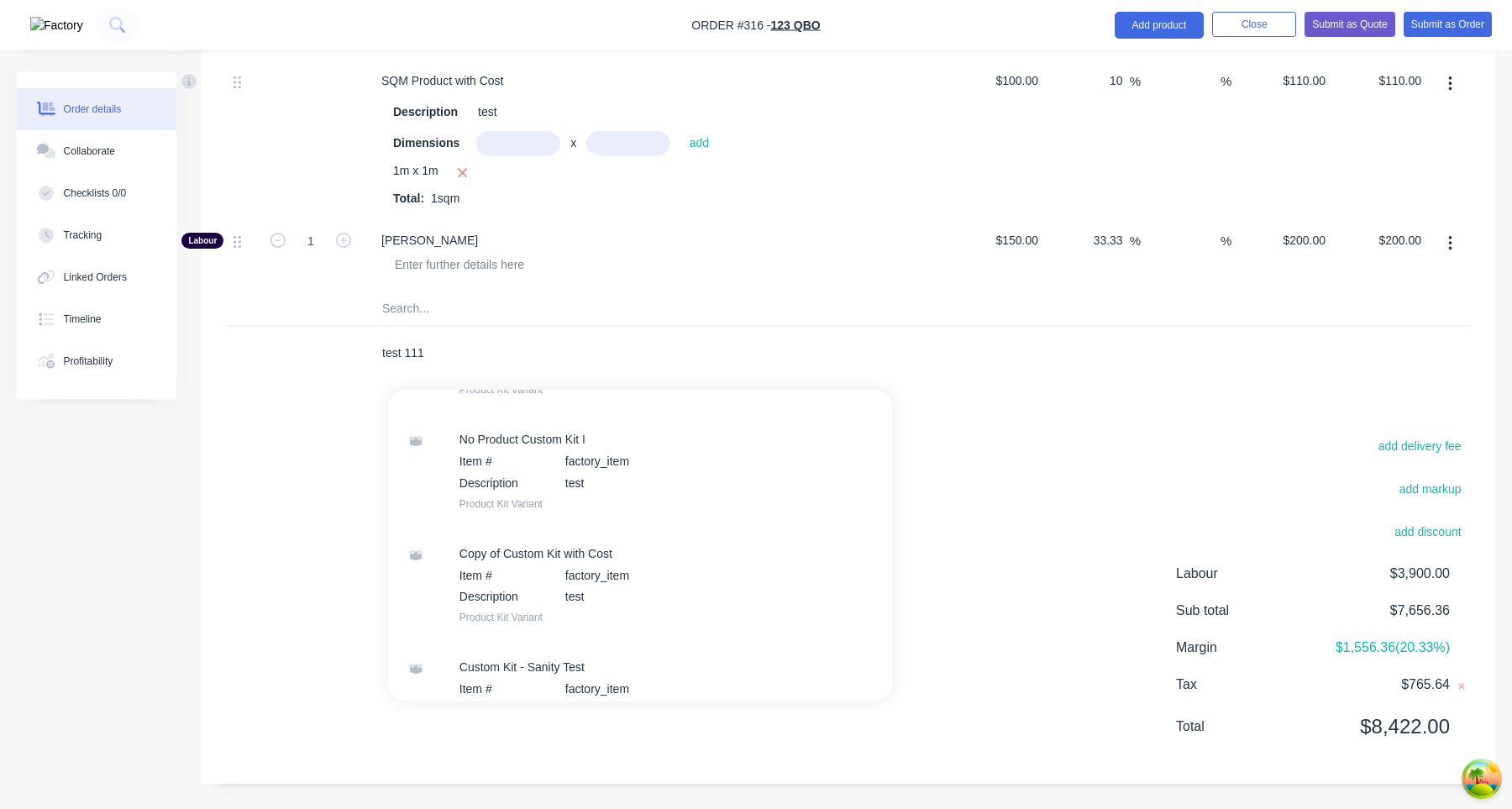
scroll to position [1484, 0]
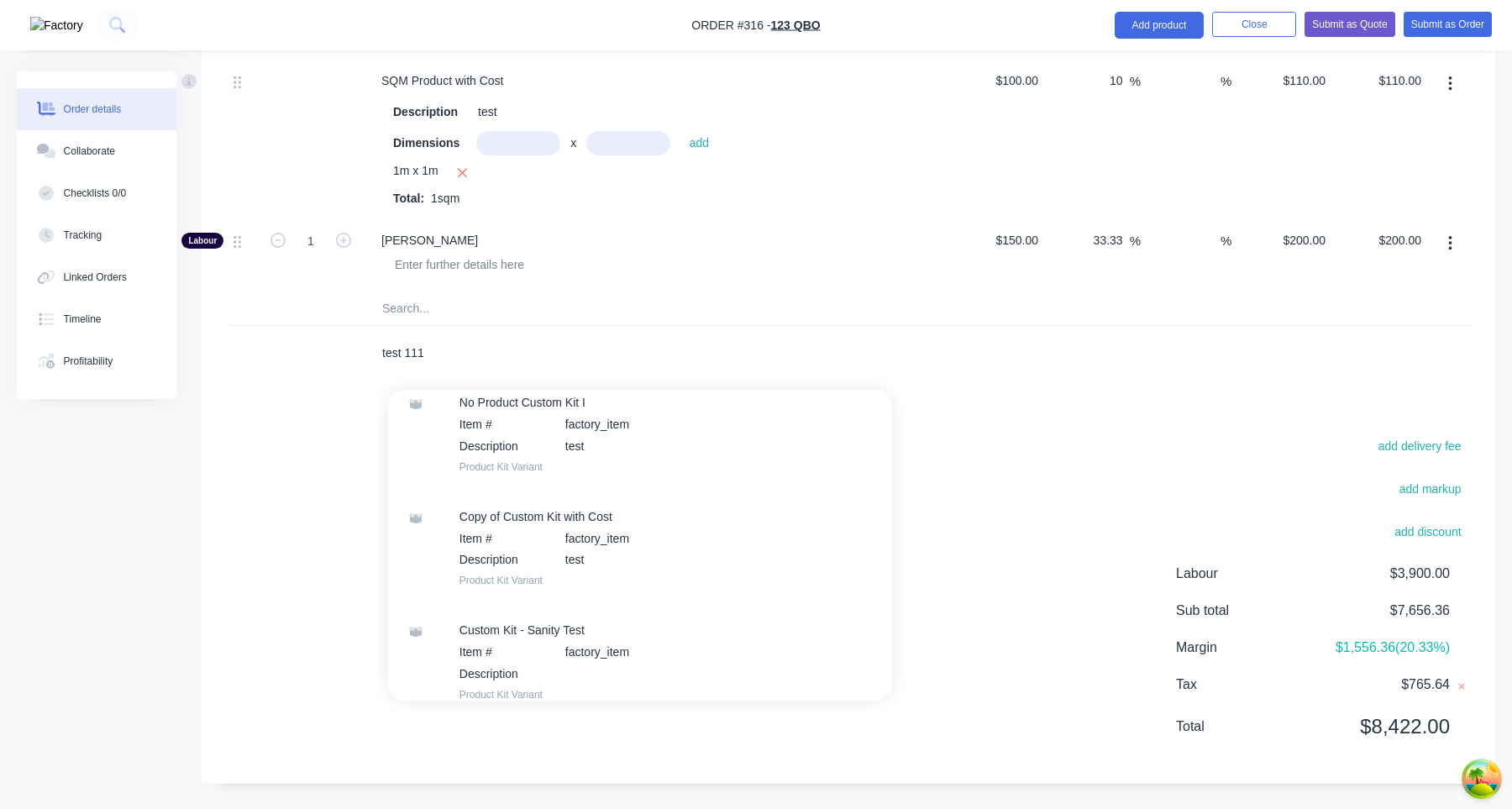
click at [420, 357] on input "test 111" at bounding box center [549, 353] width 336 height 33
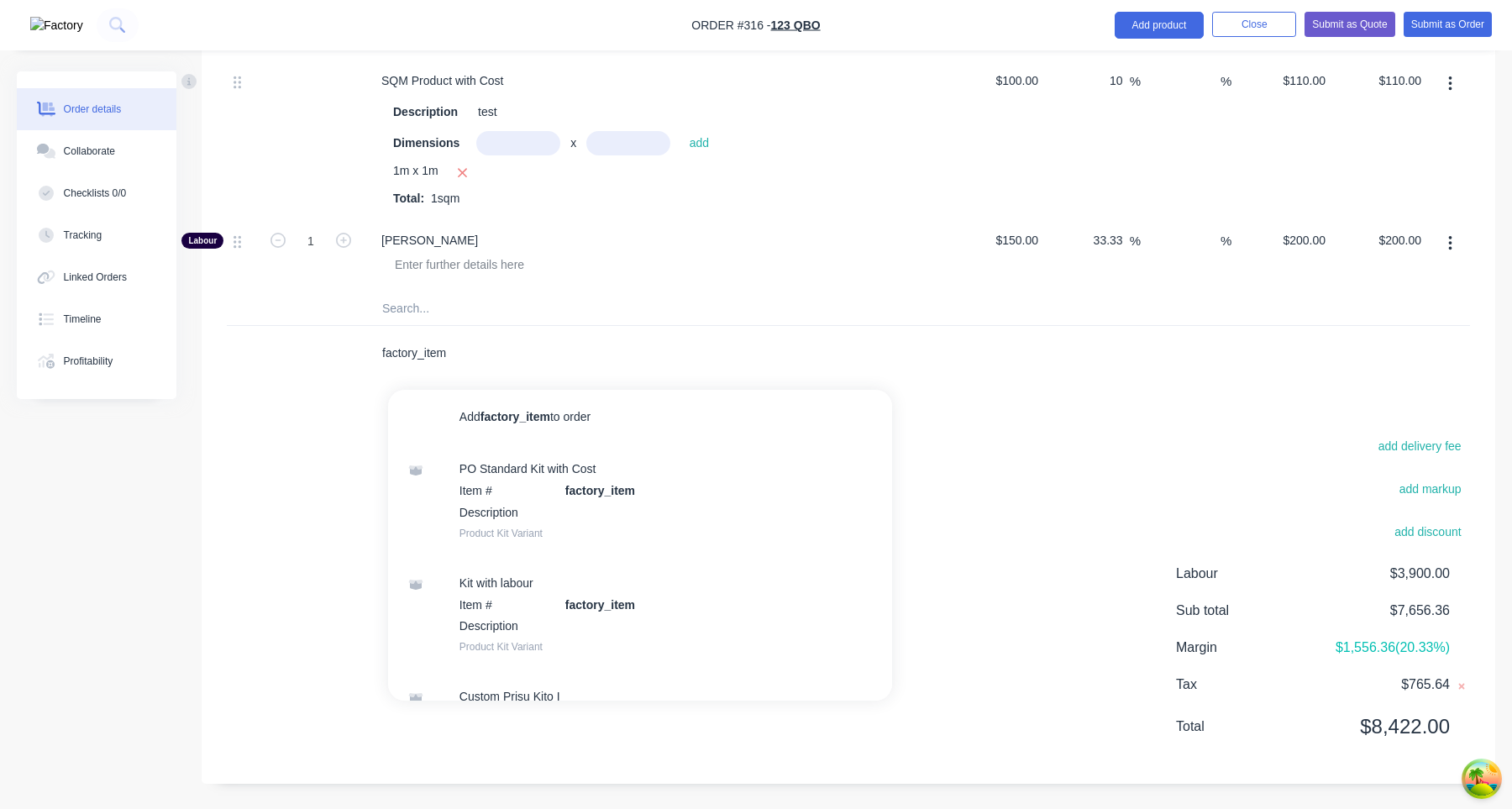
click at [429, 361] on input "factory_item" at bounding box center [549, 353] width 336 height 33
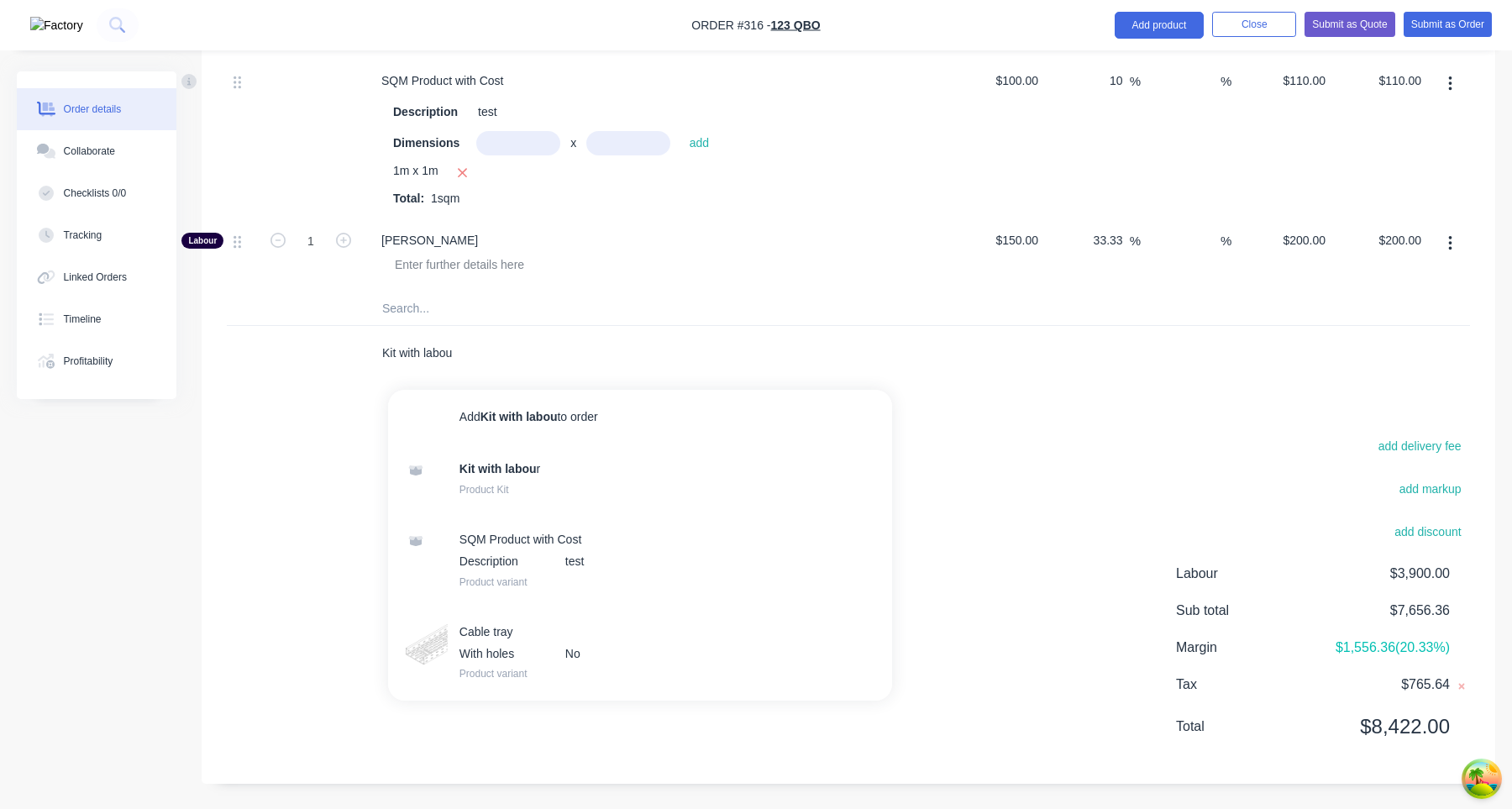
type input "Kit with labour"
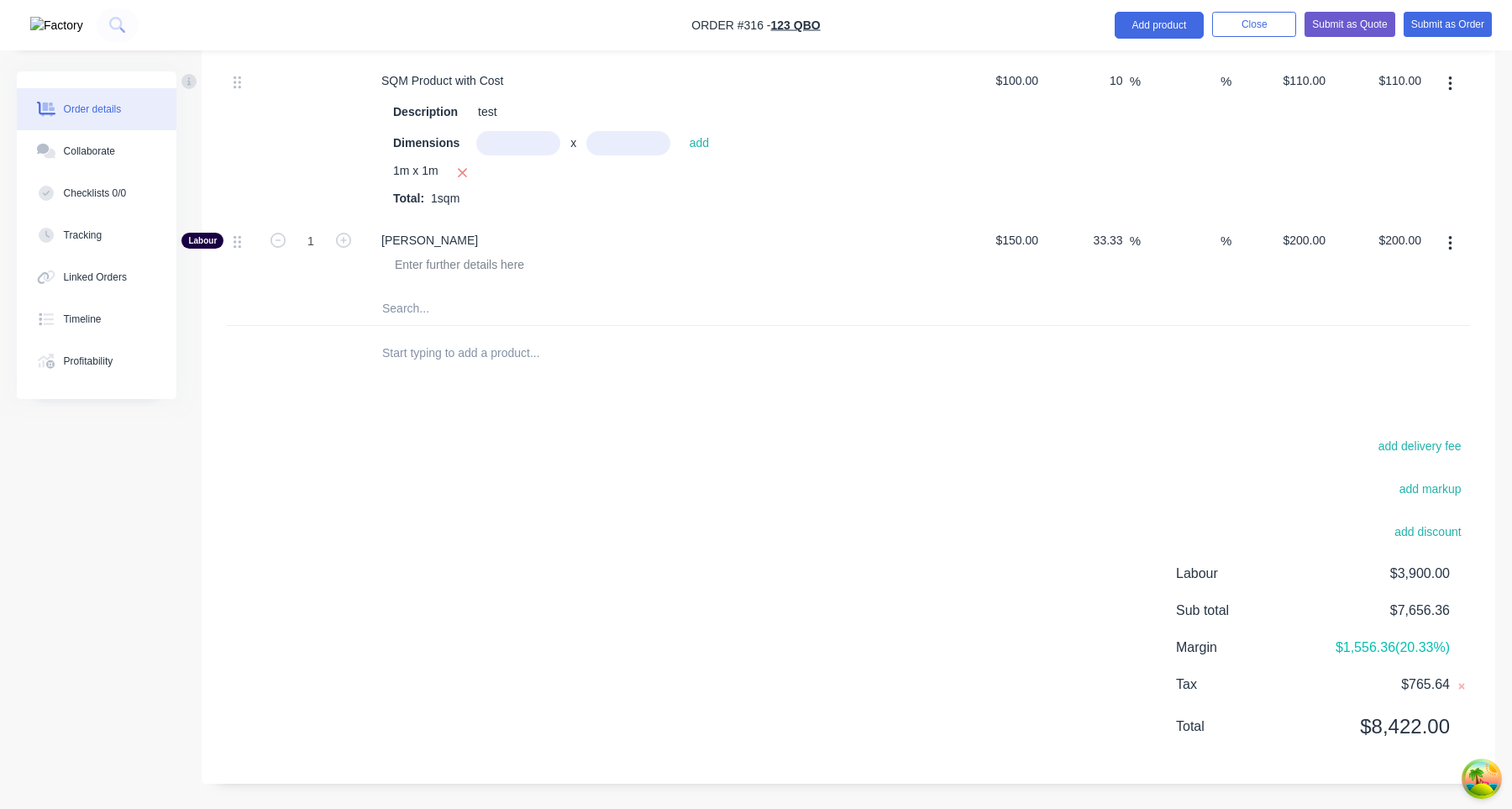
type input "Q"
click at [439, 353] on input "SQM" at bounding box center [549, 353] width 336 height 33
type input "S"
type input "SQM"
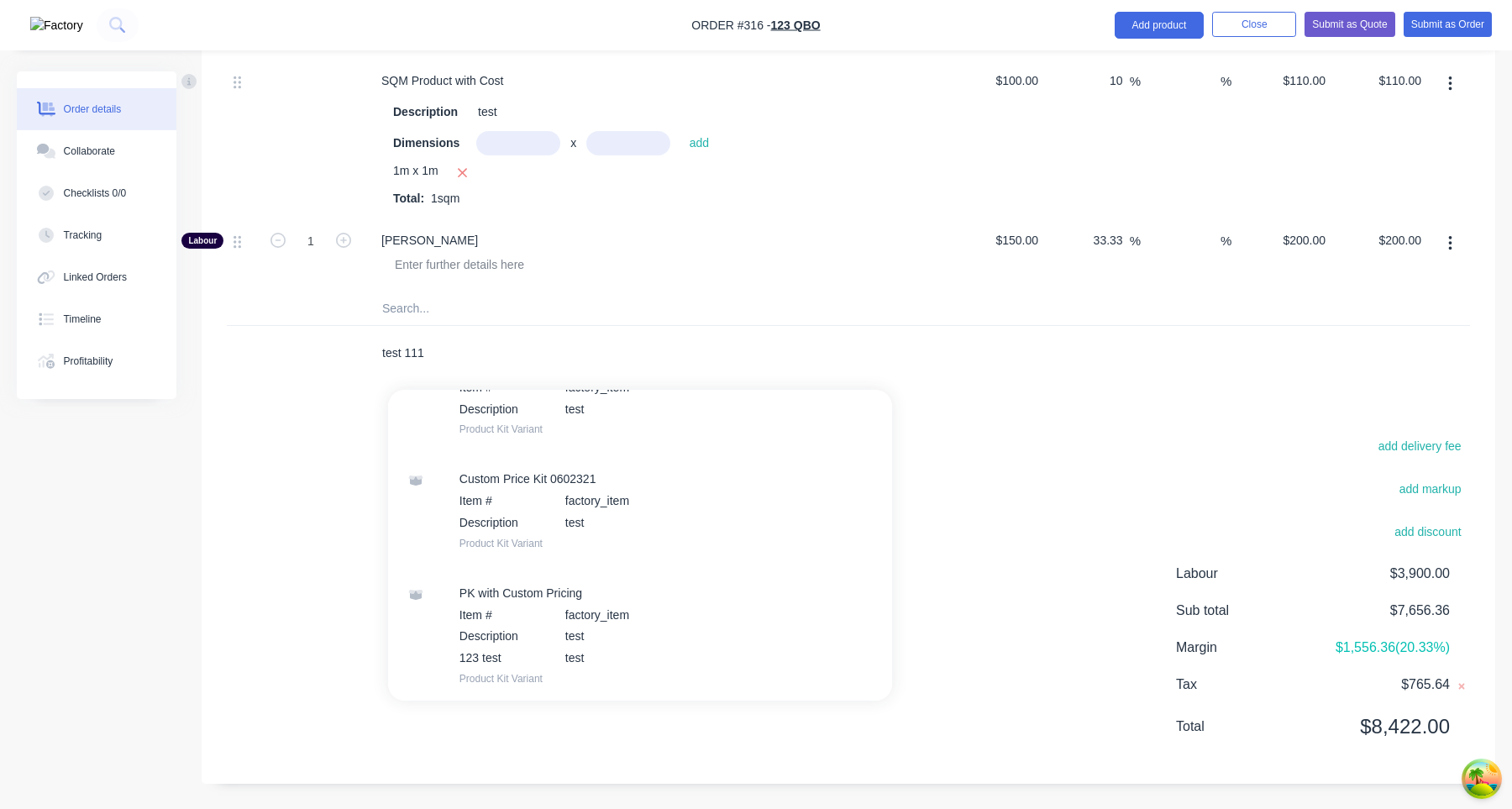
scroll to position [1047, 0]
type input "test 111"
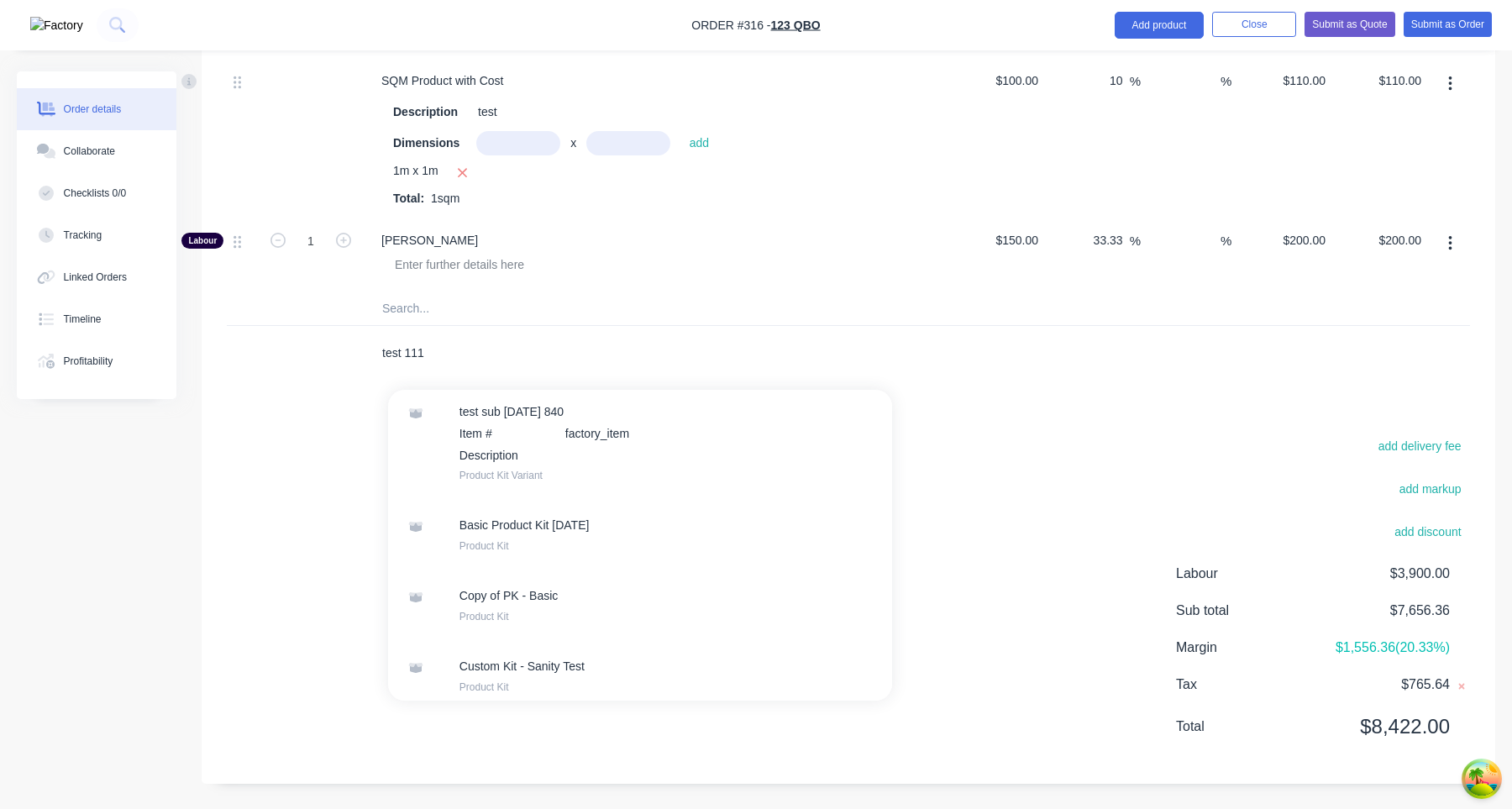
scroll to position [385, 0]
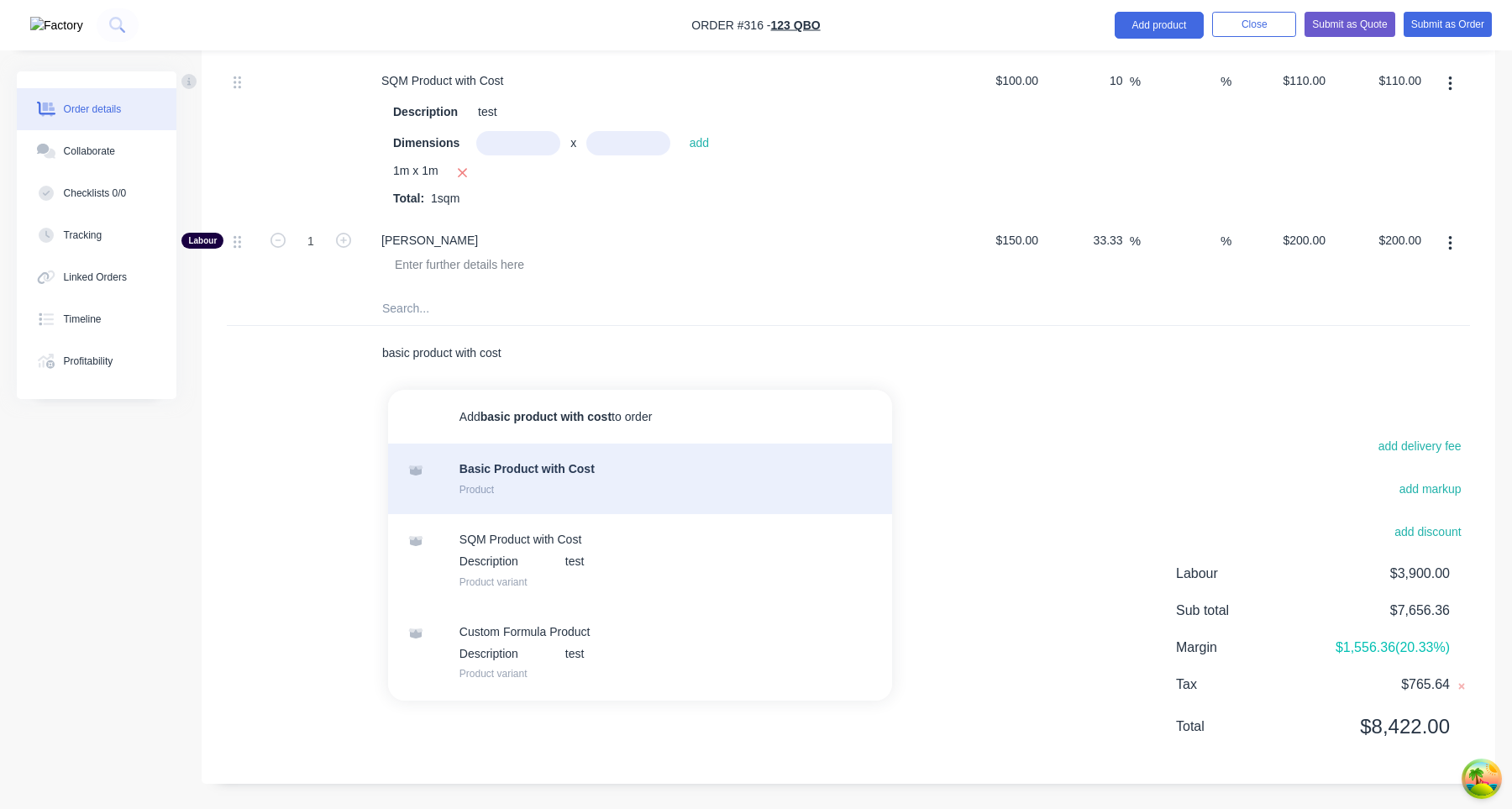
type input "basic product with cost"
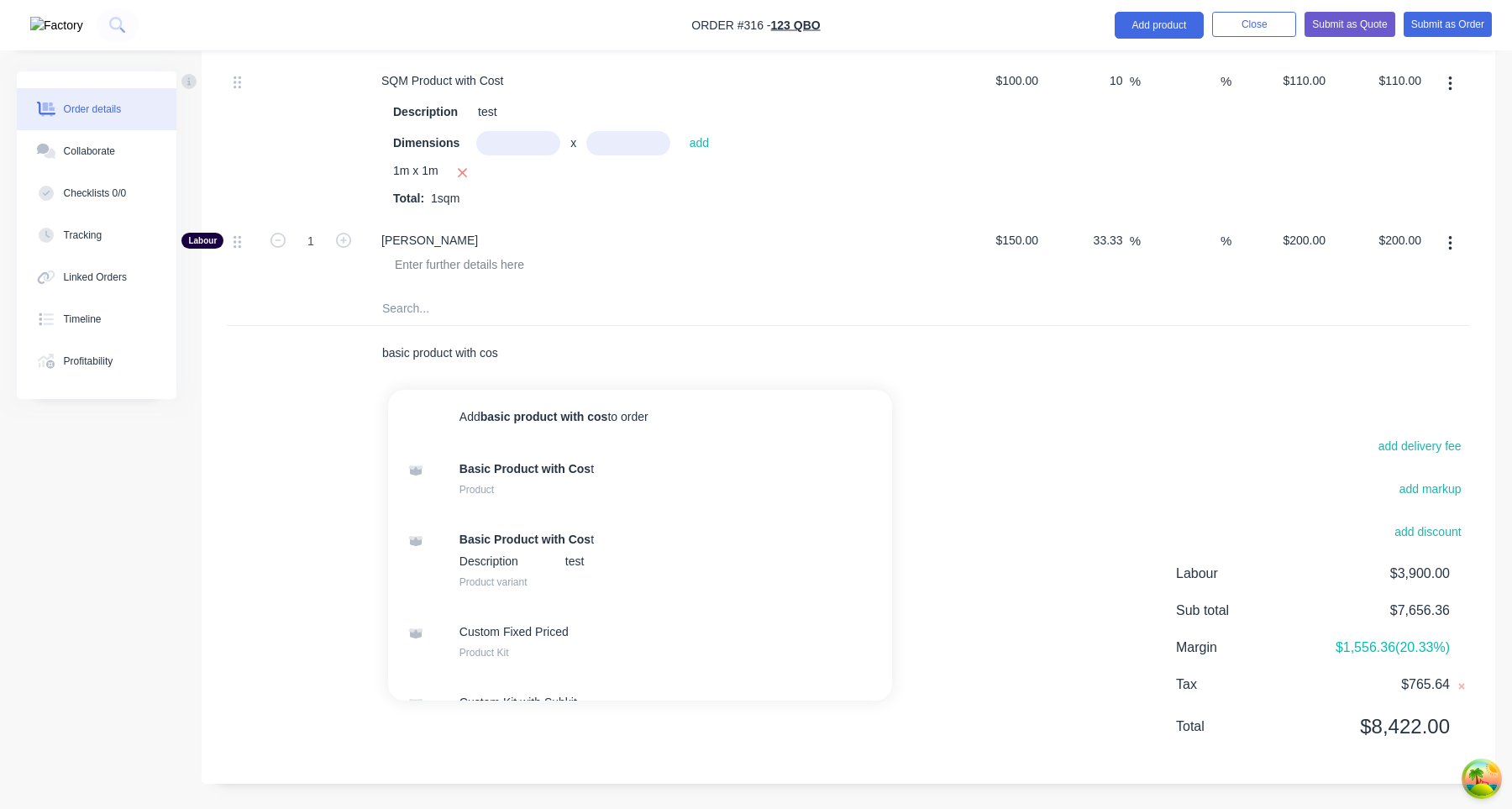
type input "basic product with cost"
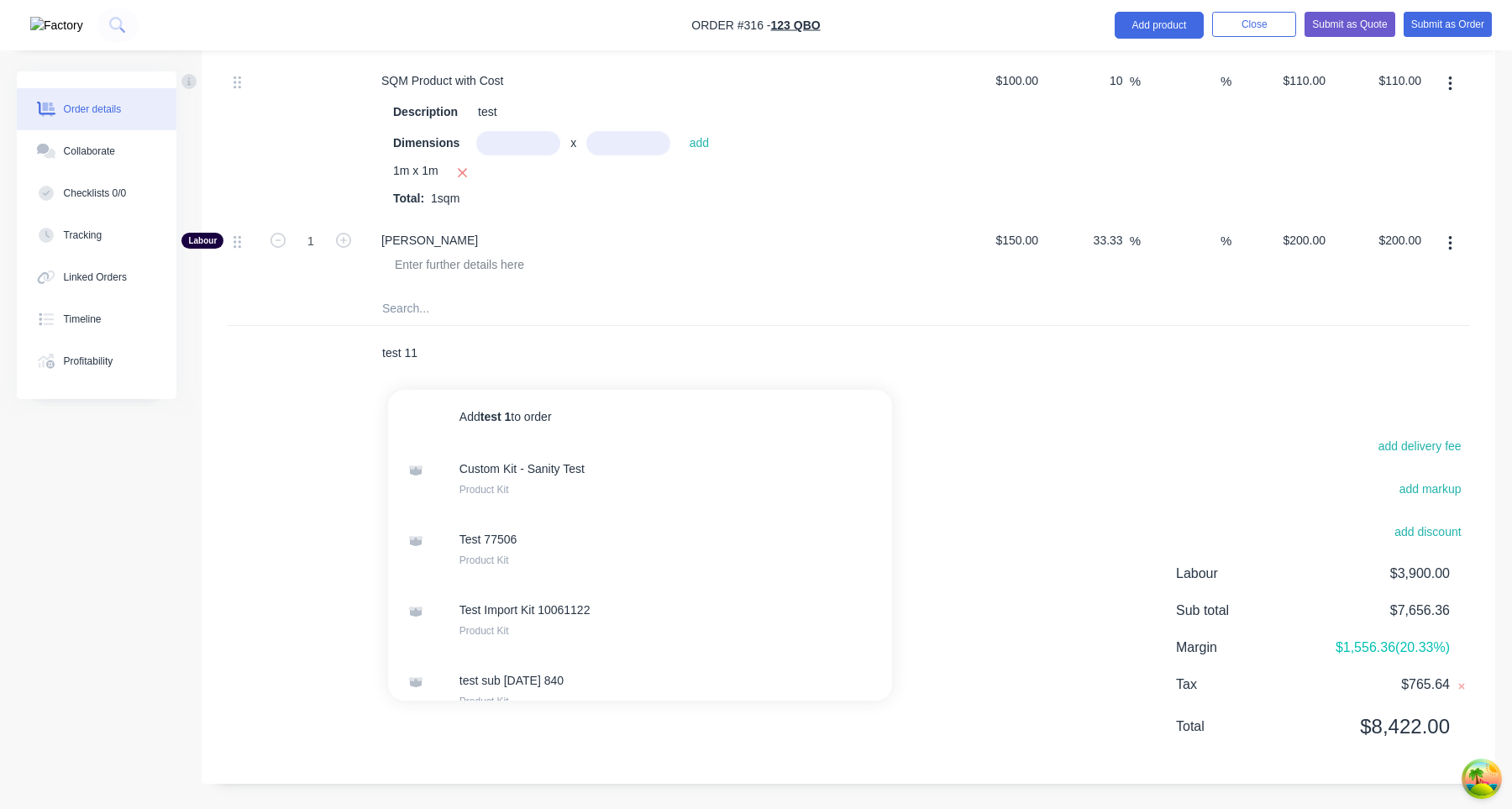
type input "test 111"
click at [510, 353] on input "text" at bounding box center [549, 353] width 336 height 33
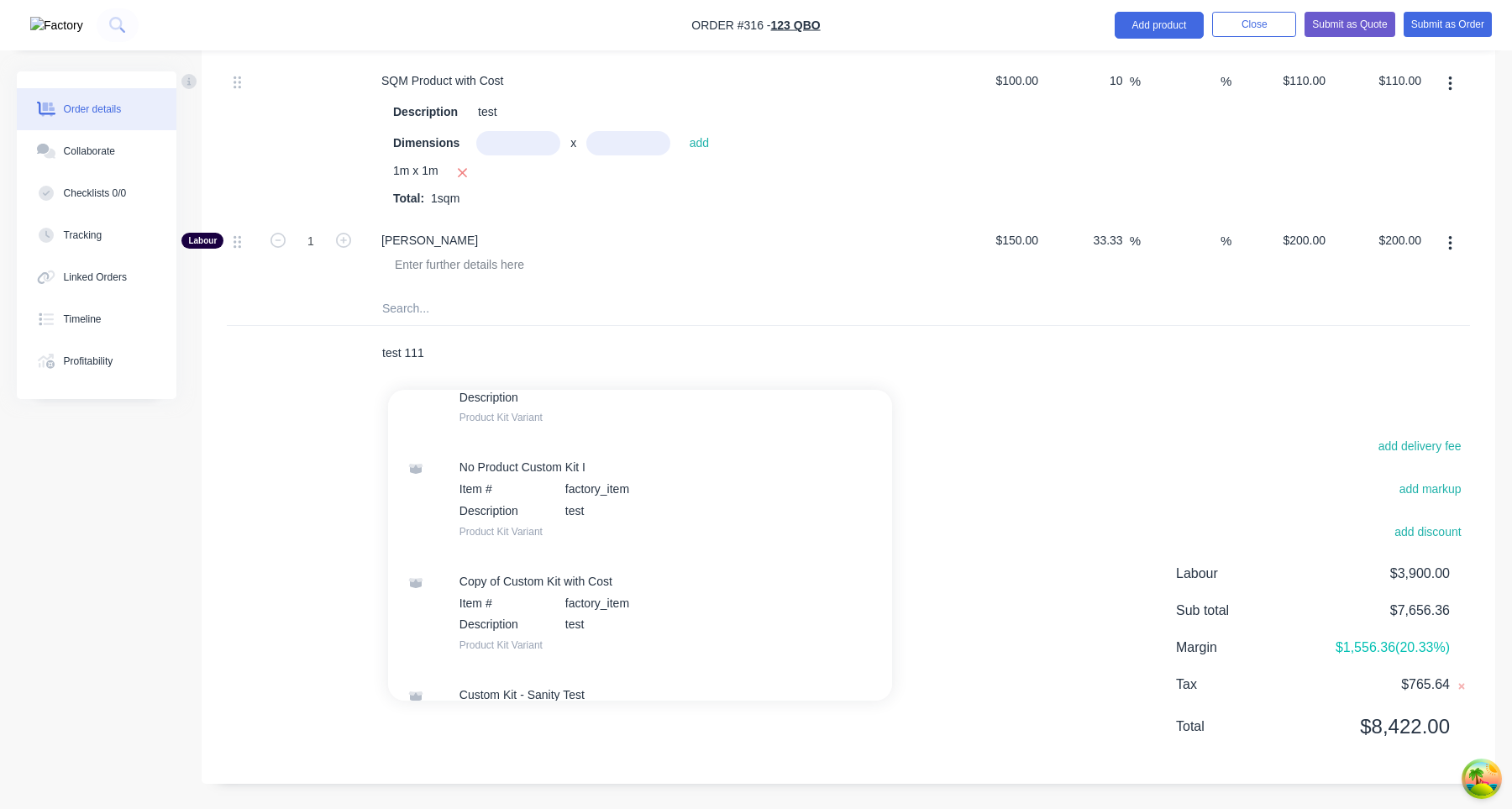
scroll to position [1472, 0]
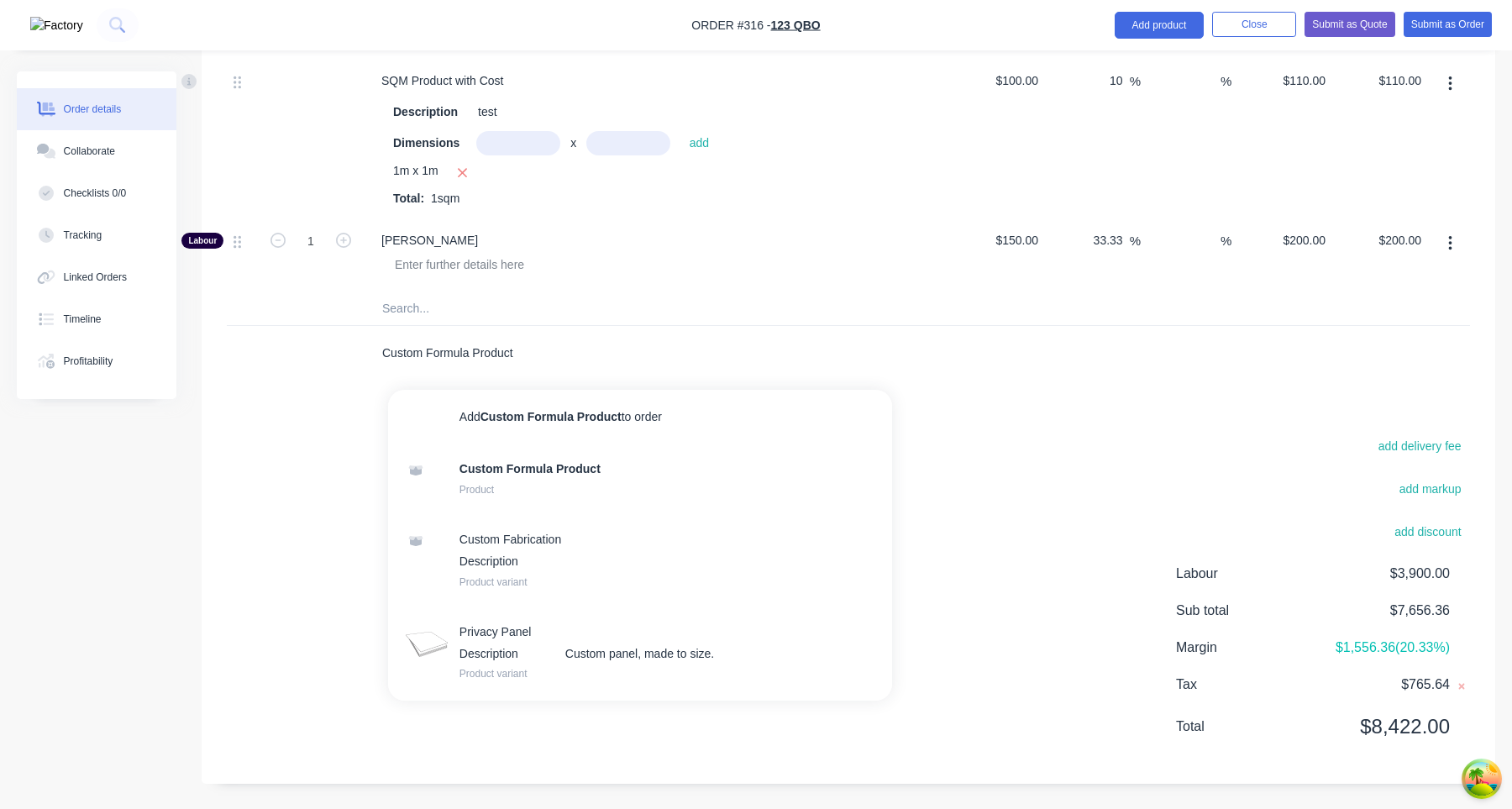
drag, startPoint x: 430, startPoint y: 352, endPoint x: 616, endPoint y: 352, distance: 186.0
click at [616, 352] on input "Custom Formula Product" at bounding box center [549, 353] width 336 height 33
type input "Privacy Panel"
click at [555, 357] on input "Privacy Panel" at bounding box center [549, 353] width 336 height 33
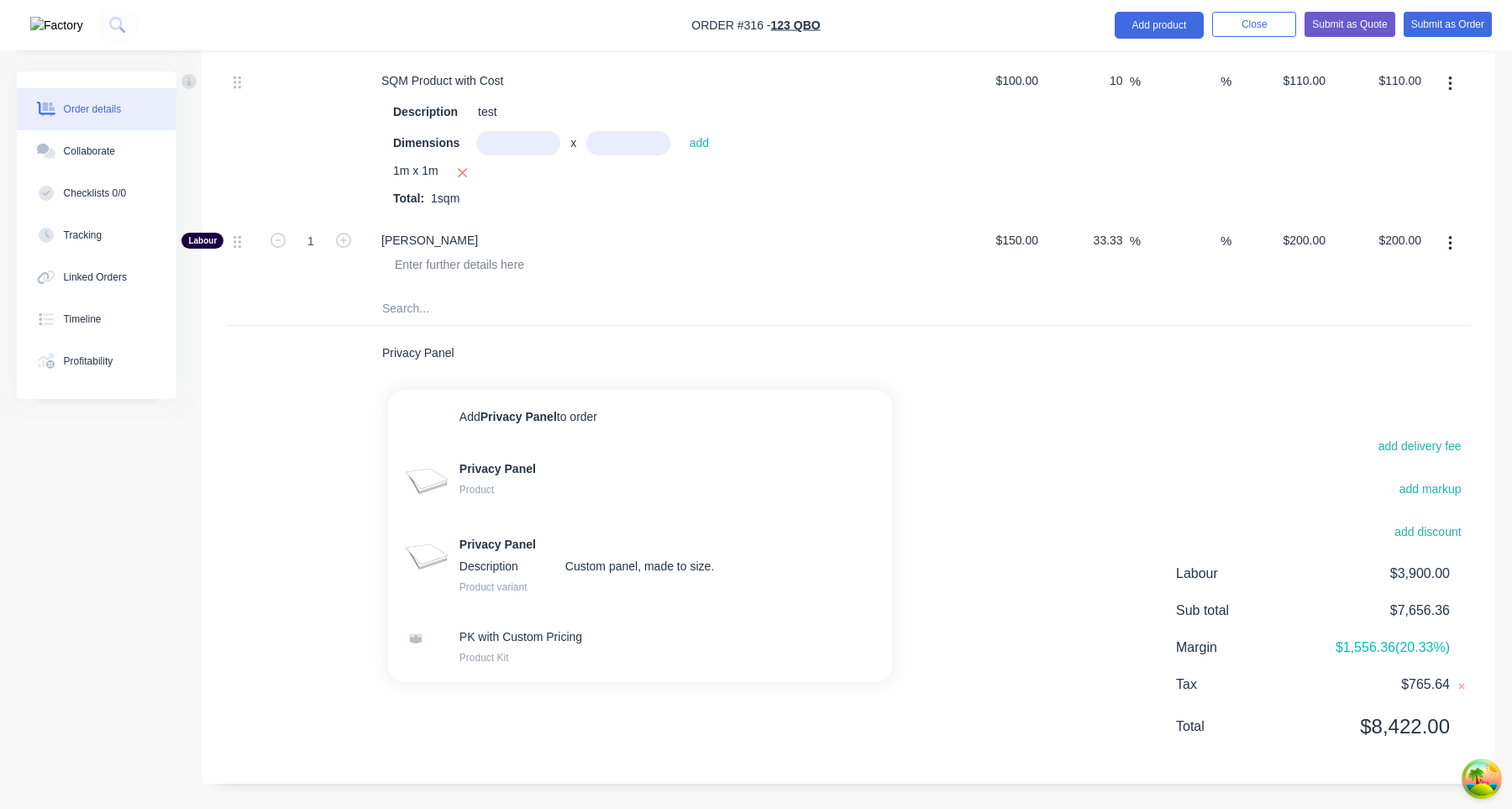
click at [555, 357] on input "Privacy Panel" at bounding box center [549, 353] width 336 height 33
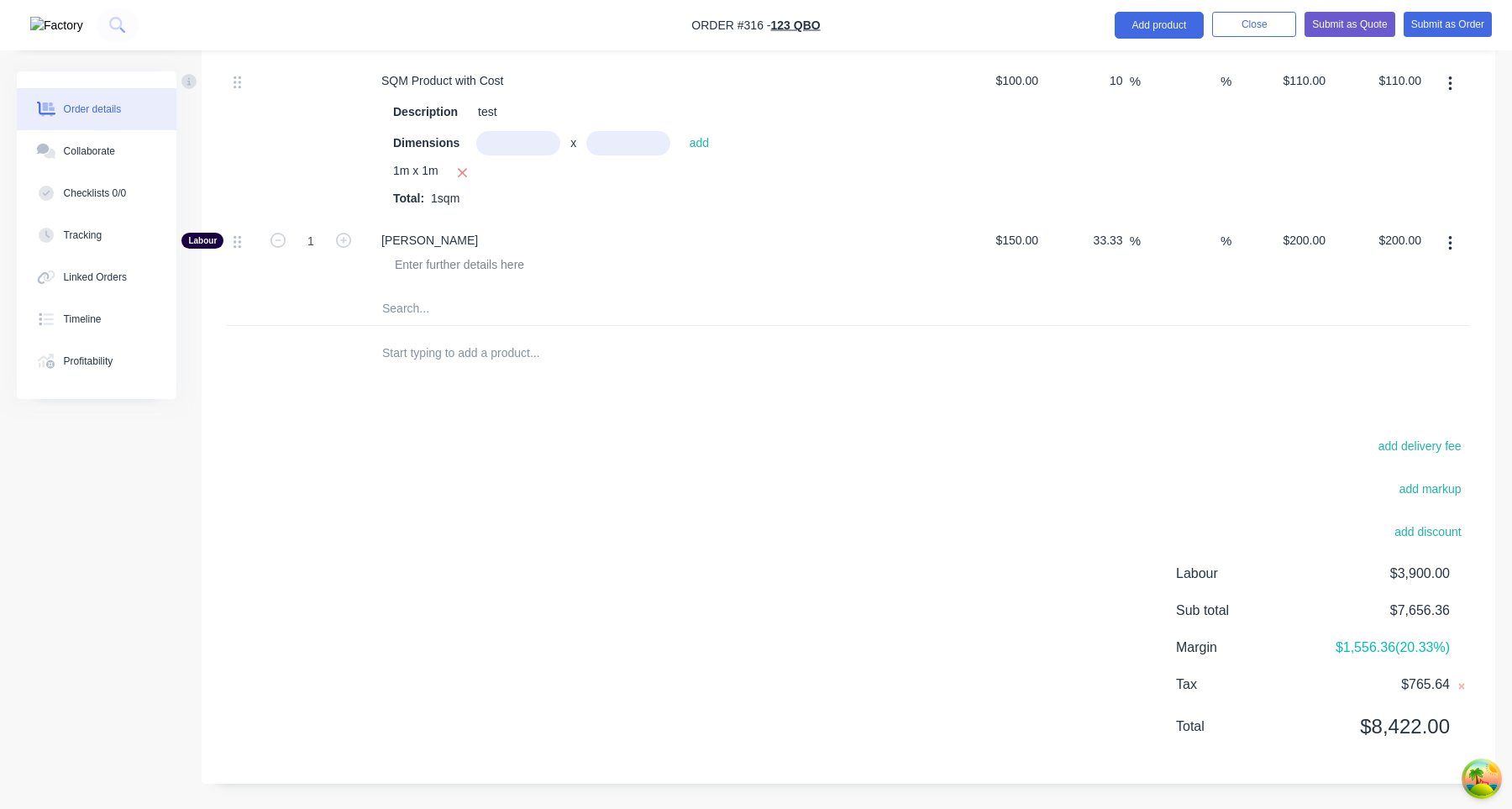
click at [860, 545] on div "add delivery fee add markup add discount Labour $3,900.00 Sub total $7,656.36 M…" at bounding box center [848, 596] width 1244 height 324
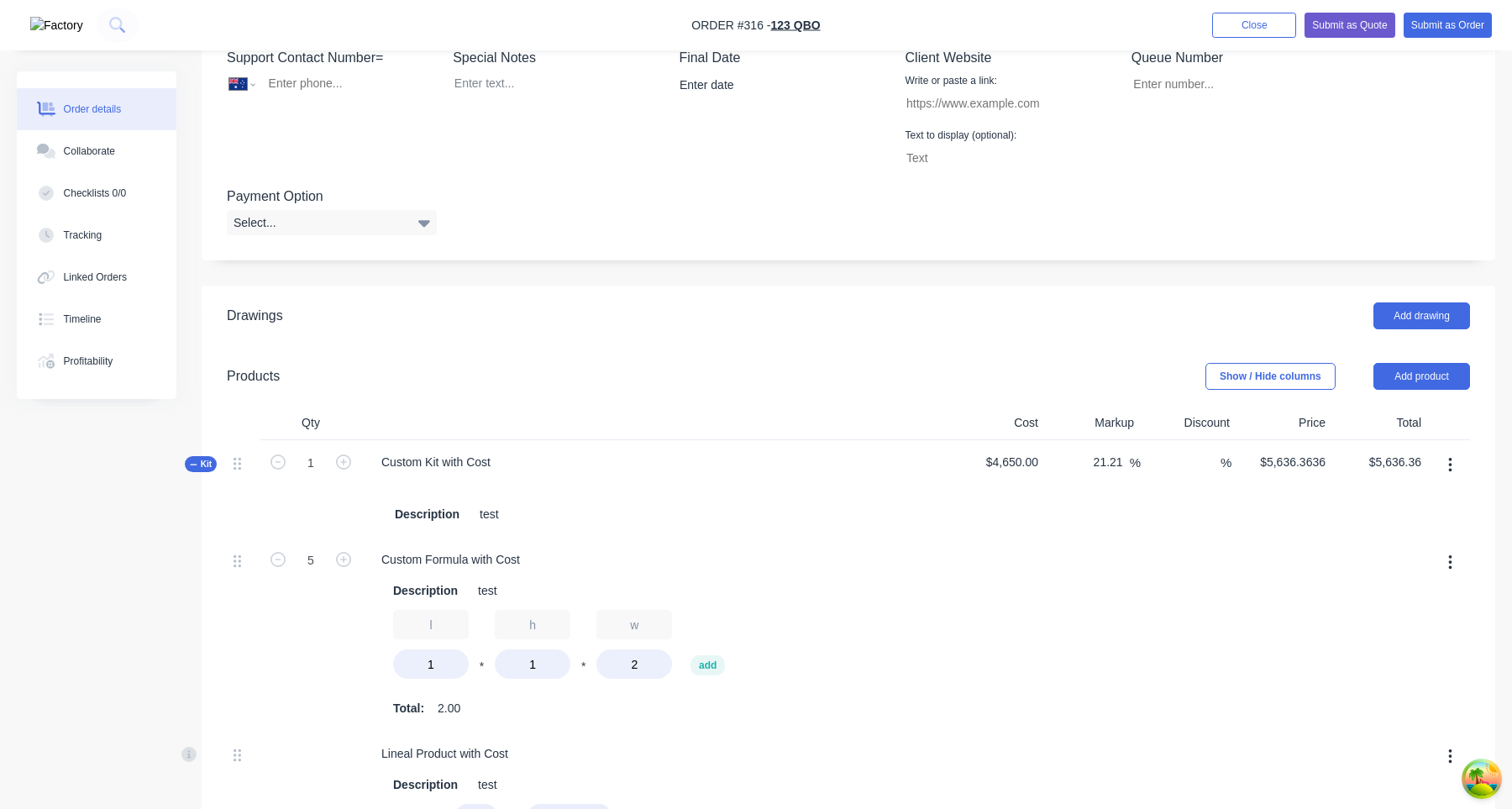
scroll to position [0, 0]
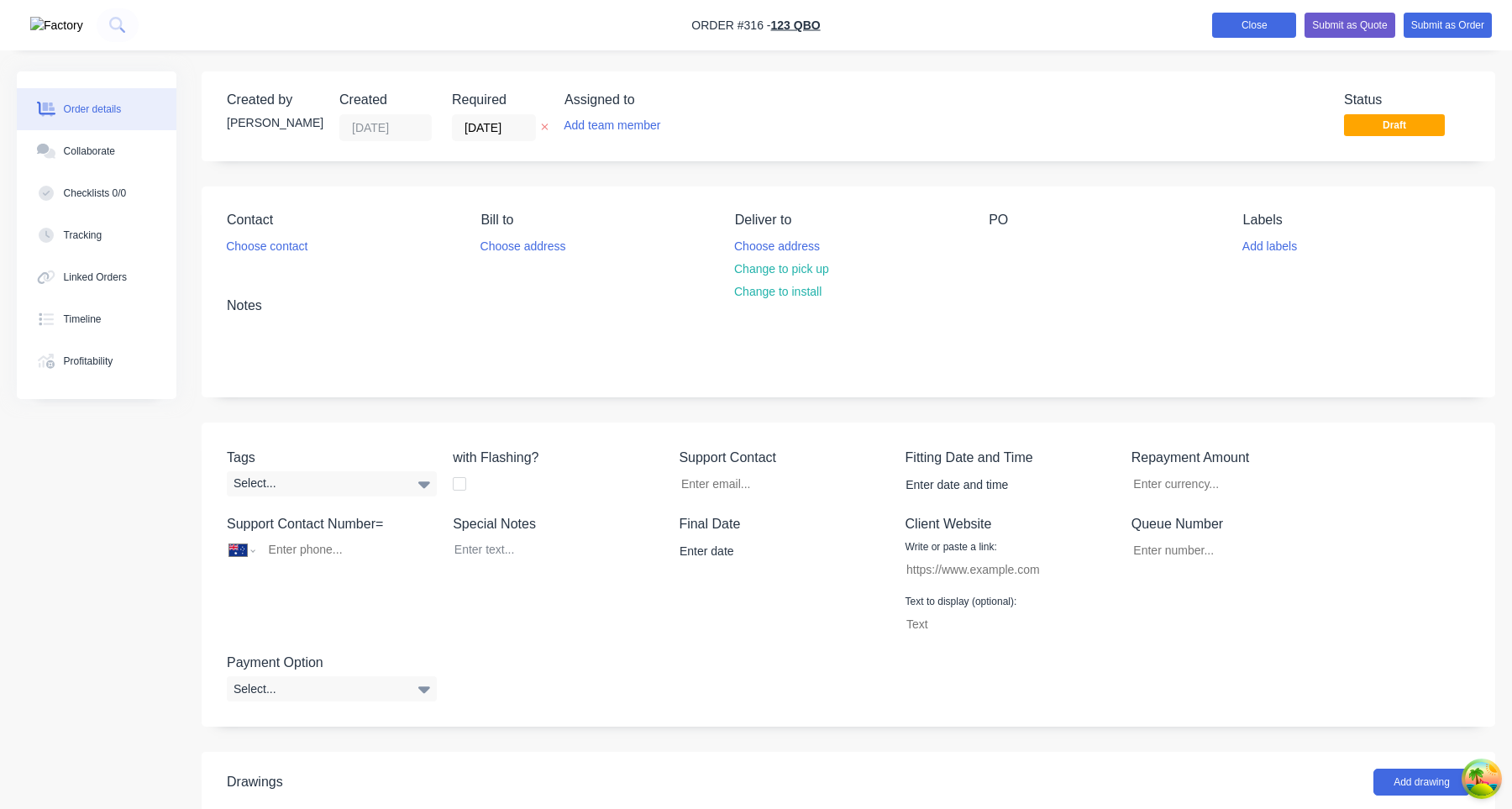
click at [1227, 30] on button "Close" at bounding box center [1254, 25] width 84 height 25
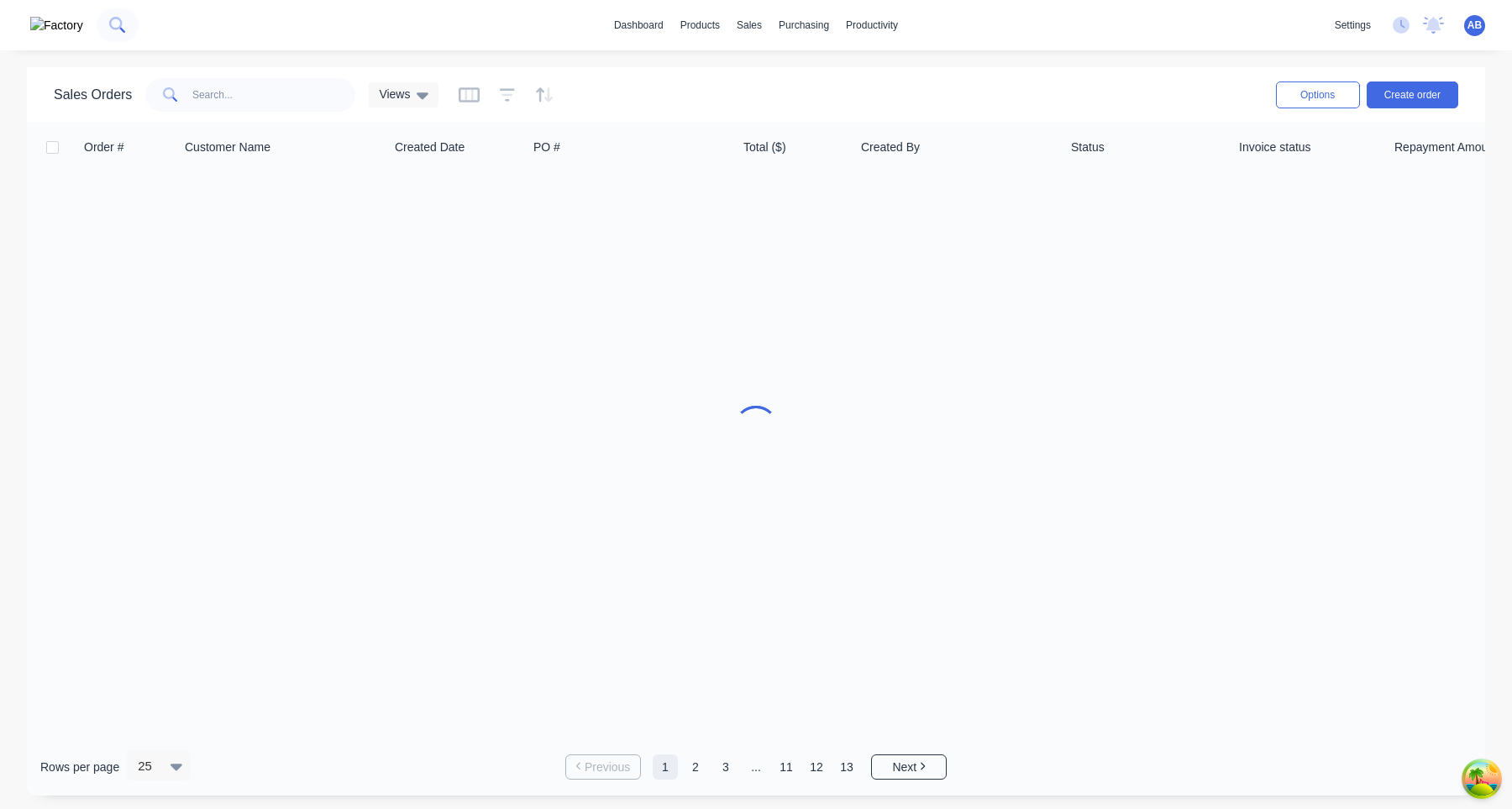
click at [110, 28] on icon at bounding box center [117, 24] width 16 height 16
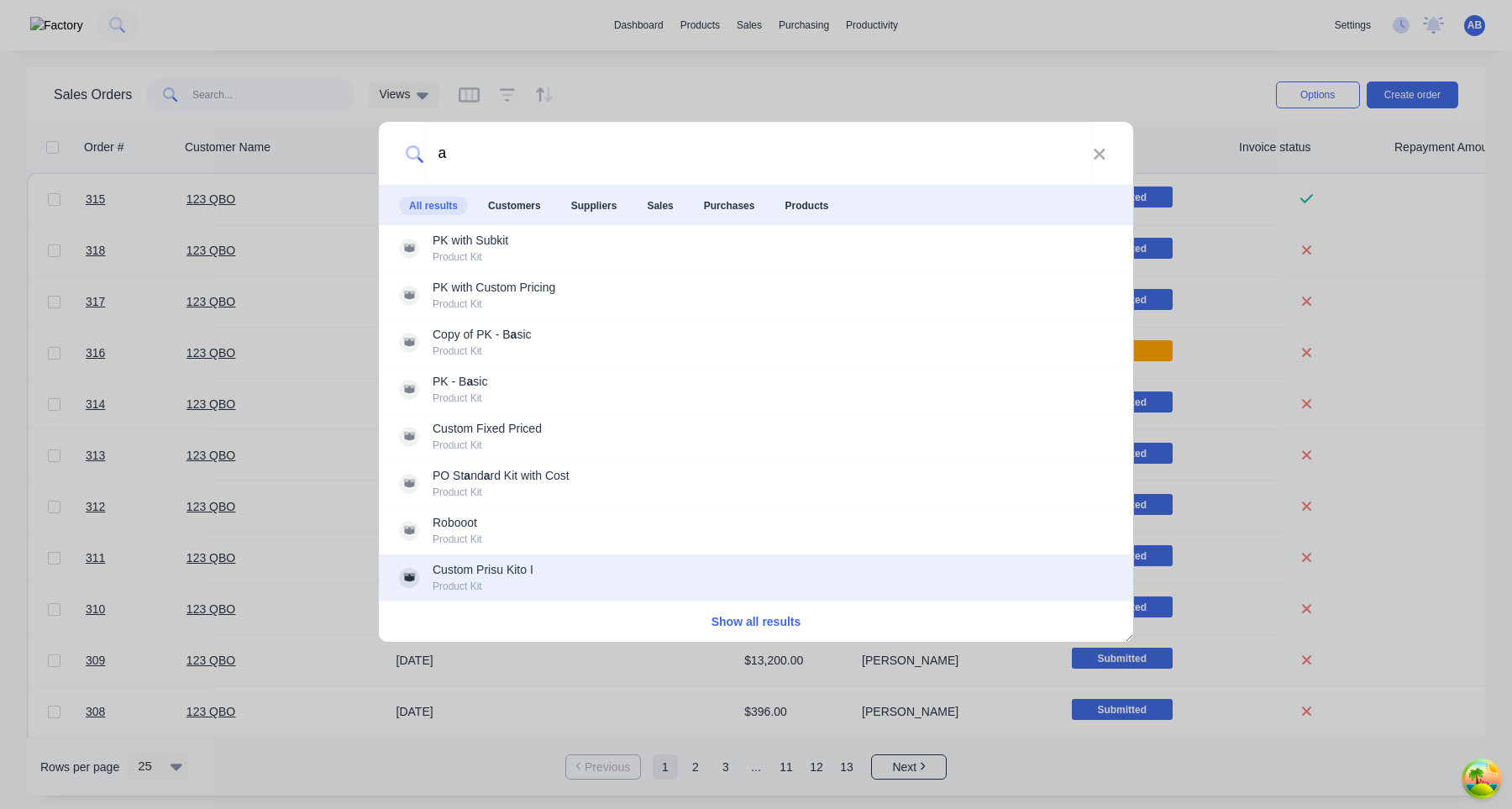
type input "a"
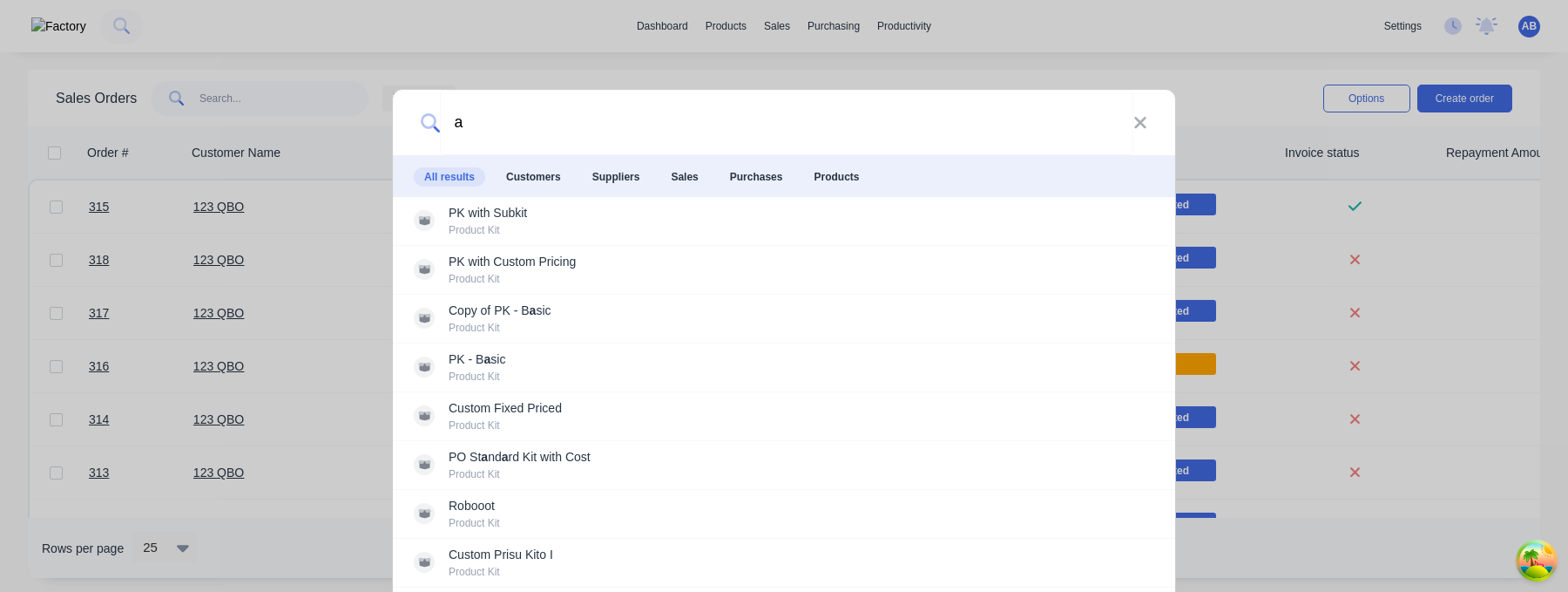
click at [832, 173] on span "Products" at bounding box center [836, 177] width 66 height 19
click at [831, 178] on span "Products" at bounding box center [836, 177] width 66 height 19
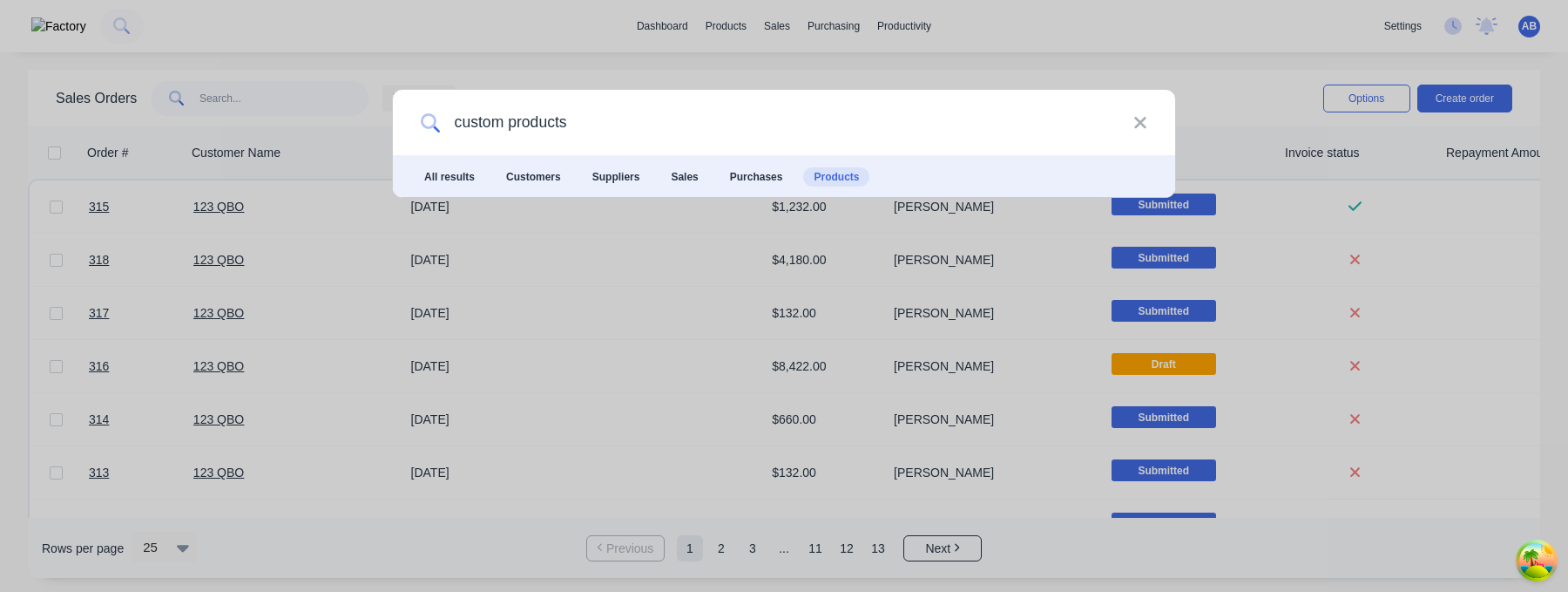
click at [573, 129] on input "custom products" at bounding box center [786, 122] width 694 height 65
type input "basic"
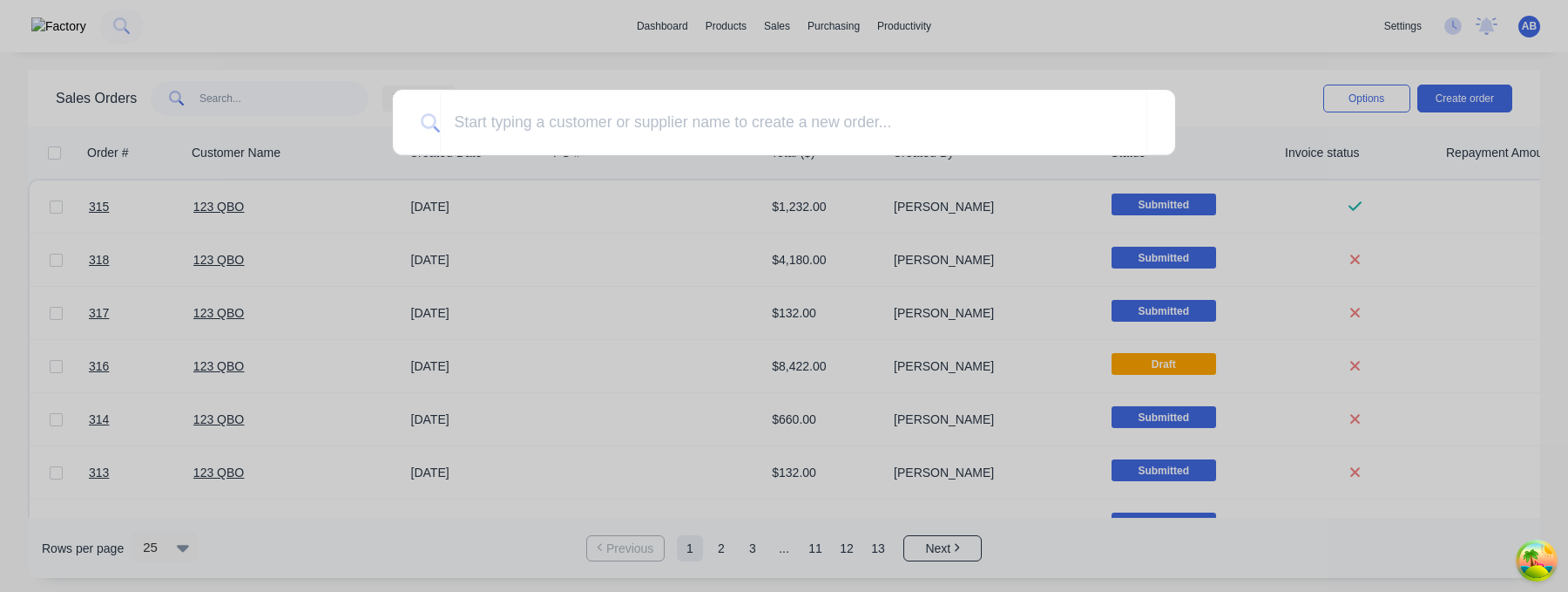
click at [1098, 12] on div at bounding box center [784, 296] width 1568 height 592
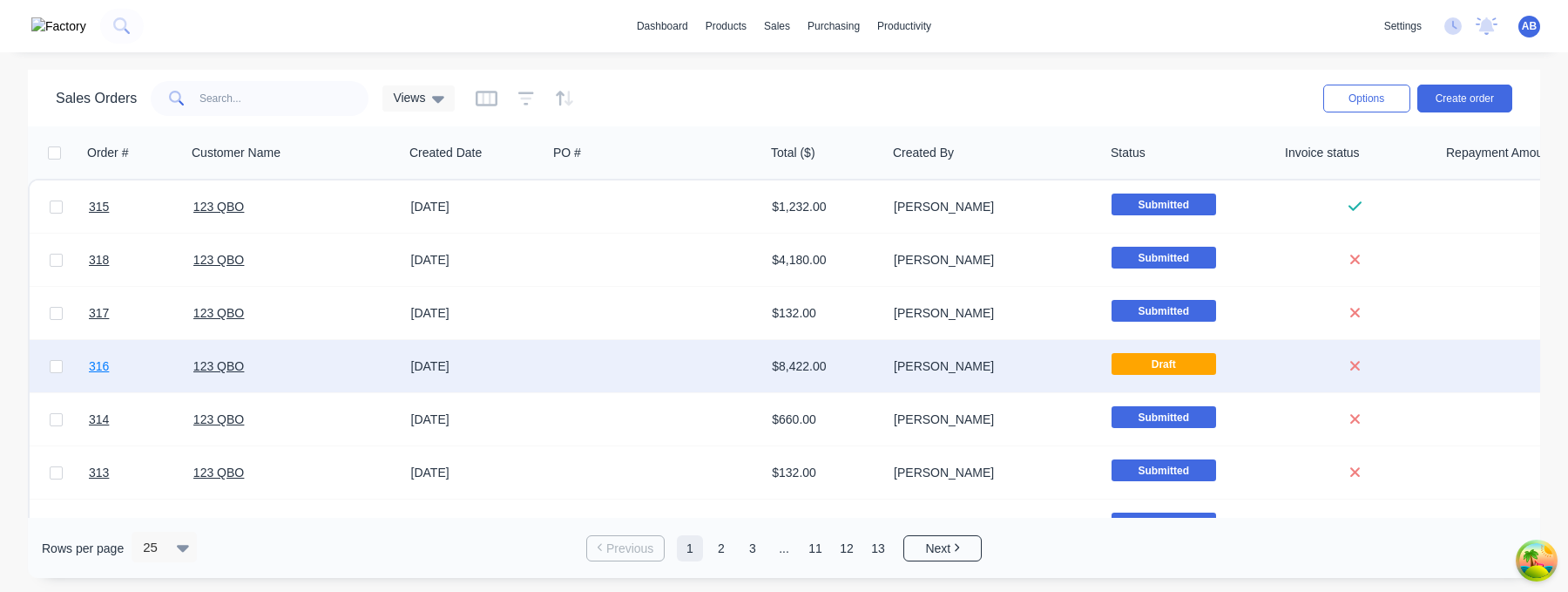
click at [113, 373] on link "316" at bounding box center [141, 366] width 105 height 52
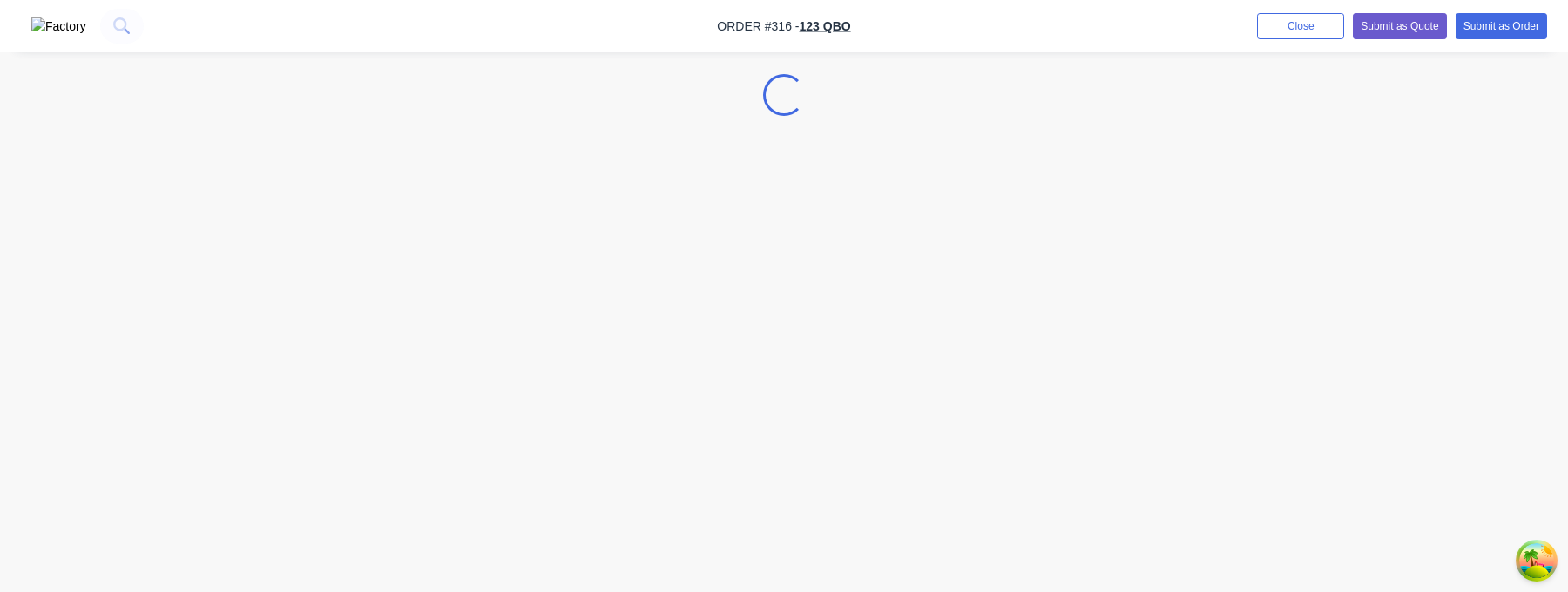
select select "AU"
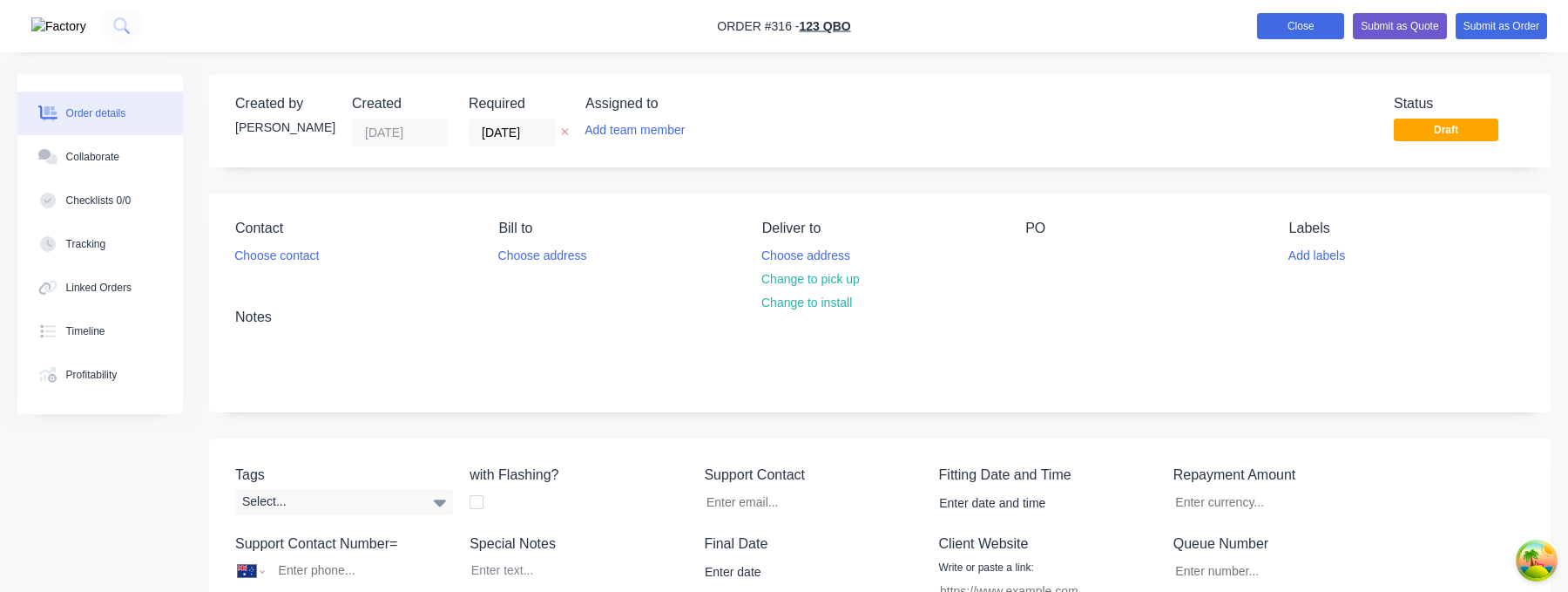
click at [1298, 20] on button "Close" at bounding box center [1300, 26] width 88 height 26
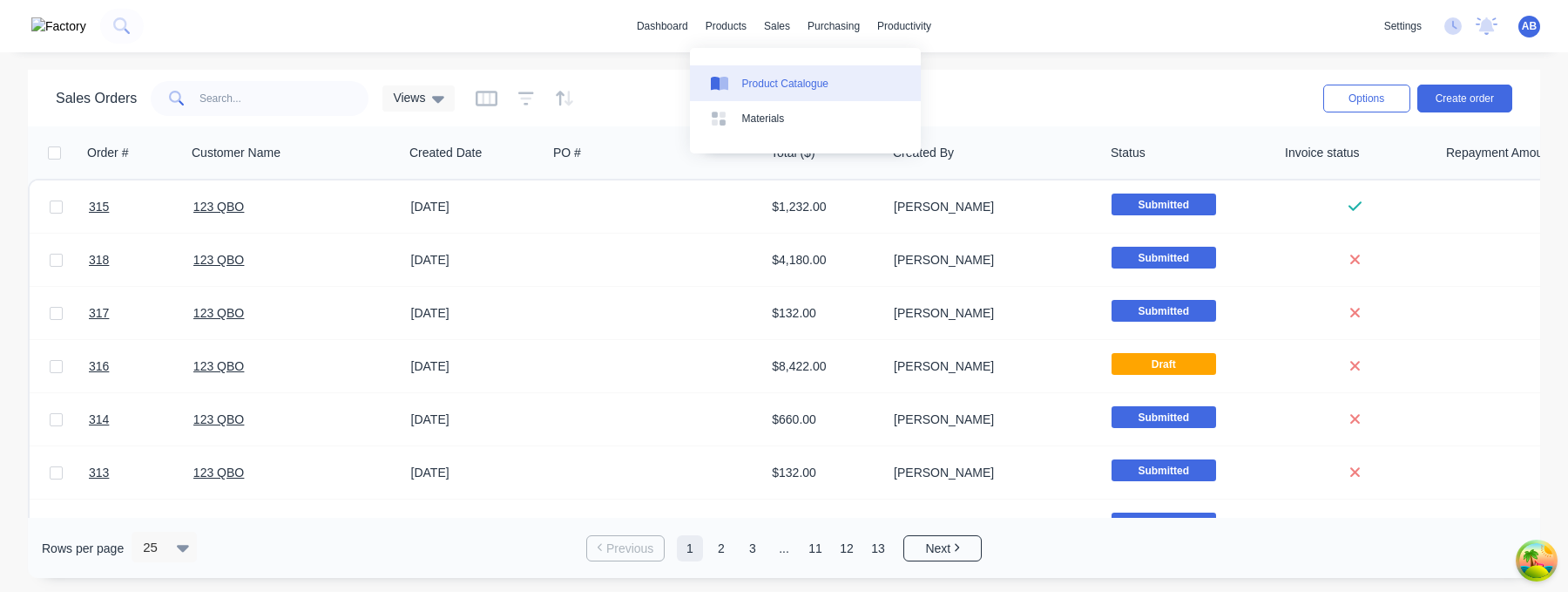
click at [752, 79] on div "Product Catalogue" at bounding box center [785, 84] width 87 height 15
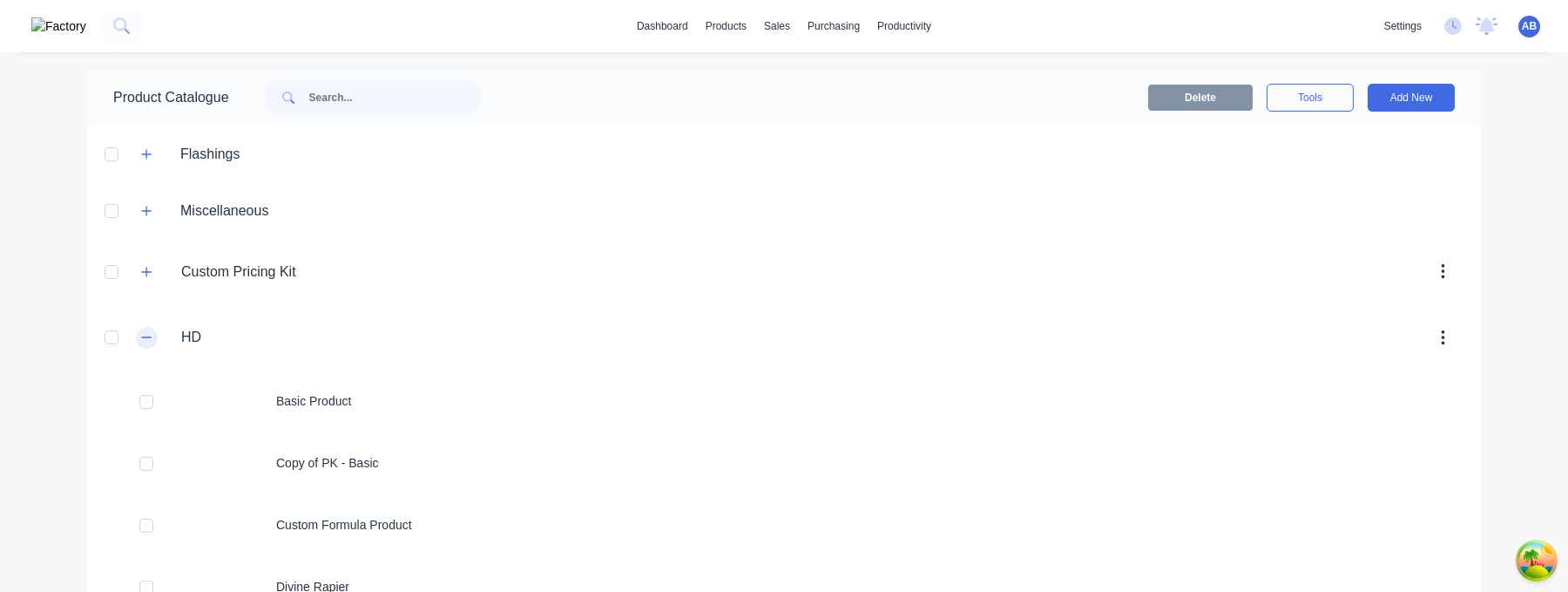
click at [151, 341] on icon "button" at bounding box center [146, 337] width 11 height 13
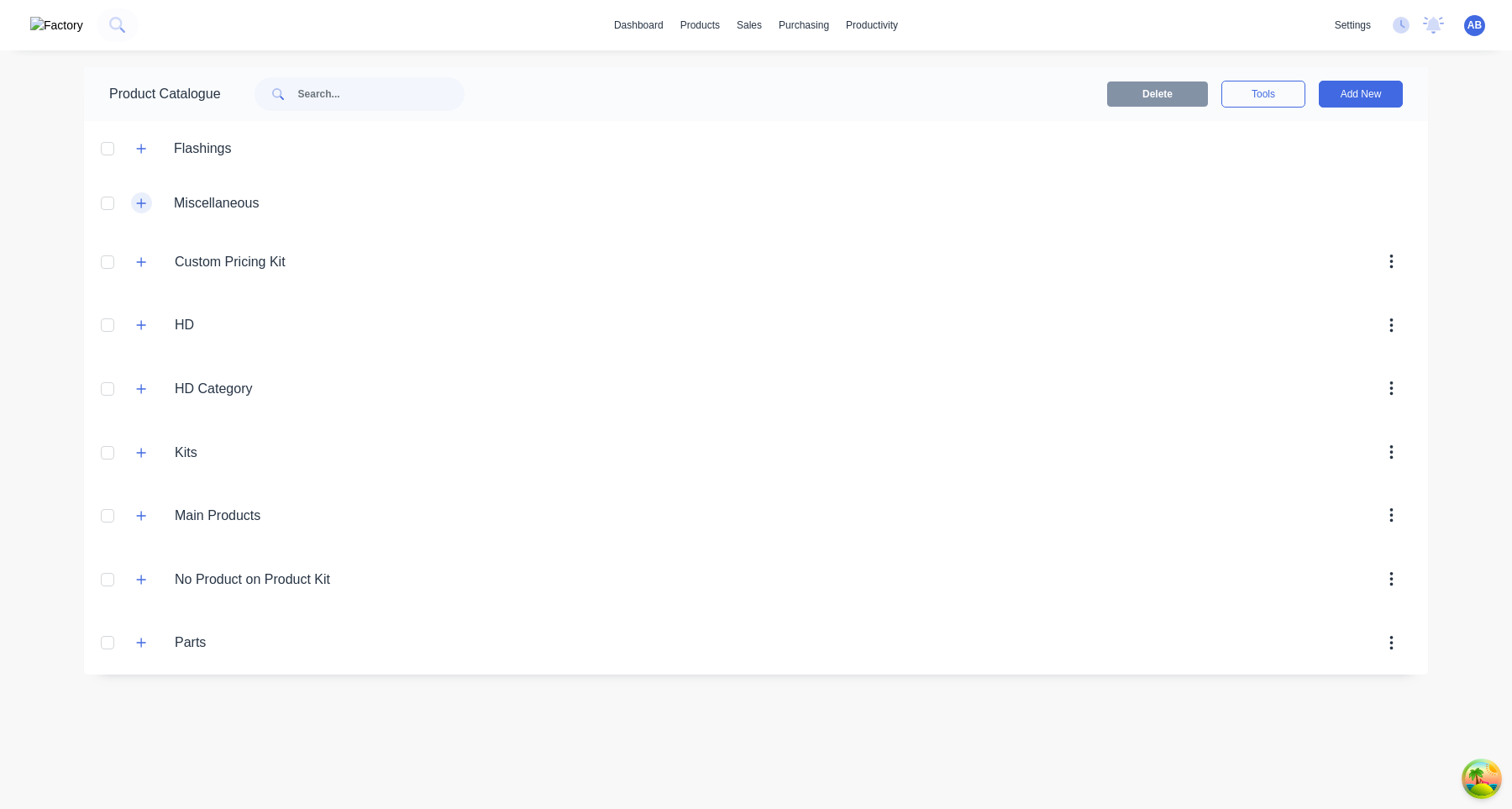
click at [133, 203] on button "button" at bounding box center [141, 202] width 21 height 21
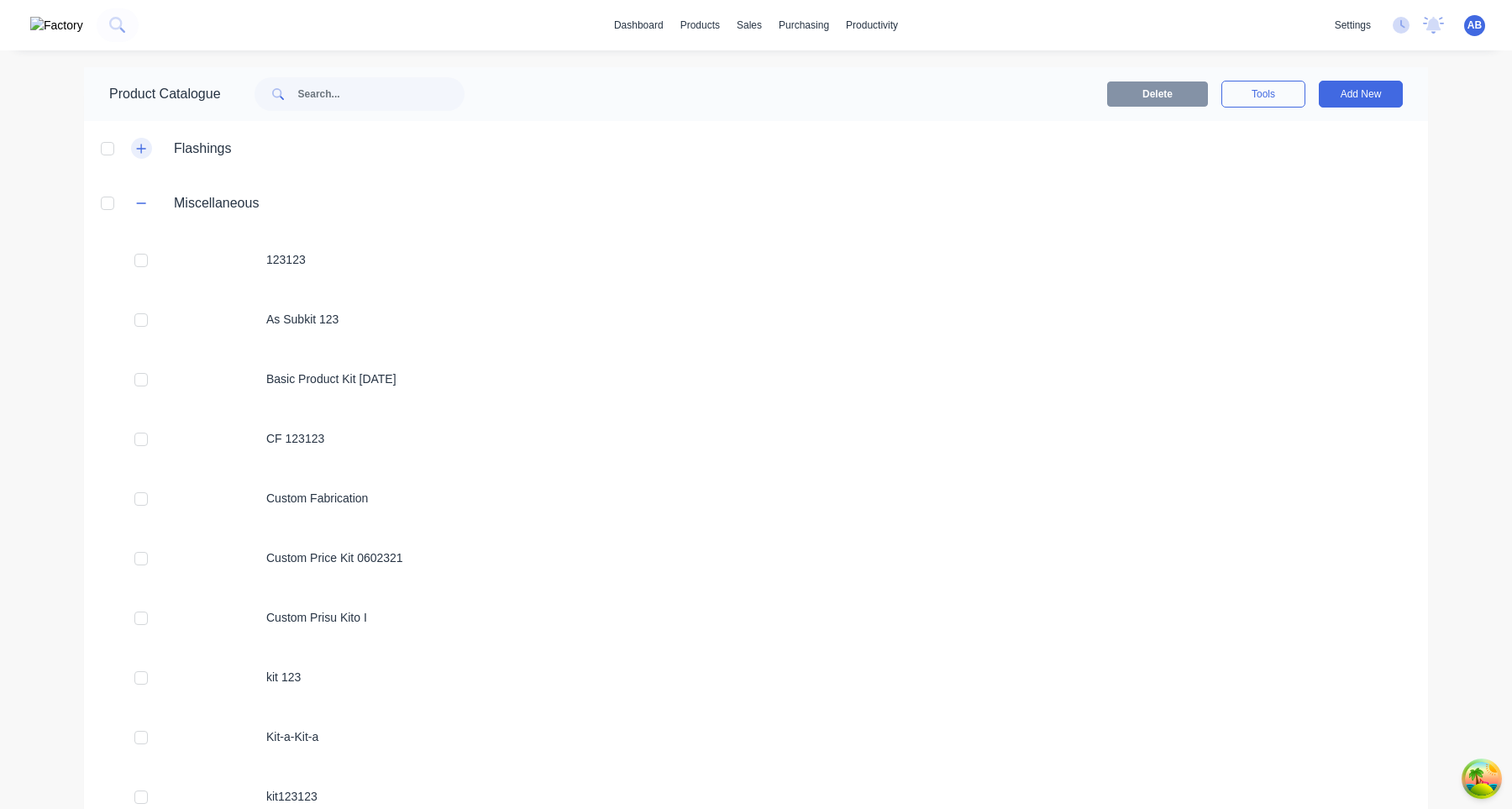
click at [144, 154] on button "button" at bounding box center [141, 148] width 21 height 21
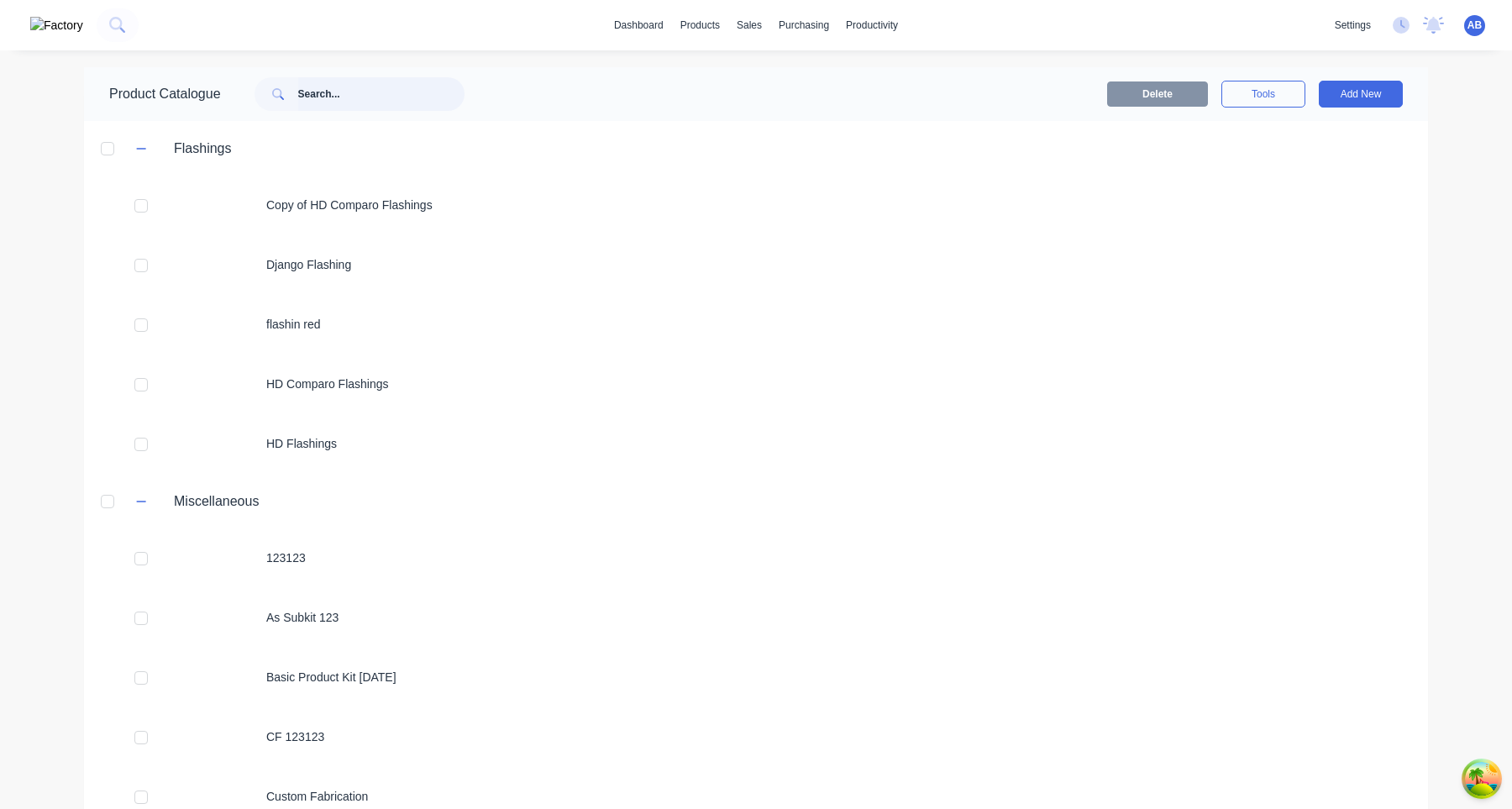
click at [354, 99] on input "text" at bounding box center [381, 94] width 166 height 33
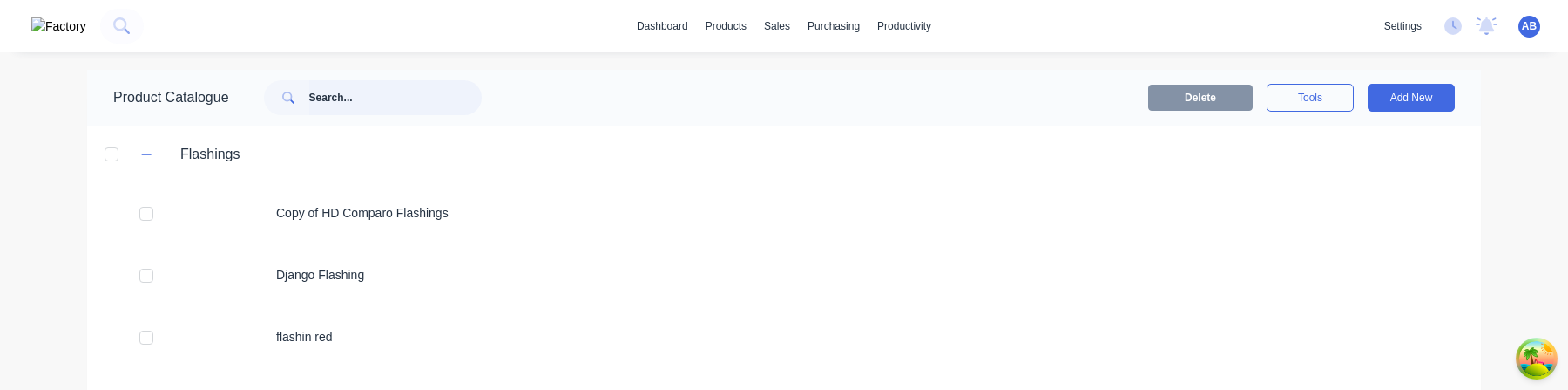
click at [419, 103] on input "text" at bounding box center [395, 97] width 172 height 35
type input "b"
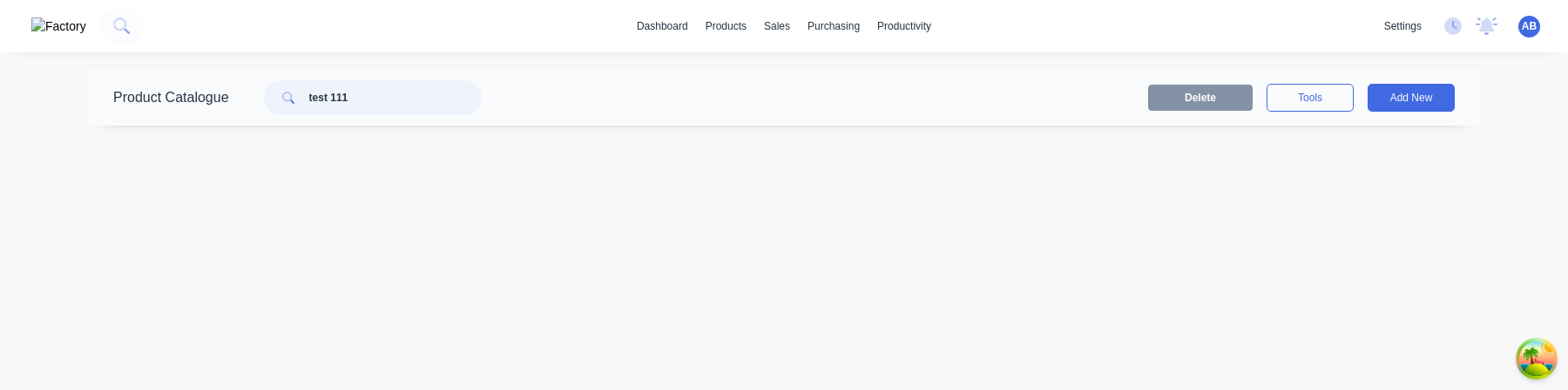
type input "test 111"
click at [427, 97] on input "test 111" at bounding box center [395, 97] width 172 height 35
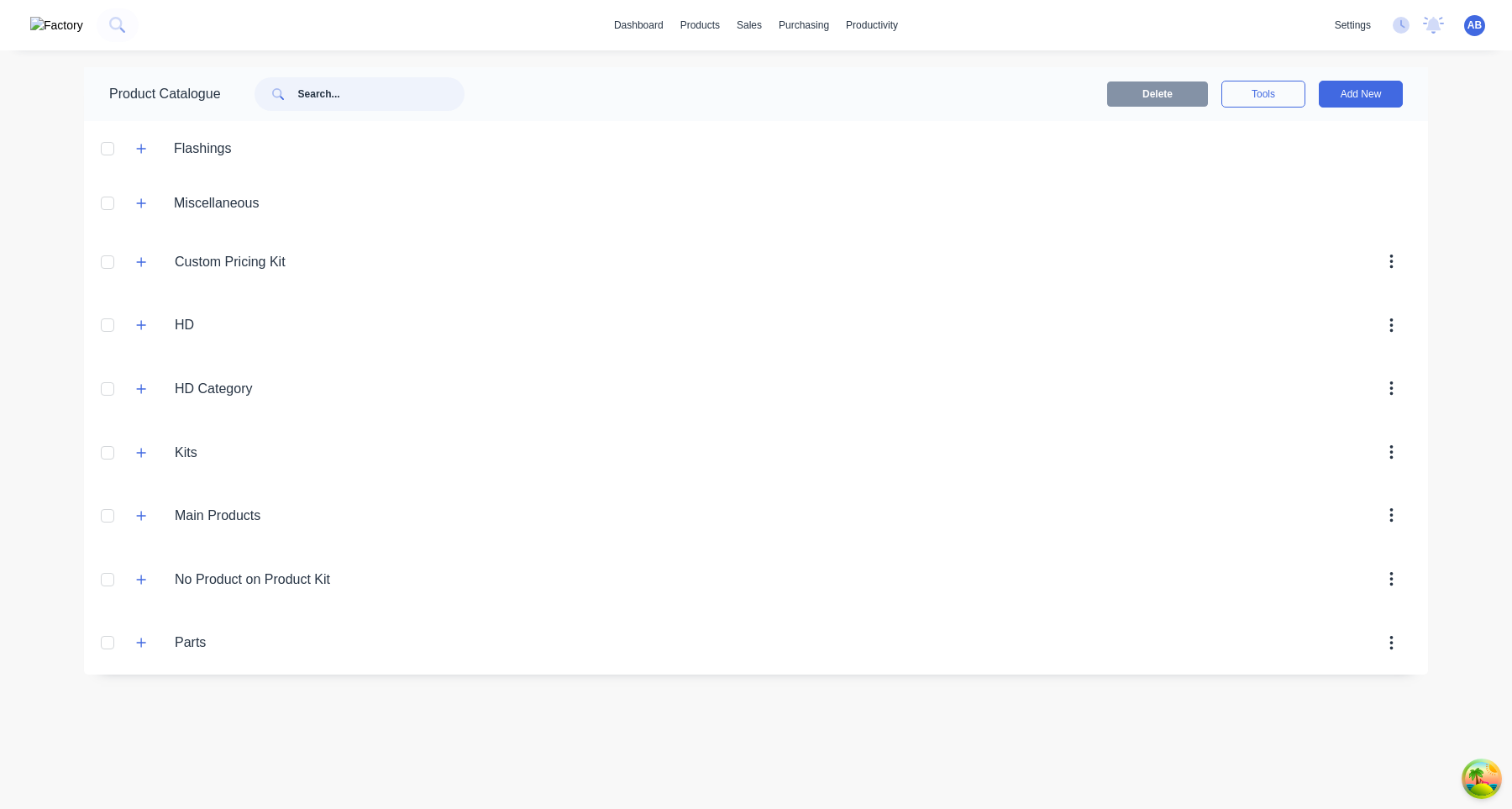
click at [377, 83] on input "text" at bounding box center [381, 94] width 166 height 33
type input "factory_item"
click at [368, 100] on input "factory_item" at bounding box center [381, 94] width 166 height 33
click at [394, 91] on input "text" at bounding box center [381, 94] width 166 height 33
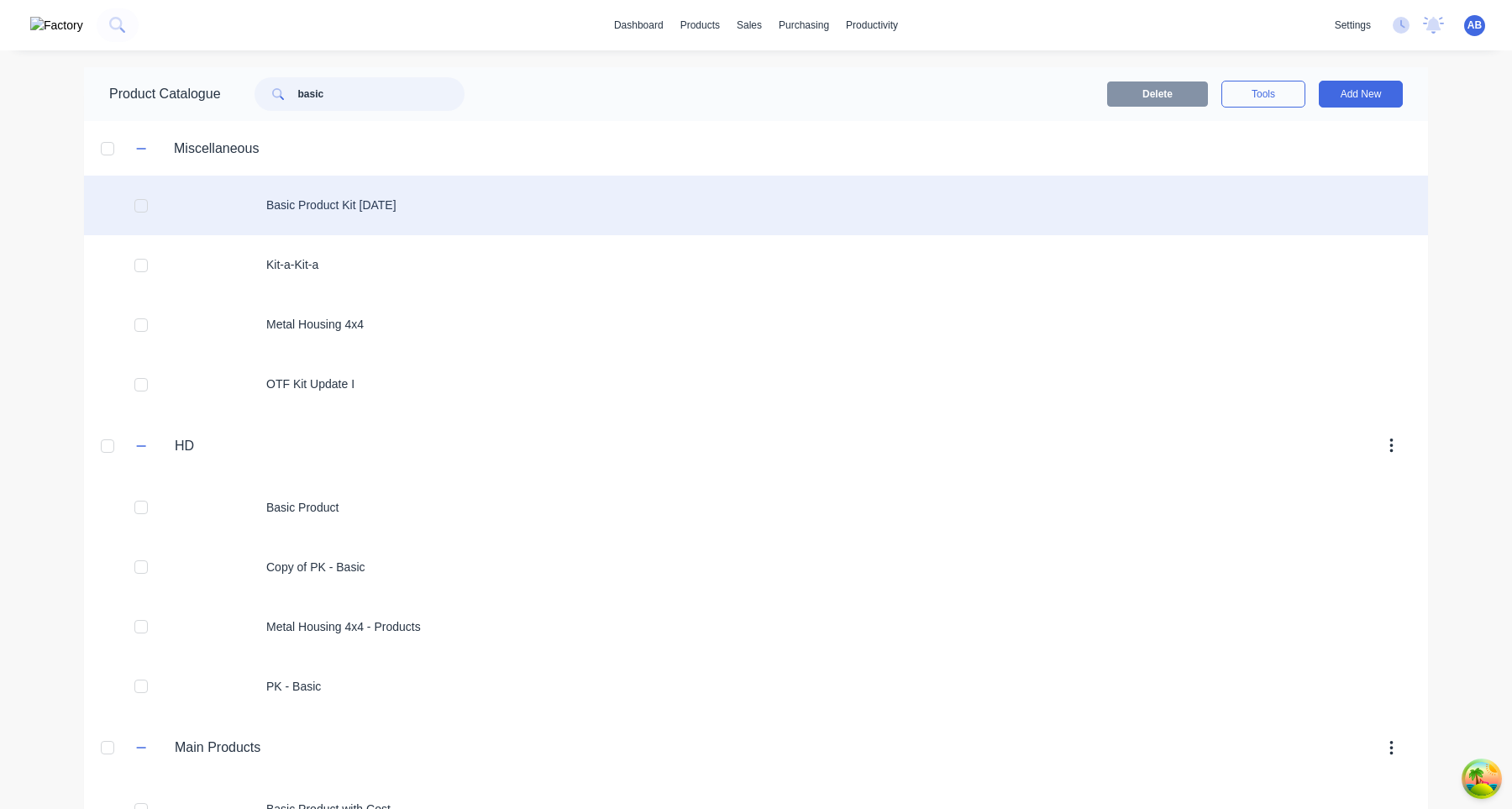
type input "basic"
click at [324, 199] on div "Basic Product Kit [DATE]" at bounding box center [756, 205] width 1344 height 59
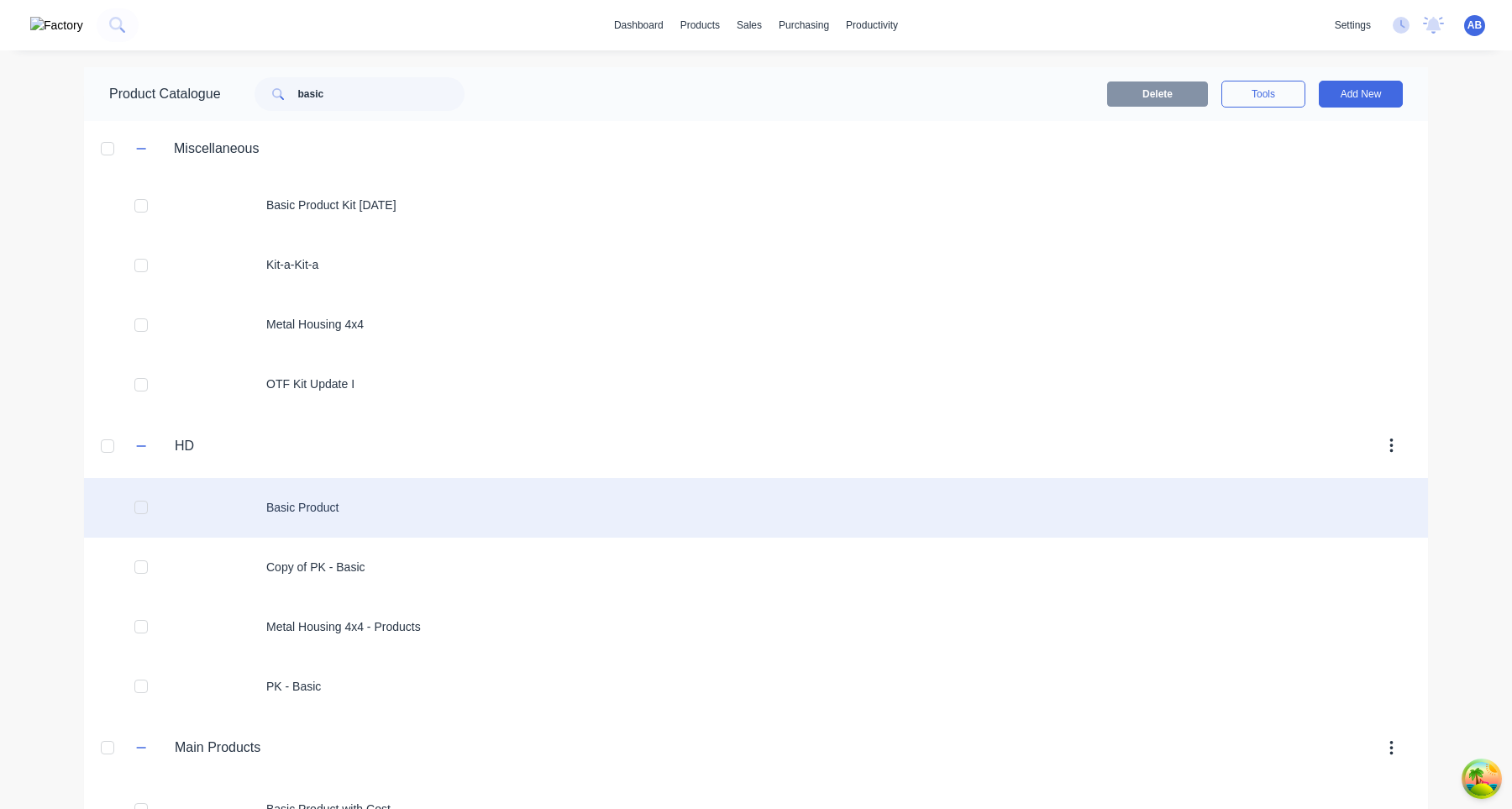
click at [333, 517] on div "Basic Product" at bounding box center [756, 507] width 1344 height 59
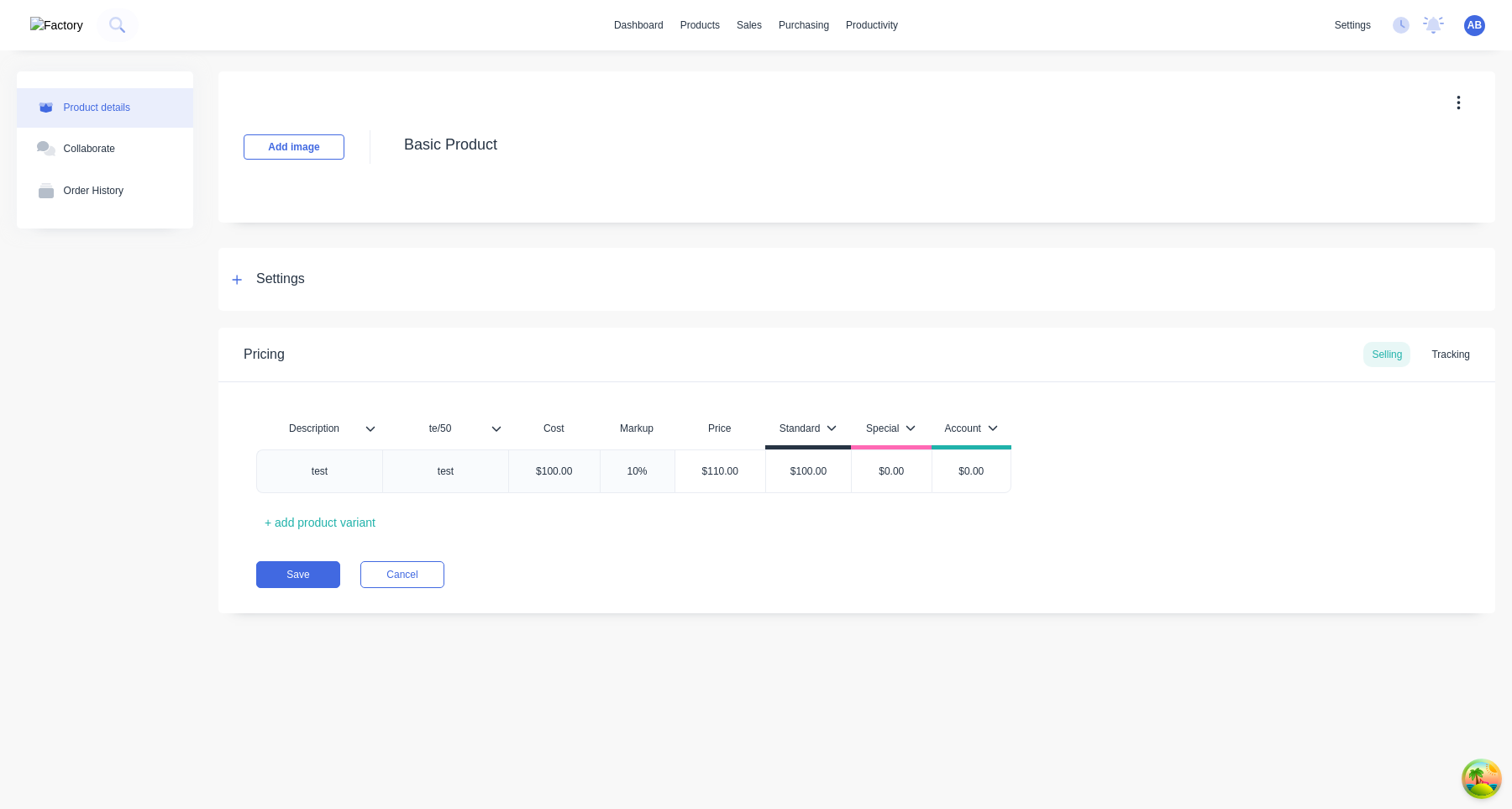
type textarea "x"
click at [336, 469] on div "test" at bounding box center [320, 471] width 84 height 22
click at [291, 580] on button "Save" at bounding box center [298, 574] width 84 height 27
type textarea "x"
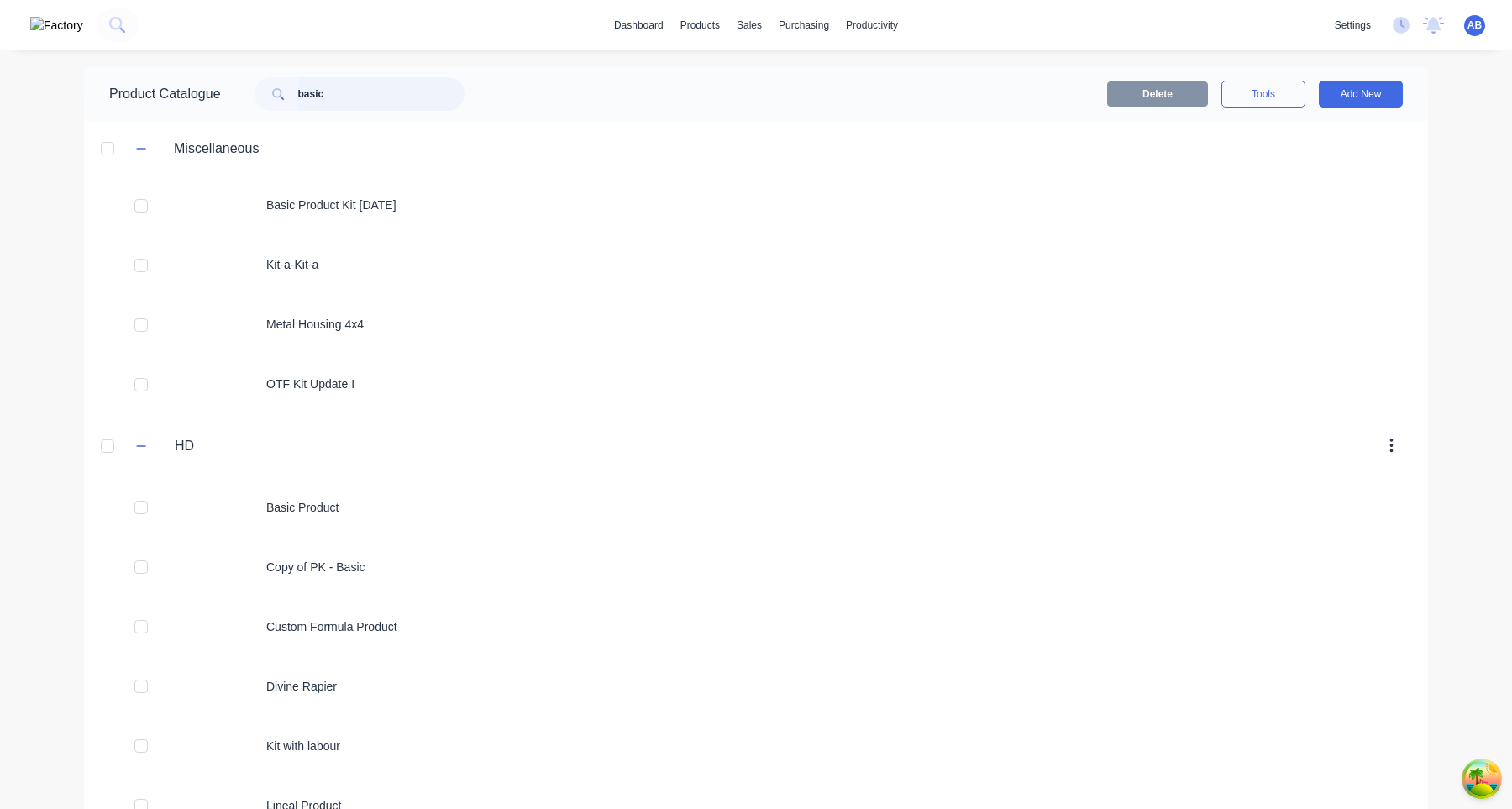
click at [384, 102] on input "basic" at bounding box center [381, 94] width 166 height 33
type input "b"
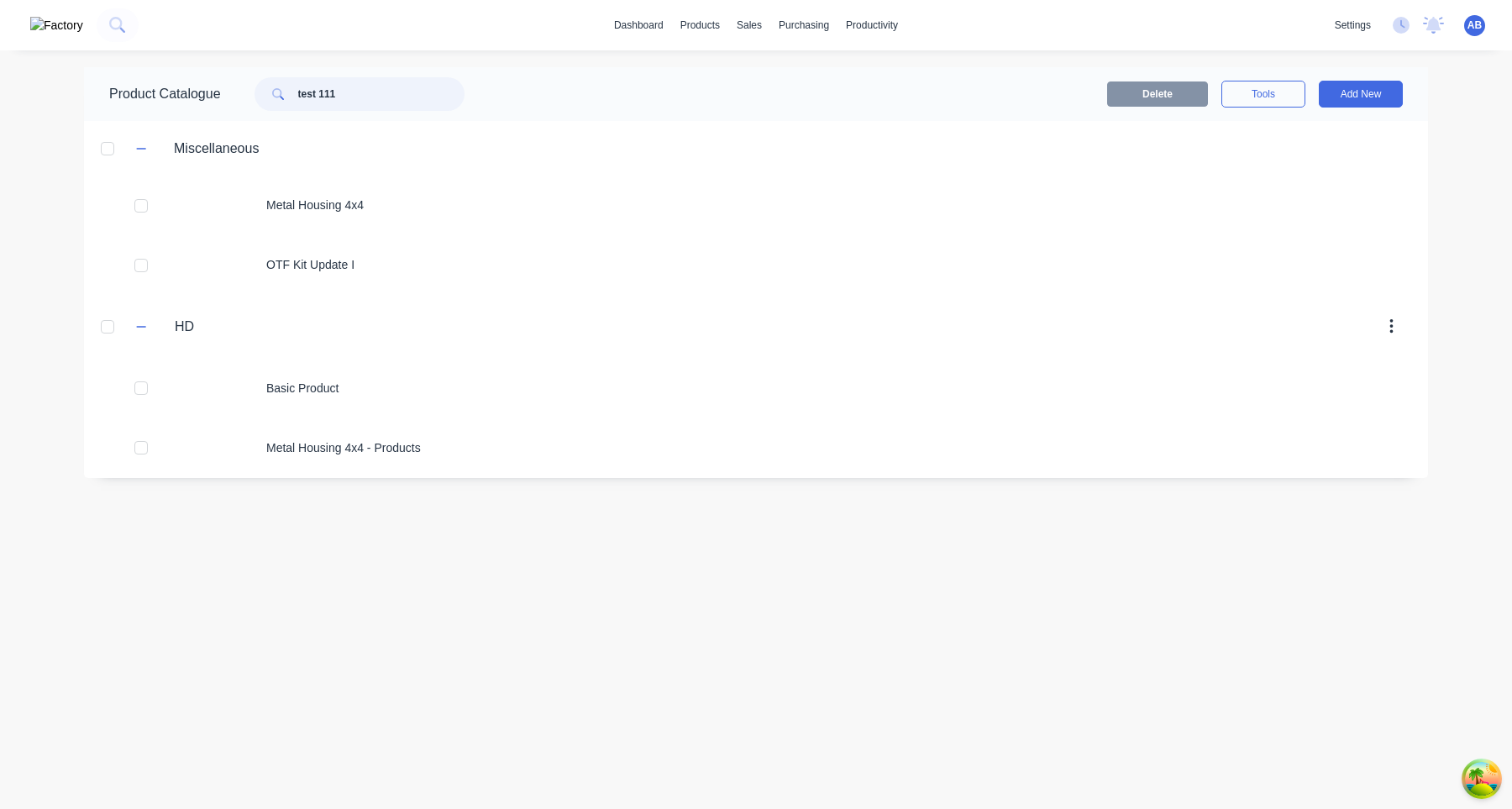
click at [382, 109] on input "test 111" at bounding box center [381, 94] width 166 height 33
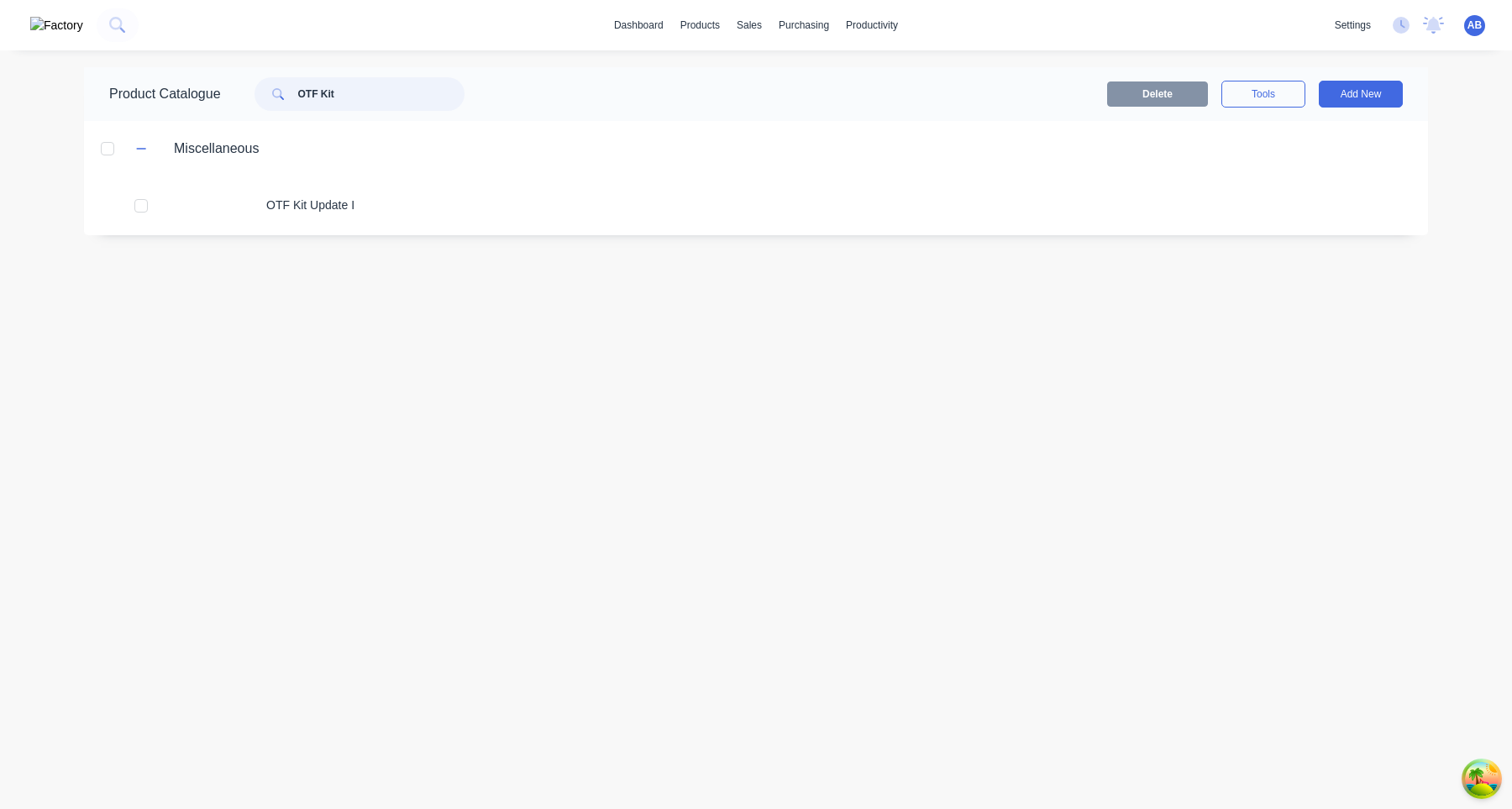
type input "OTF Kit"
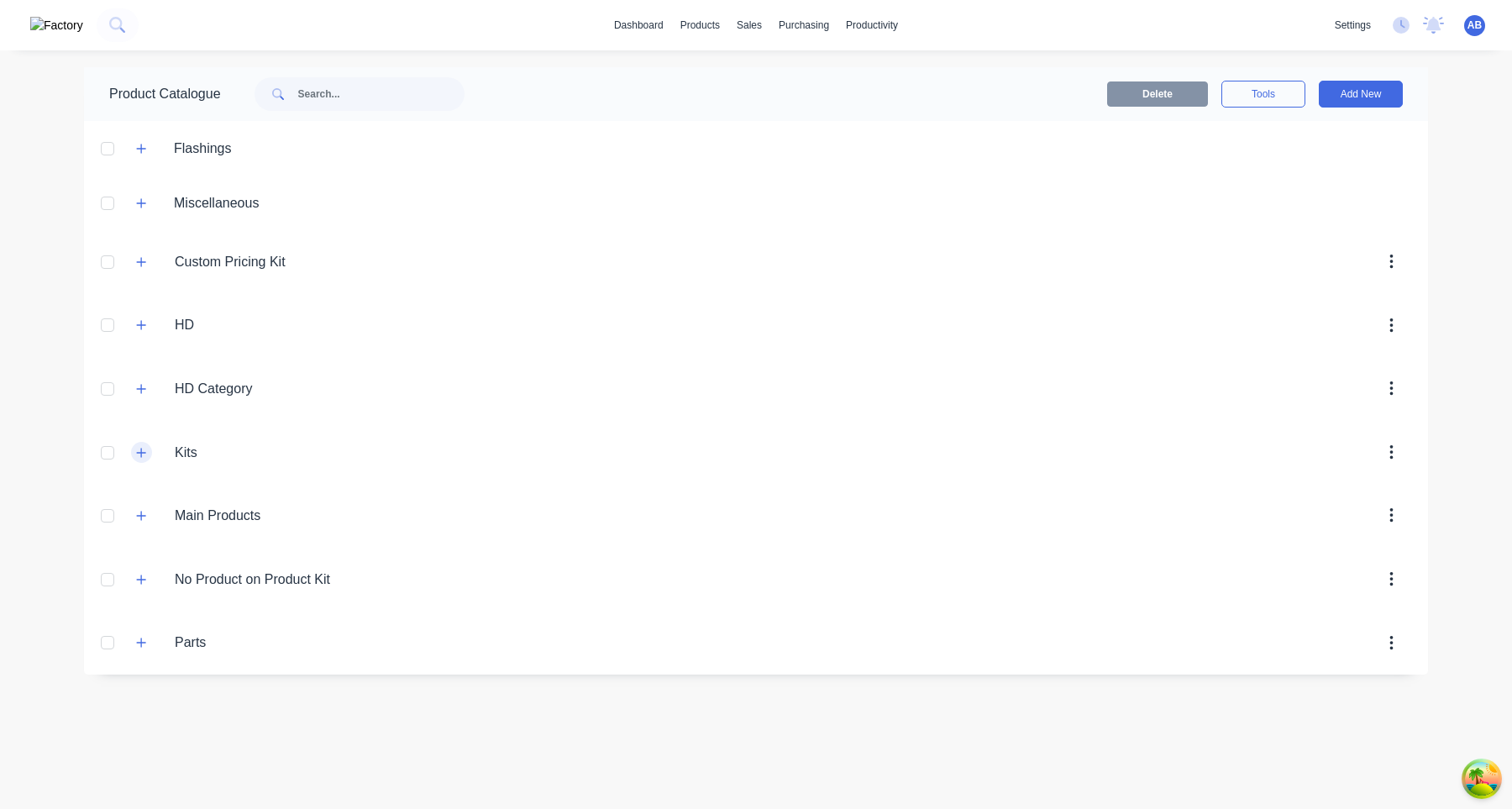
click at [137, 449] on icon "button" at bounding box center [141, 453] width 10 height 12
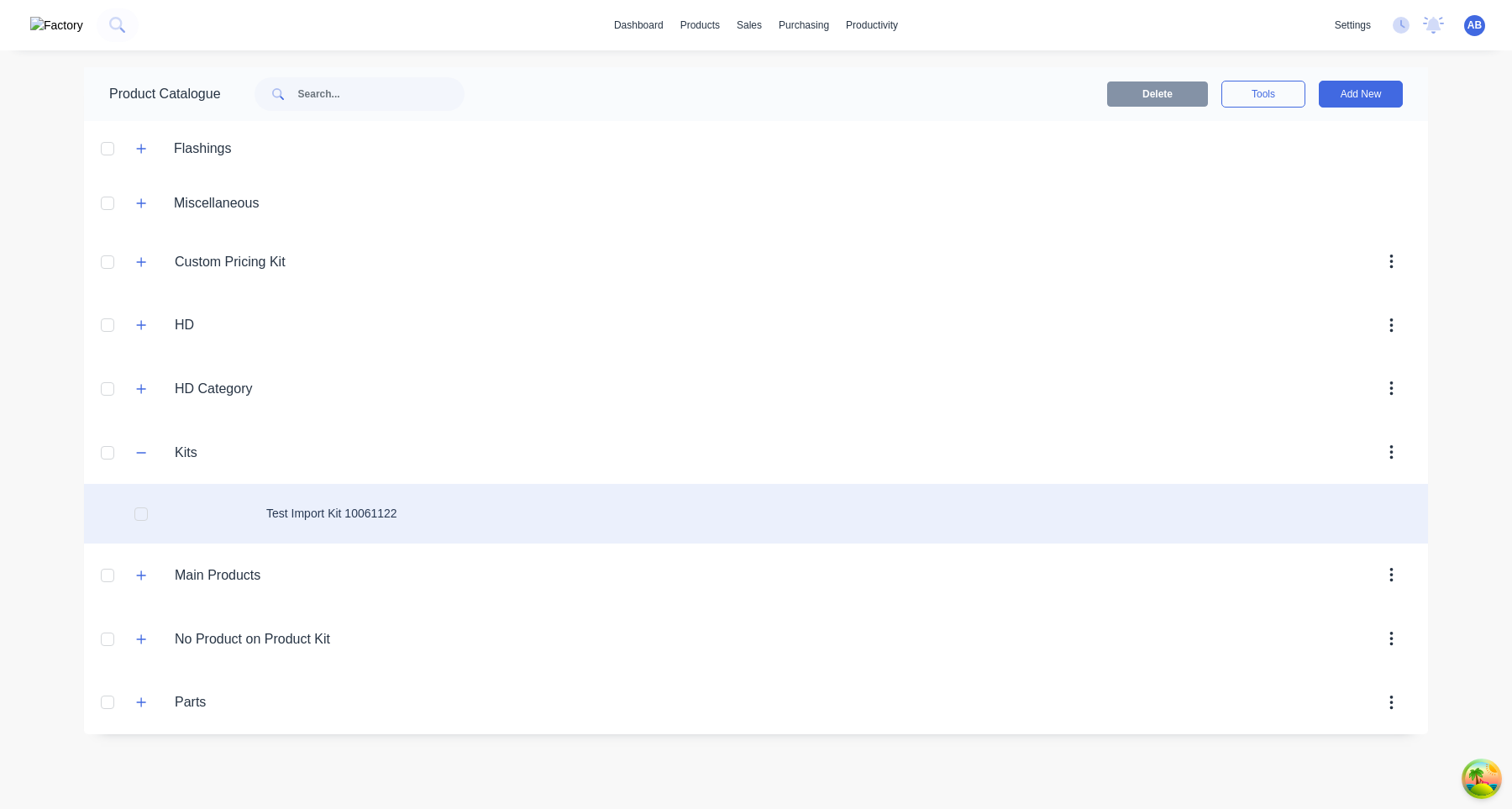
click at [381, 526] on div "Test Import Kit 10061122" at bounding box center [756, 513] width 1344 height 59
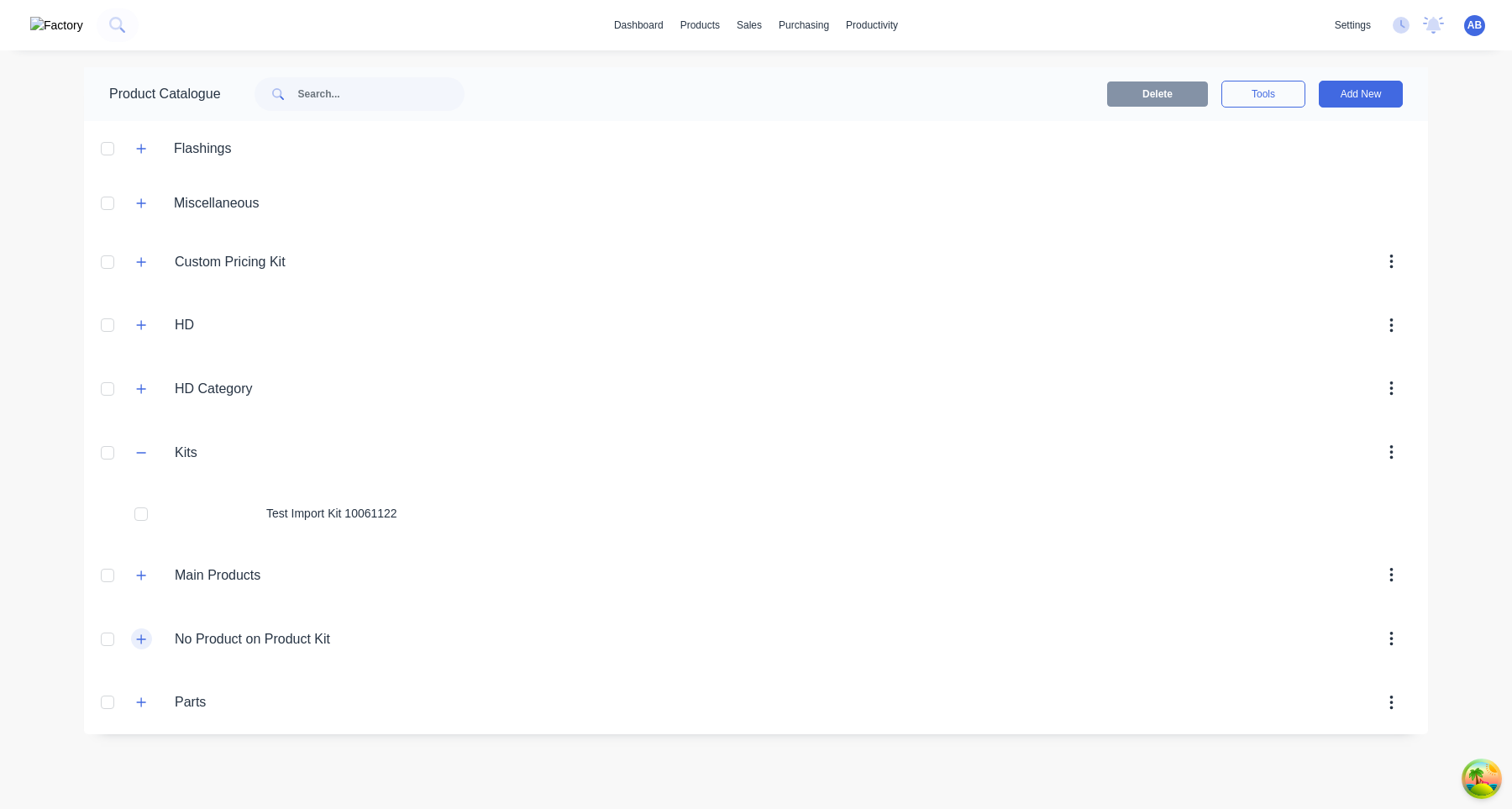
click at [147, 642] on icon "button" at bounding box center [141, 639] width 10 height 12
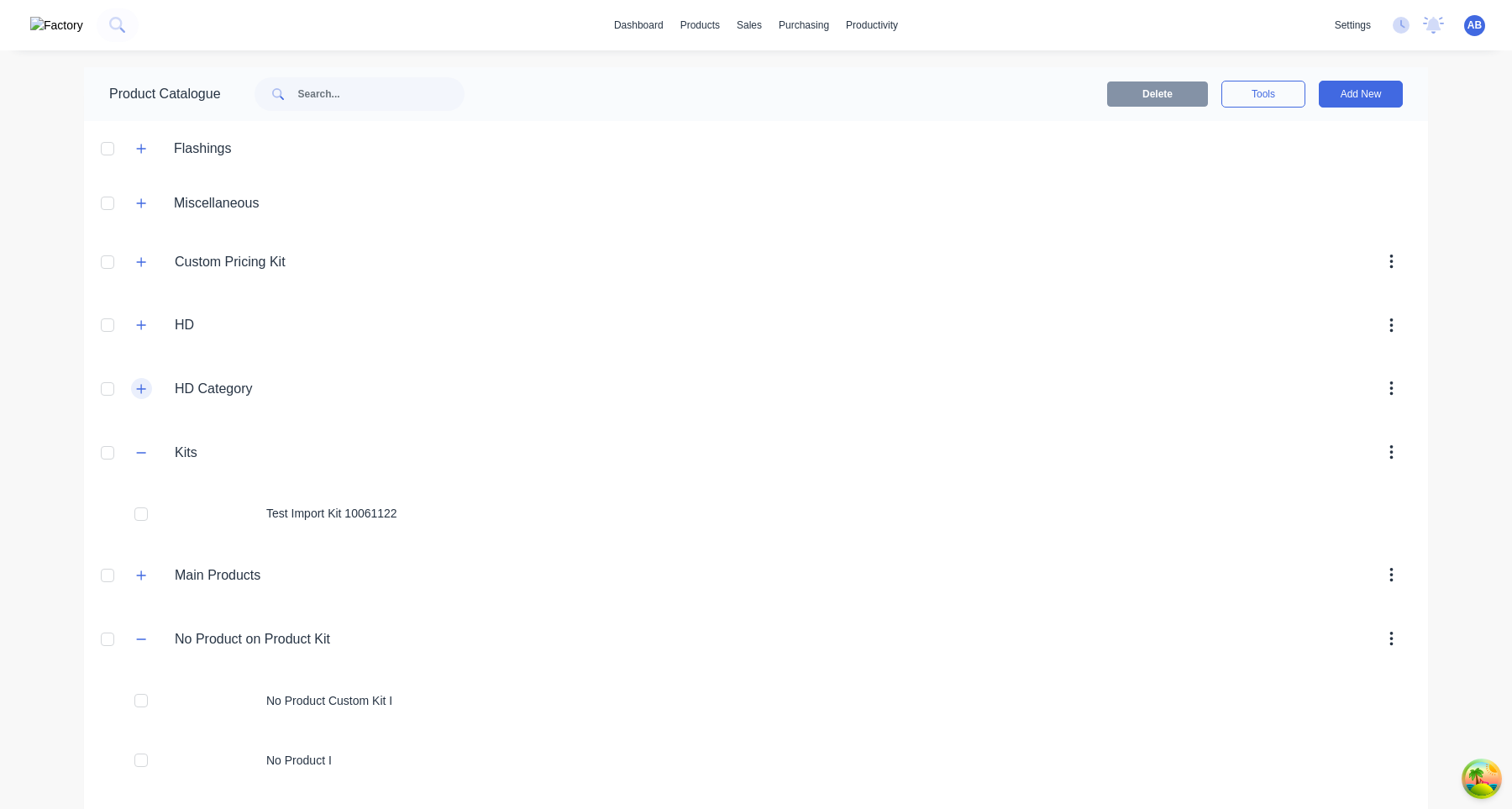
click at [145, 385] on icon "button" at bounding box center [141, 389] width 10 height 12
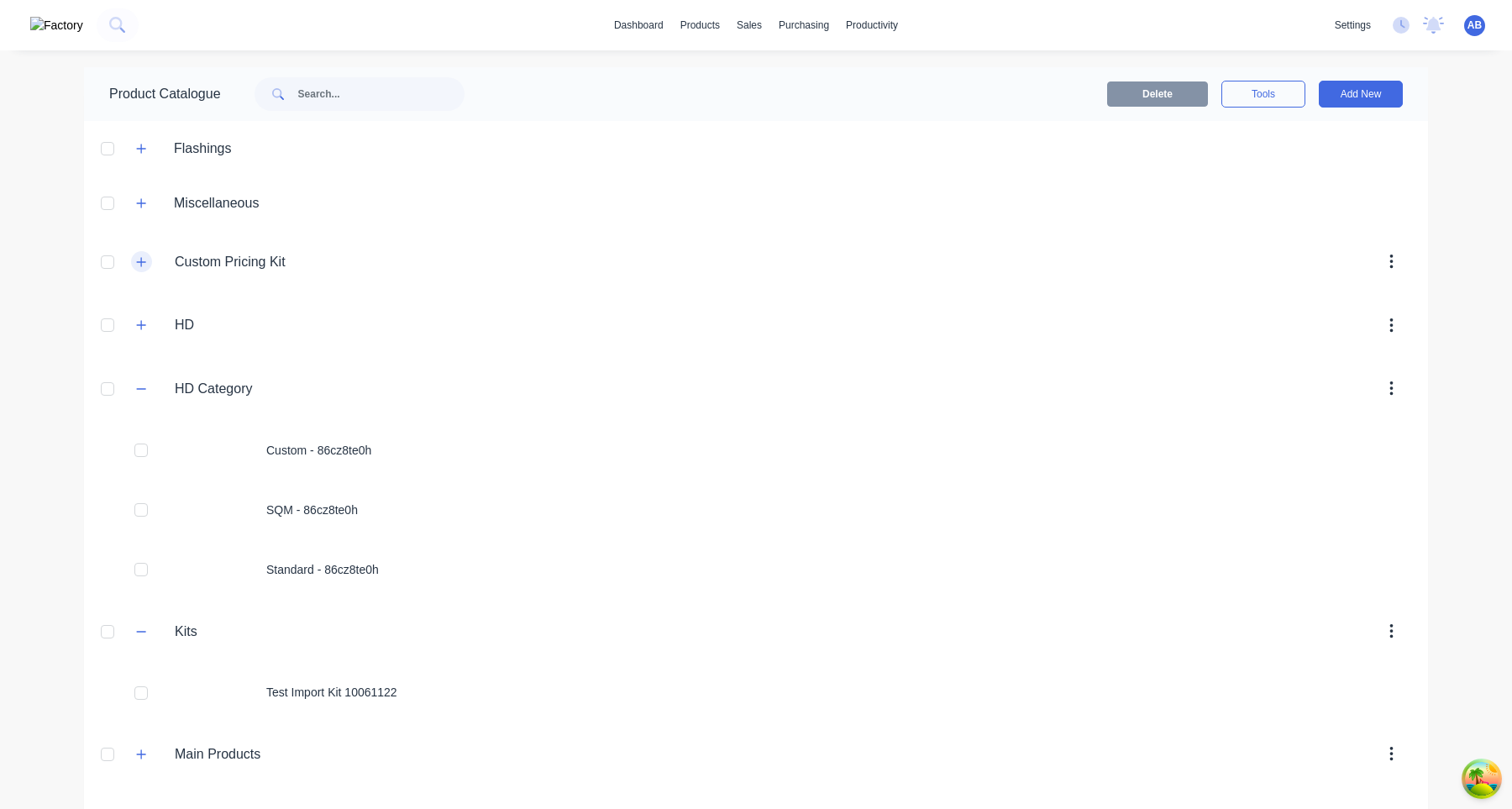
click at [148, 258] on button "button" at bounding box center [141, 262] width 21 height 21
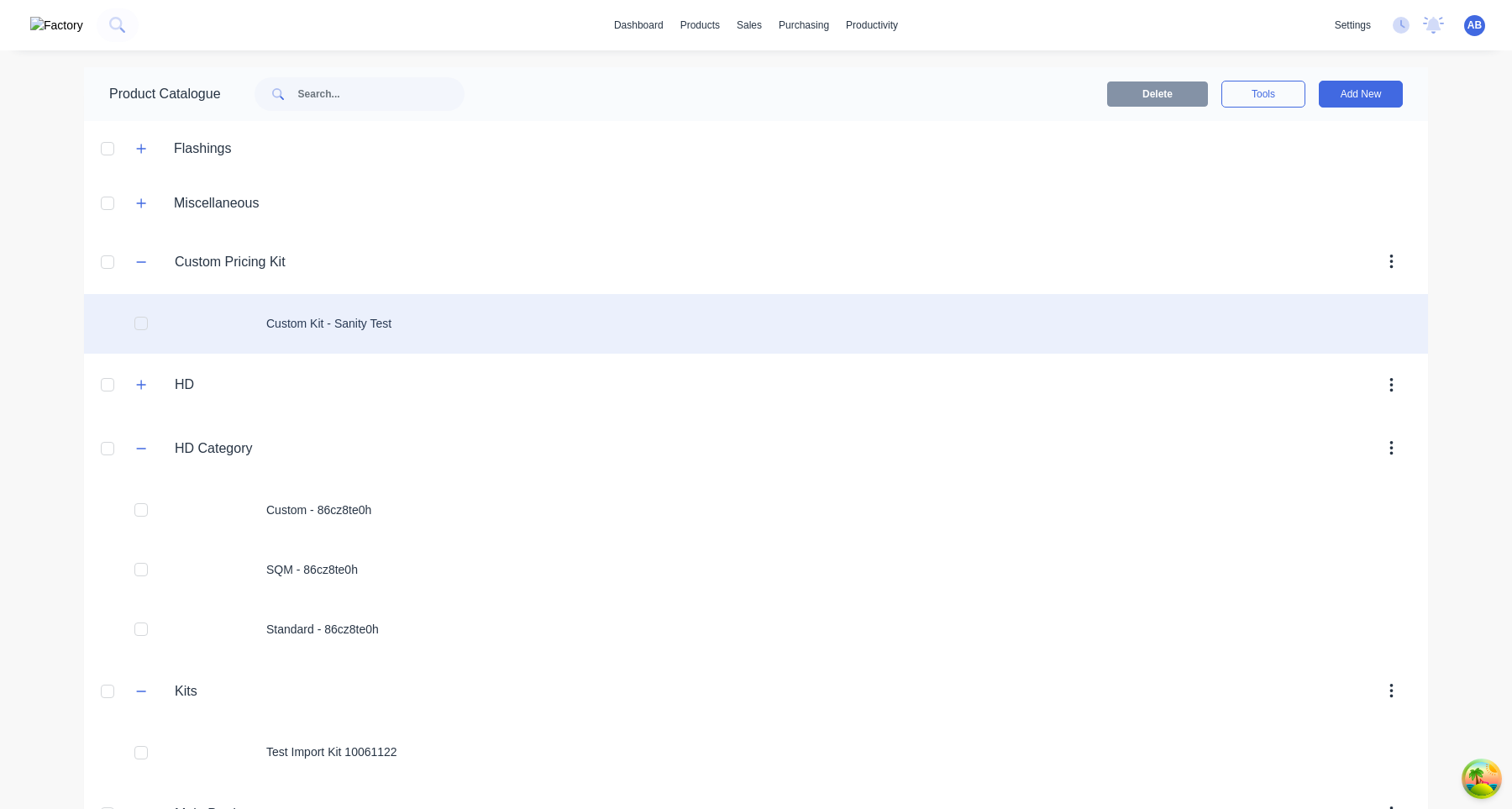
click at [402, 315] on div "Custom Kit - Sanity Test" at bounding box center [756, 324] width 1344 height 59
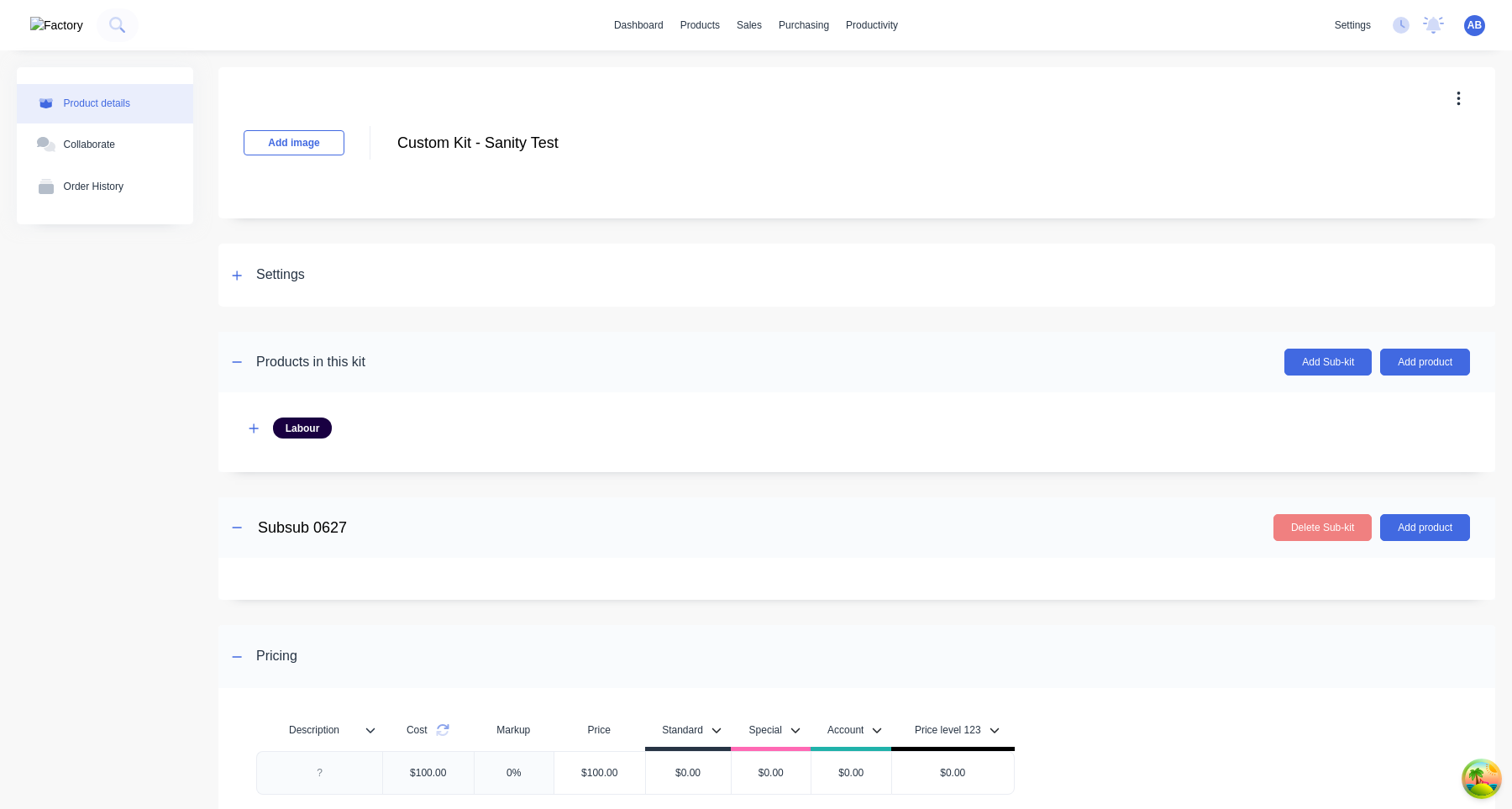
scroll to position [148, 0]
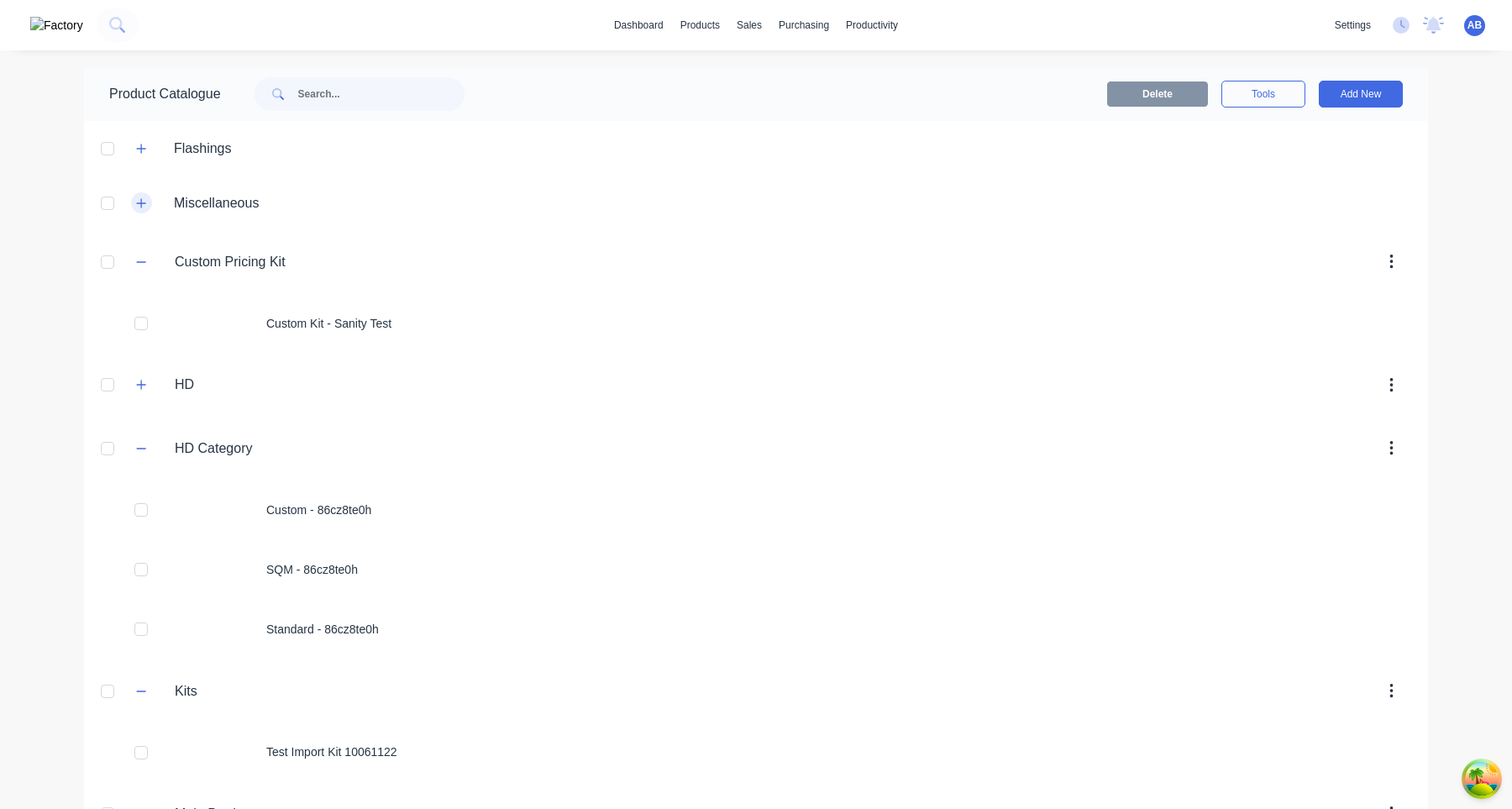
click at [137, 199] on icon "button" at bounding box center [141, 203] width 10 height 12
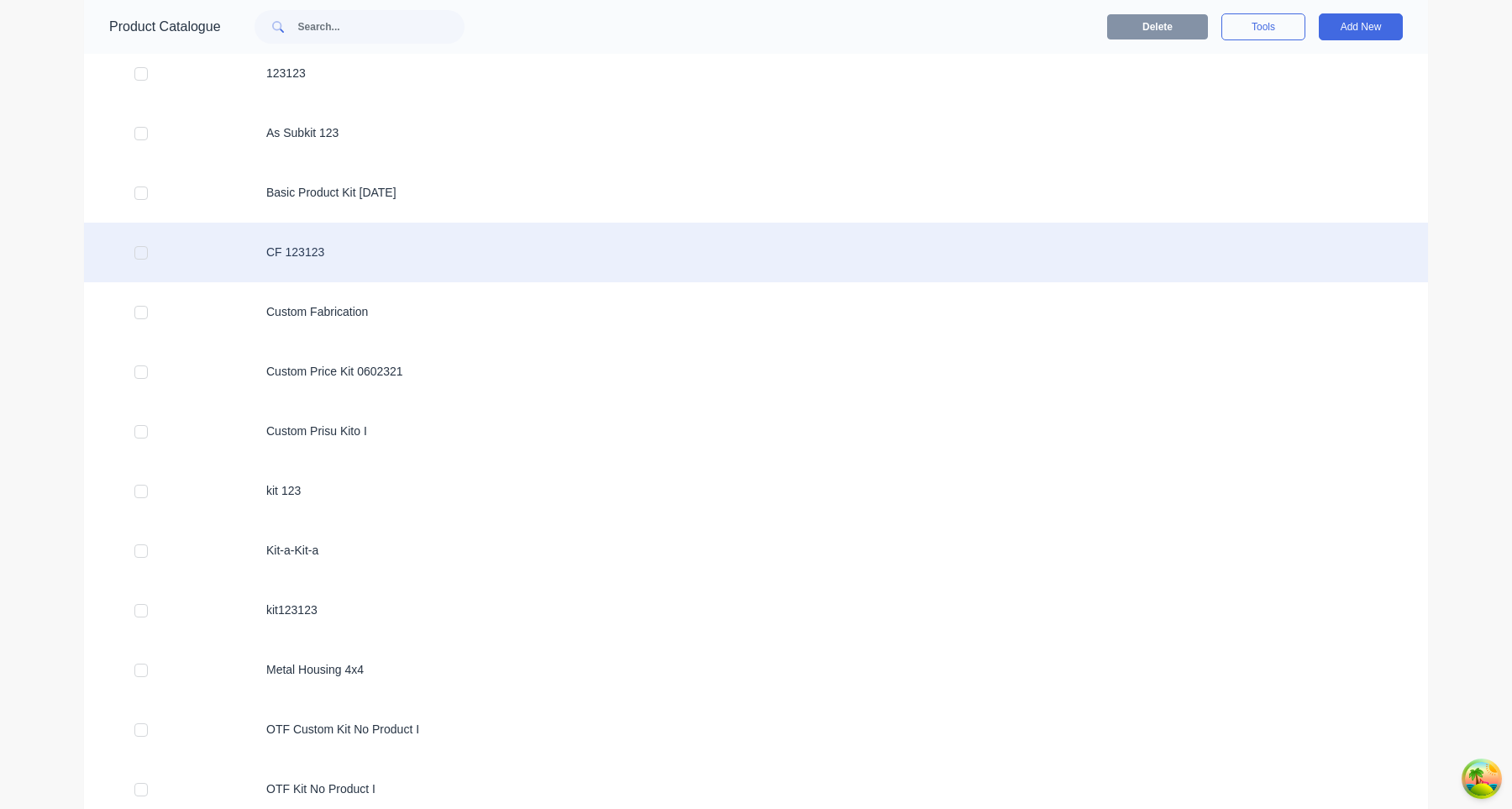
scroll to position [235, 0]
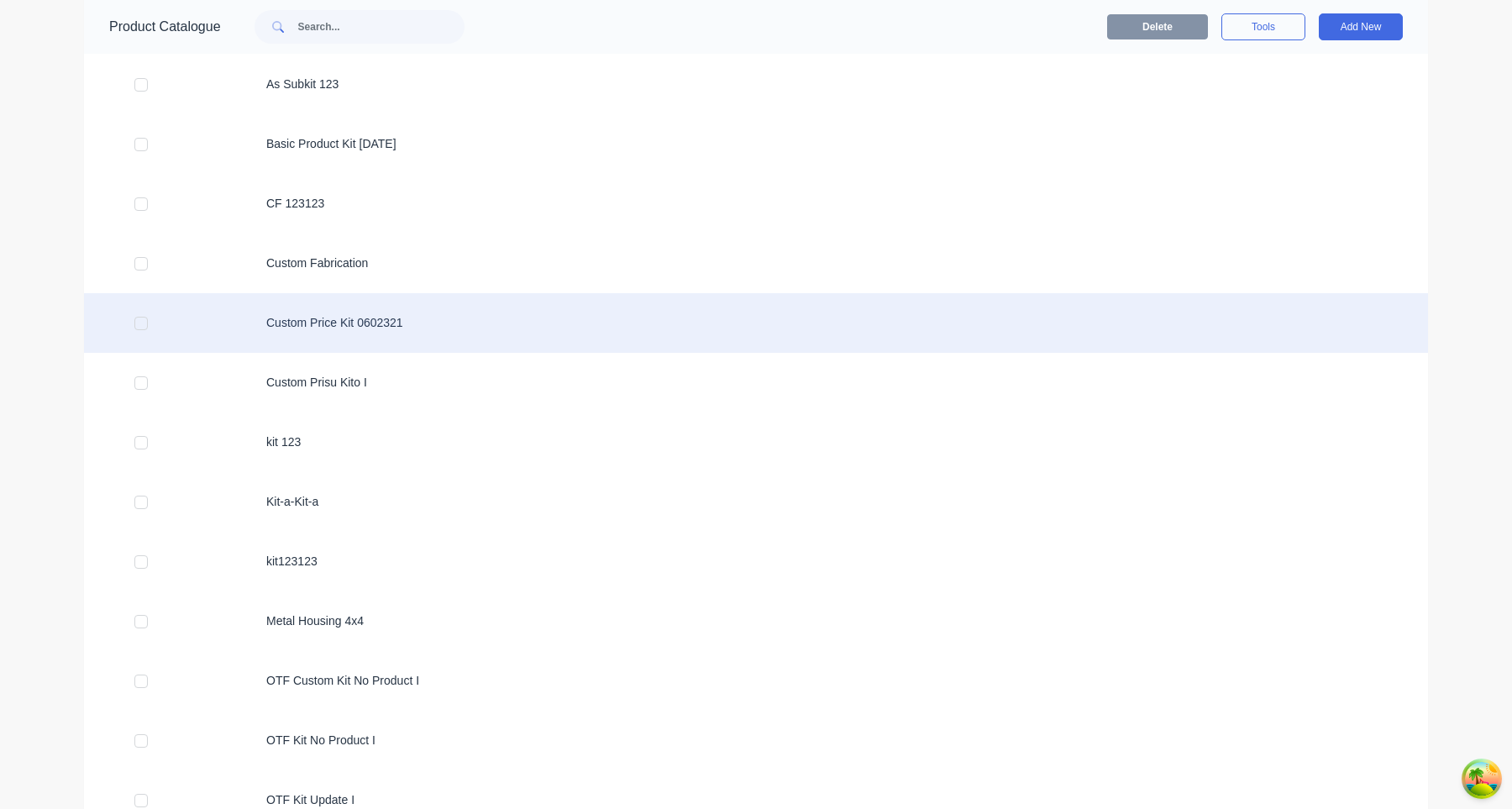
click at [391, 343] on div "Custom Price Kit 0602321" at bounding box center [756, 323] width 1344 height 59
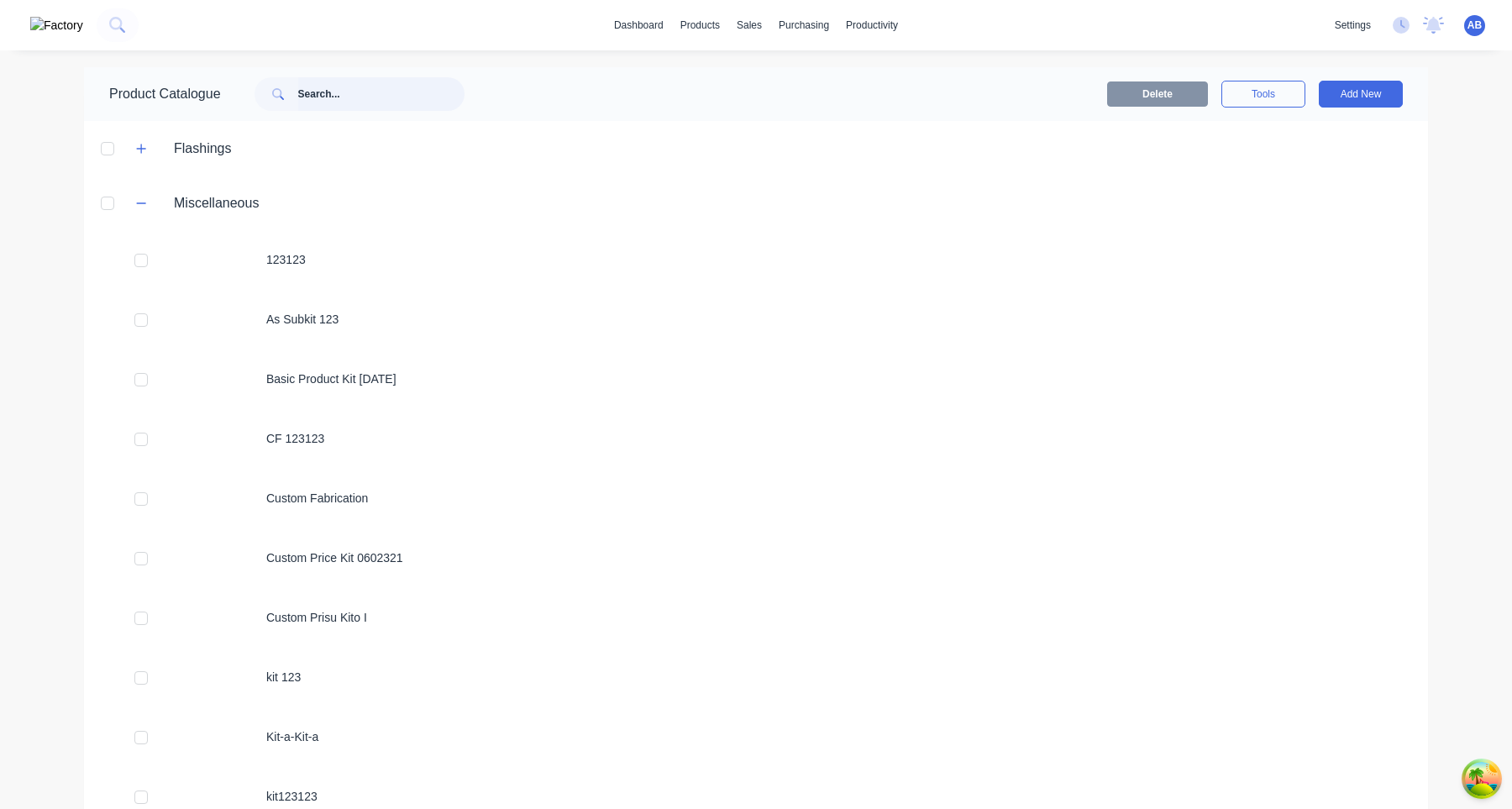
click at [394, 92] on input "text" at bounding box center [381, 94] width 166 height 33
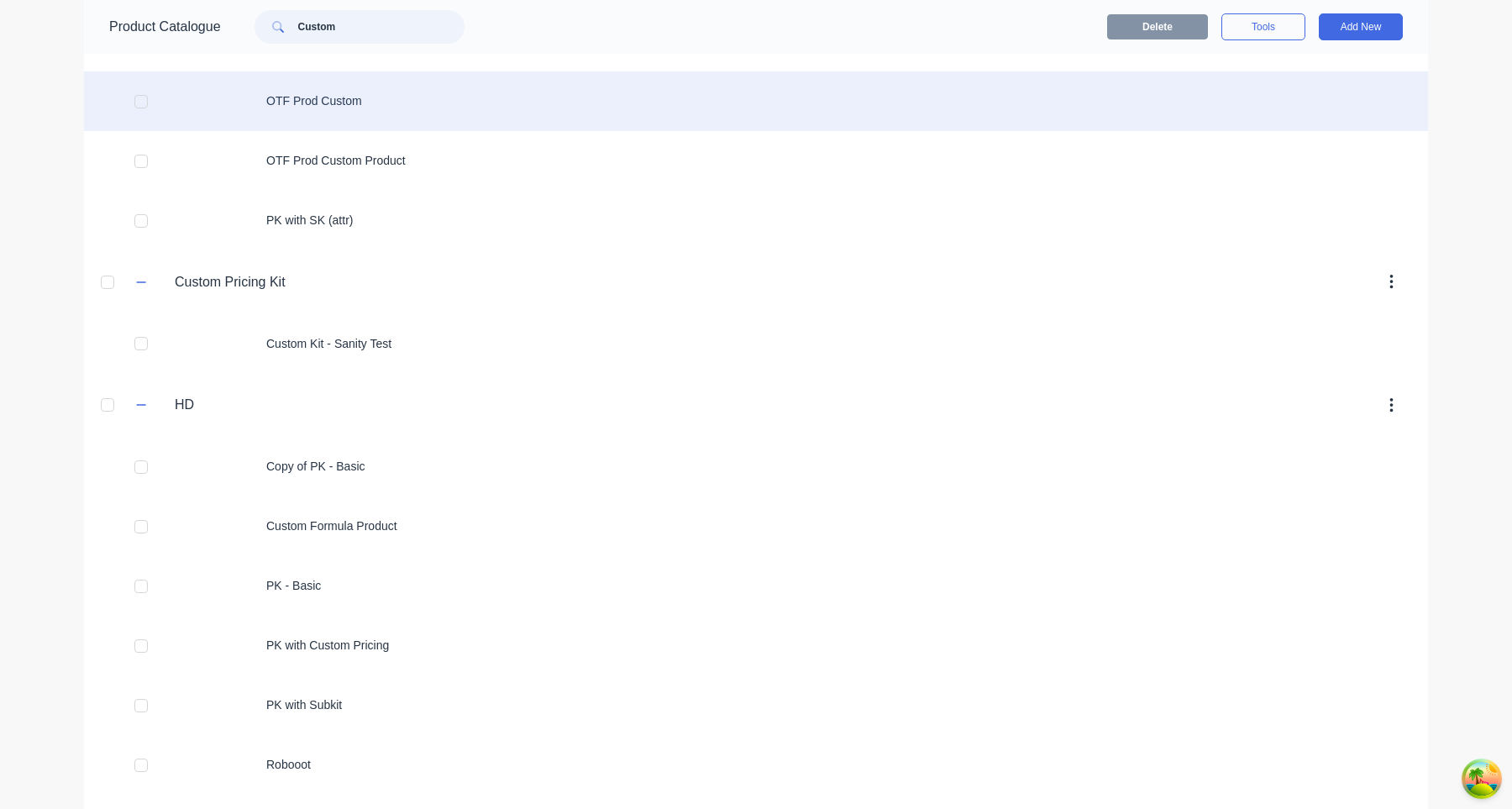
scroll to position [455, 0]
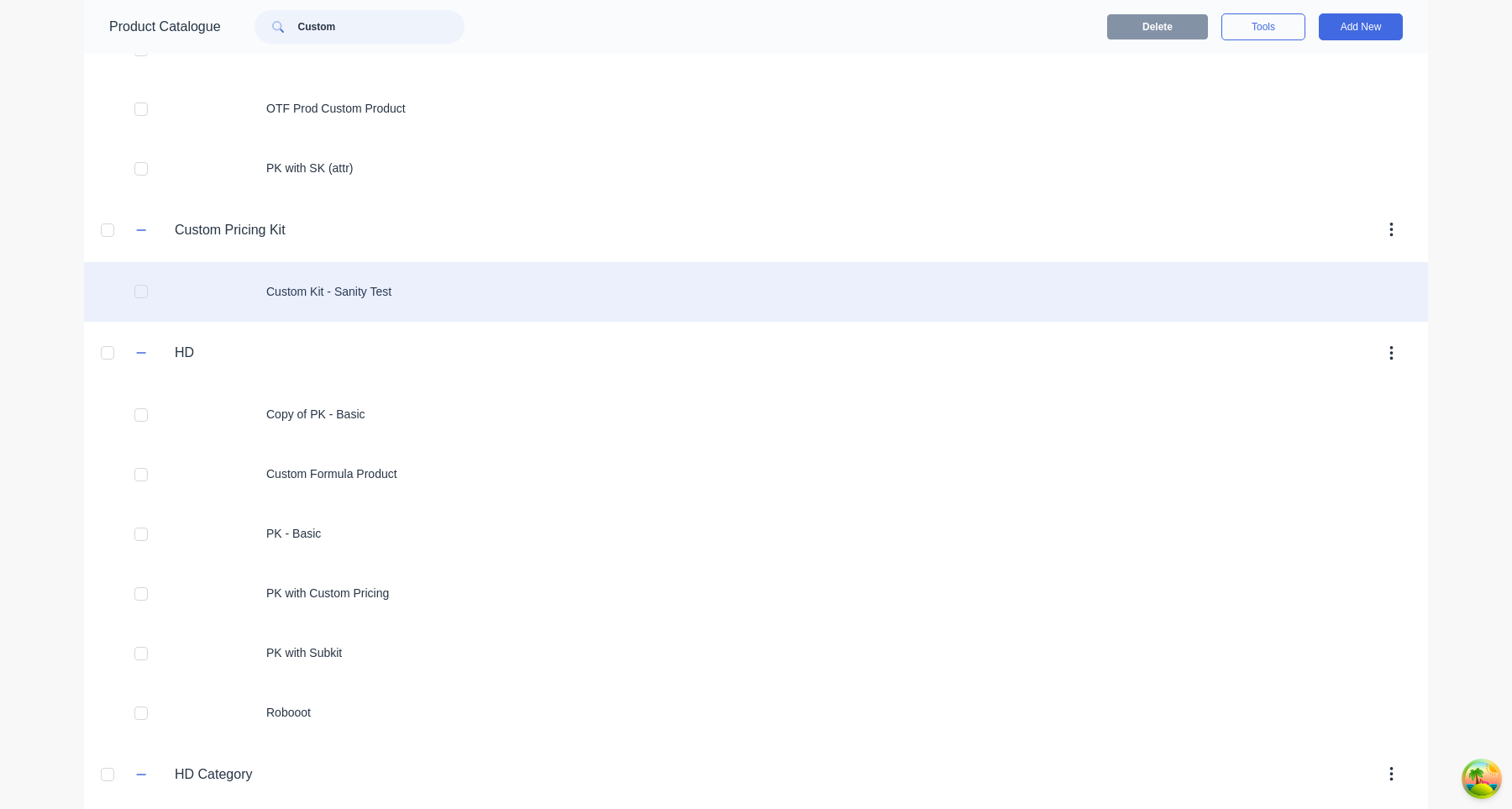
type input "Custom"
click at [476, 295] on div "Custom Kit - Sanity Test" at bounding box center [756, 291] width 1344 height 59
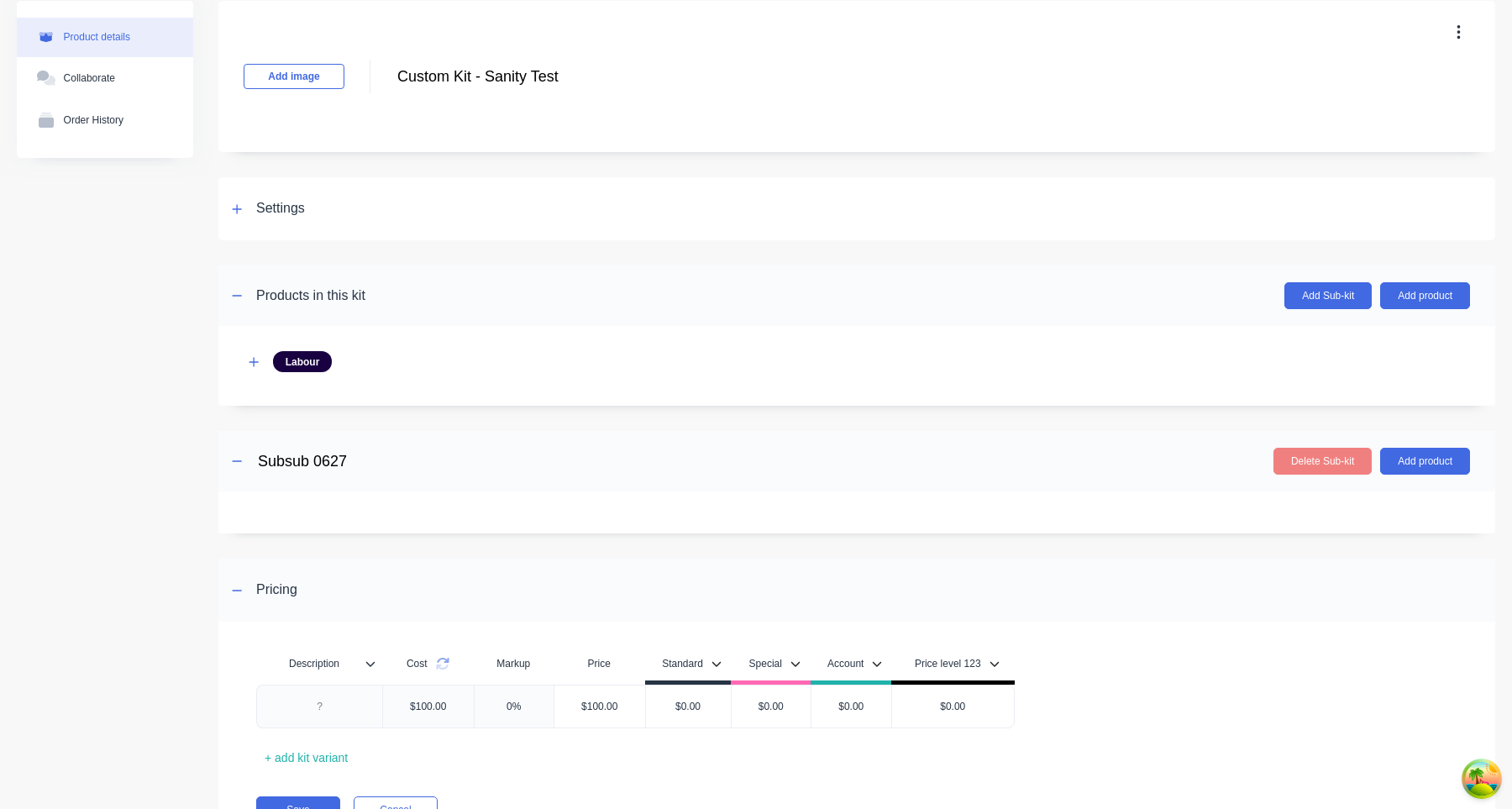
scroll to position [148, 0]
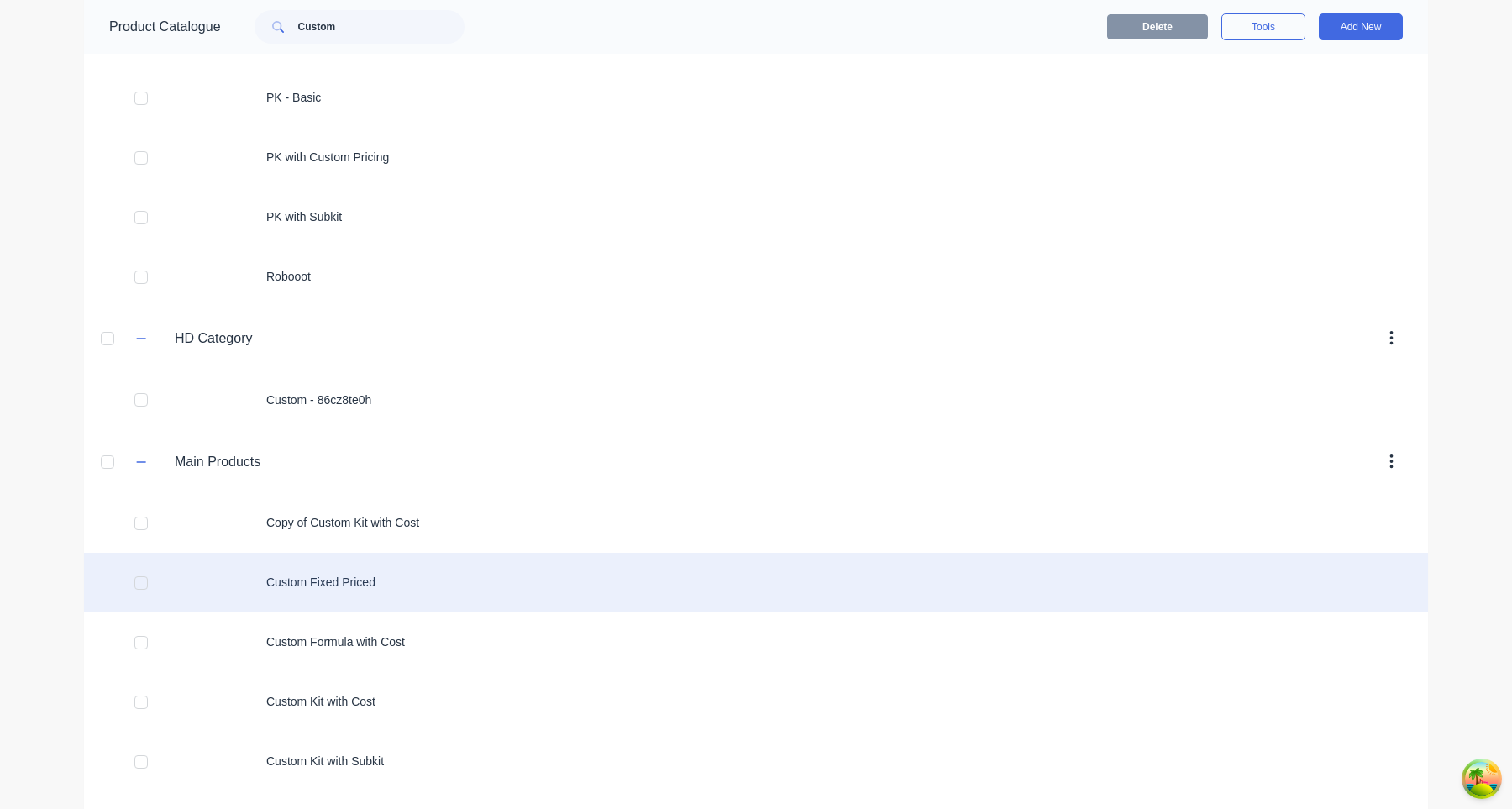
scroll to position [971, 0]
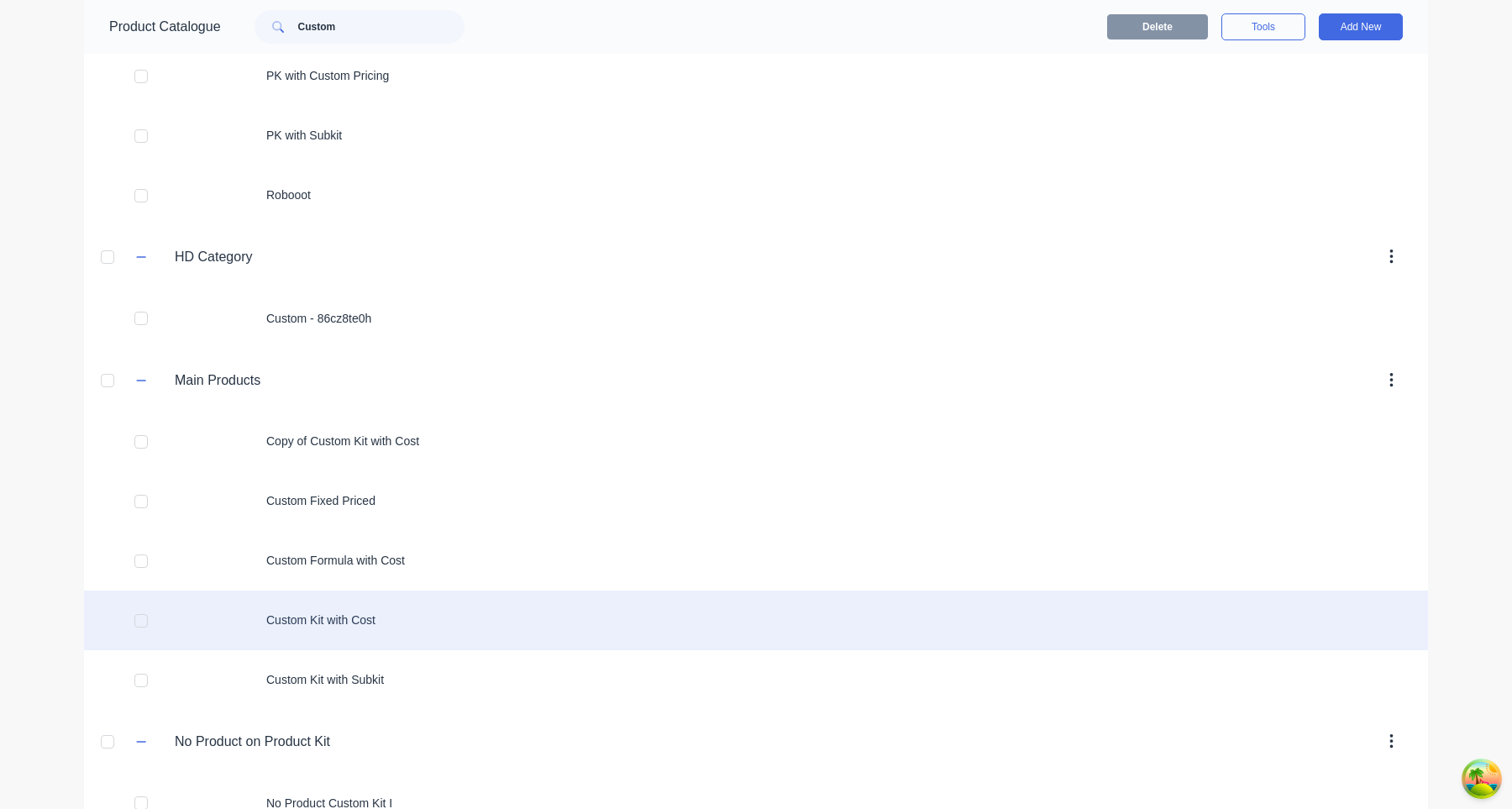
click at [364, 630] on div "Custom Kit with Cost" at bounding box center [756, 620] width 1344 height 59
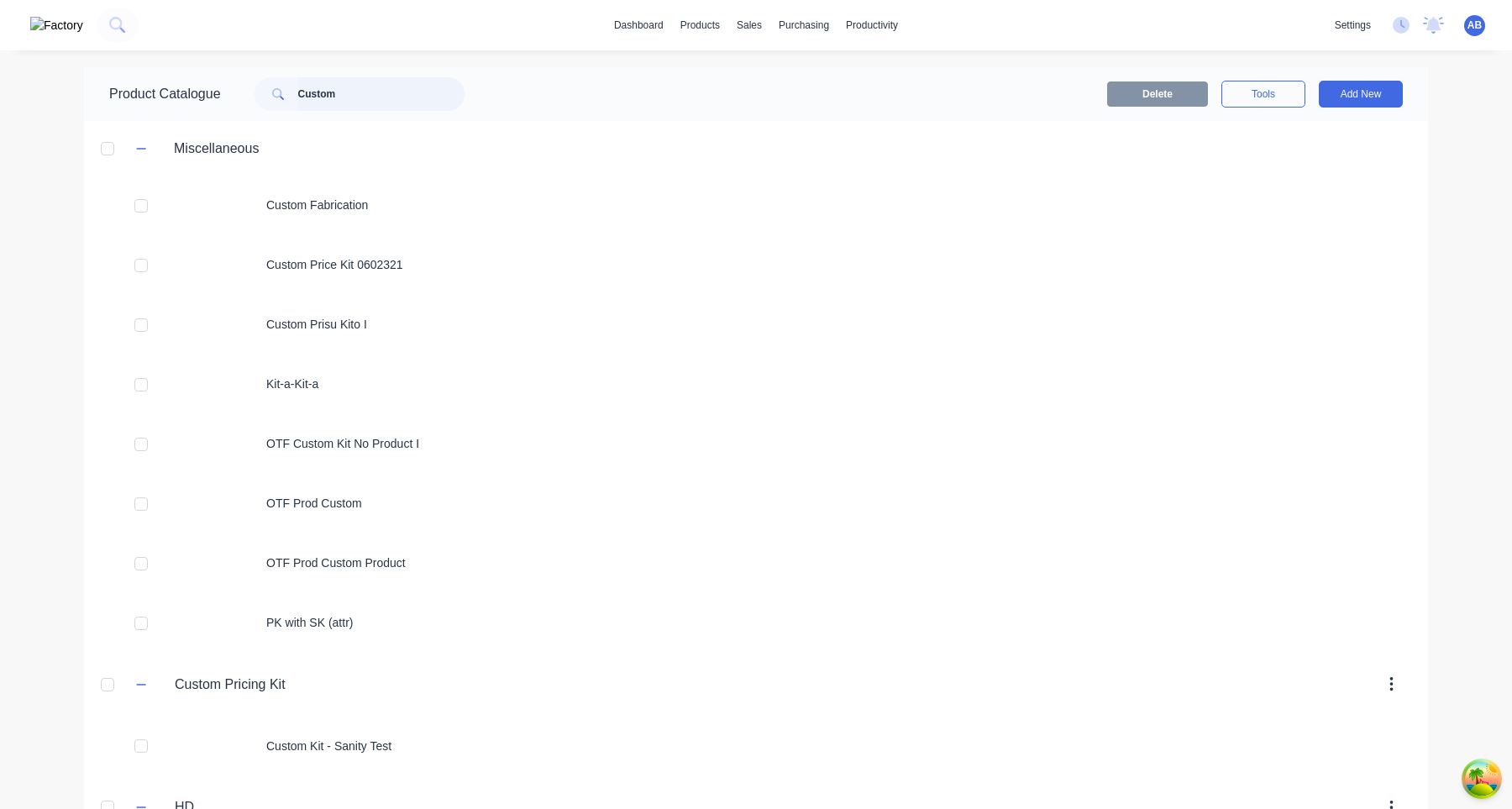
click at [404, 99] on input "Custom" at bounding box center [381, 94] width 166 height 33
click at [339, 87] on input "Custom" at bounding box center [381, 94] width 166 height 33
type input "SQM Product"
